Goal: Task Accomplishment & Management: Use online tool/utility

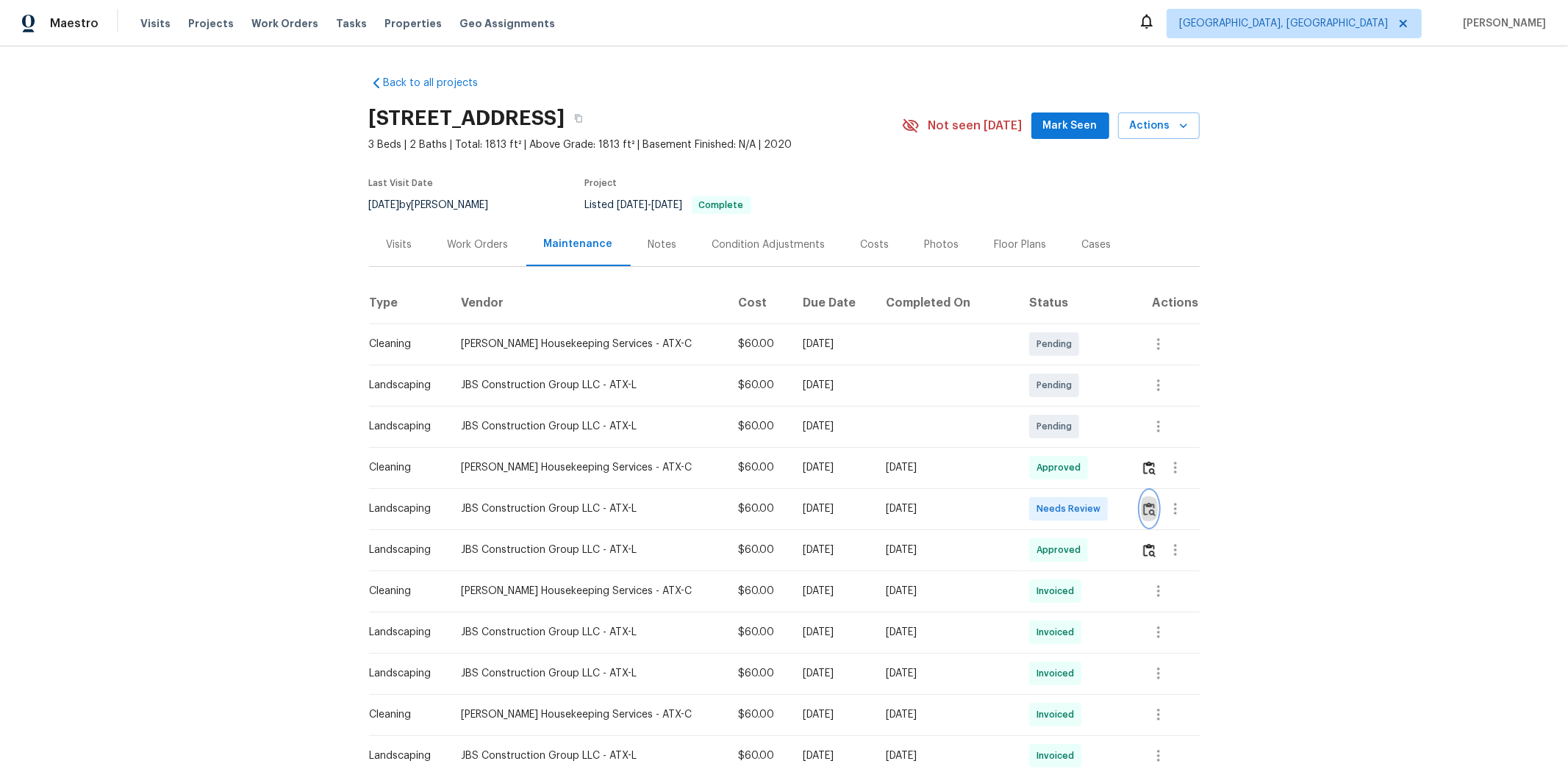
click at [844, 493] on img "button" at bounding box center [1149, 509] width 12 height 14
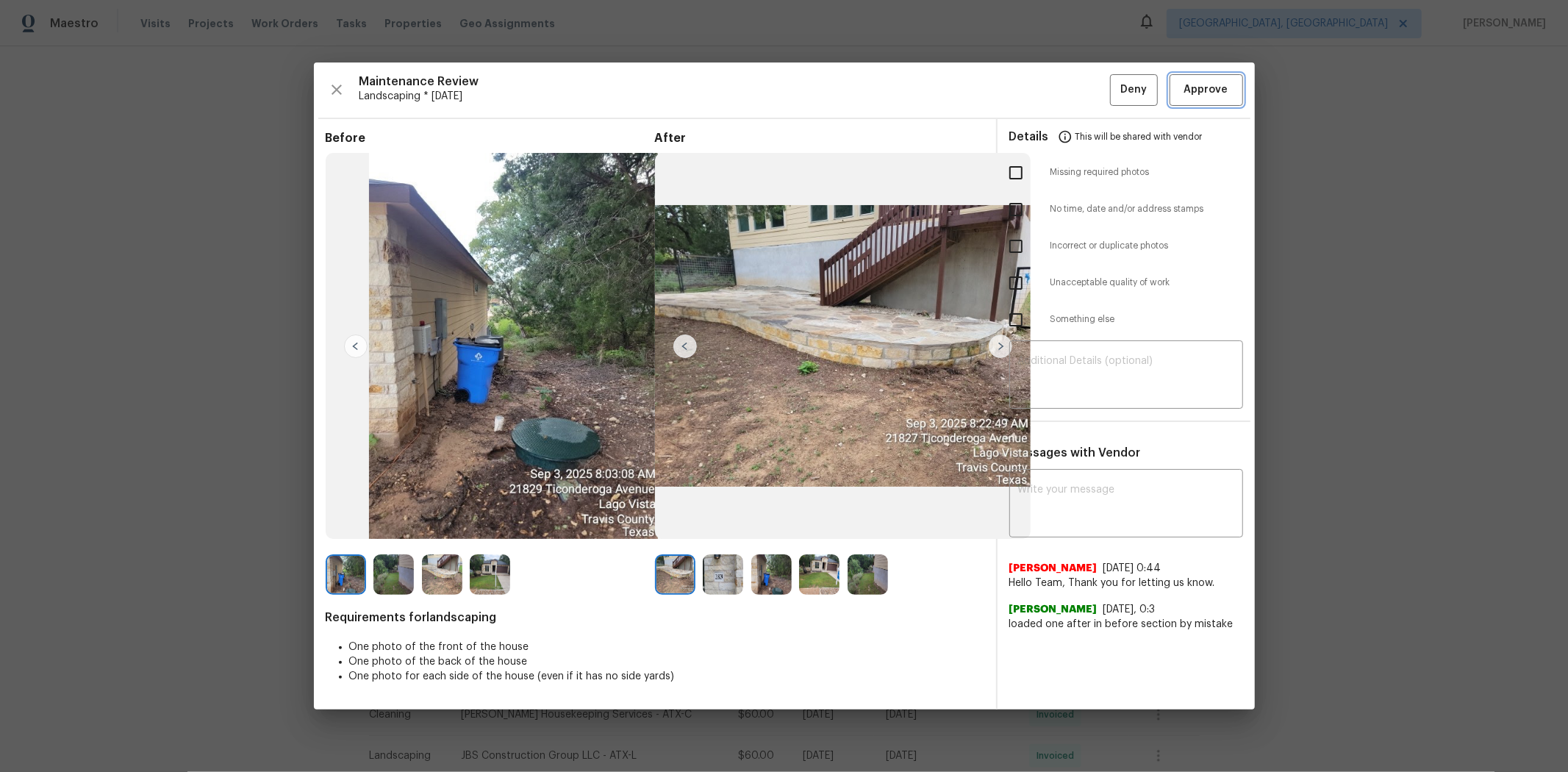
click at [844, 85] on span "Approve" at bounding box center [1206, 89] width 44 height 18
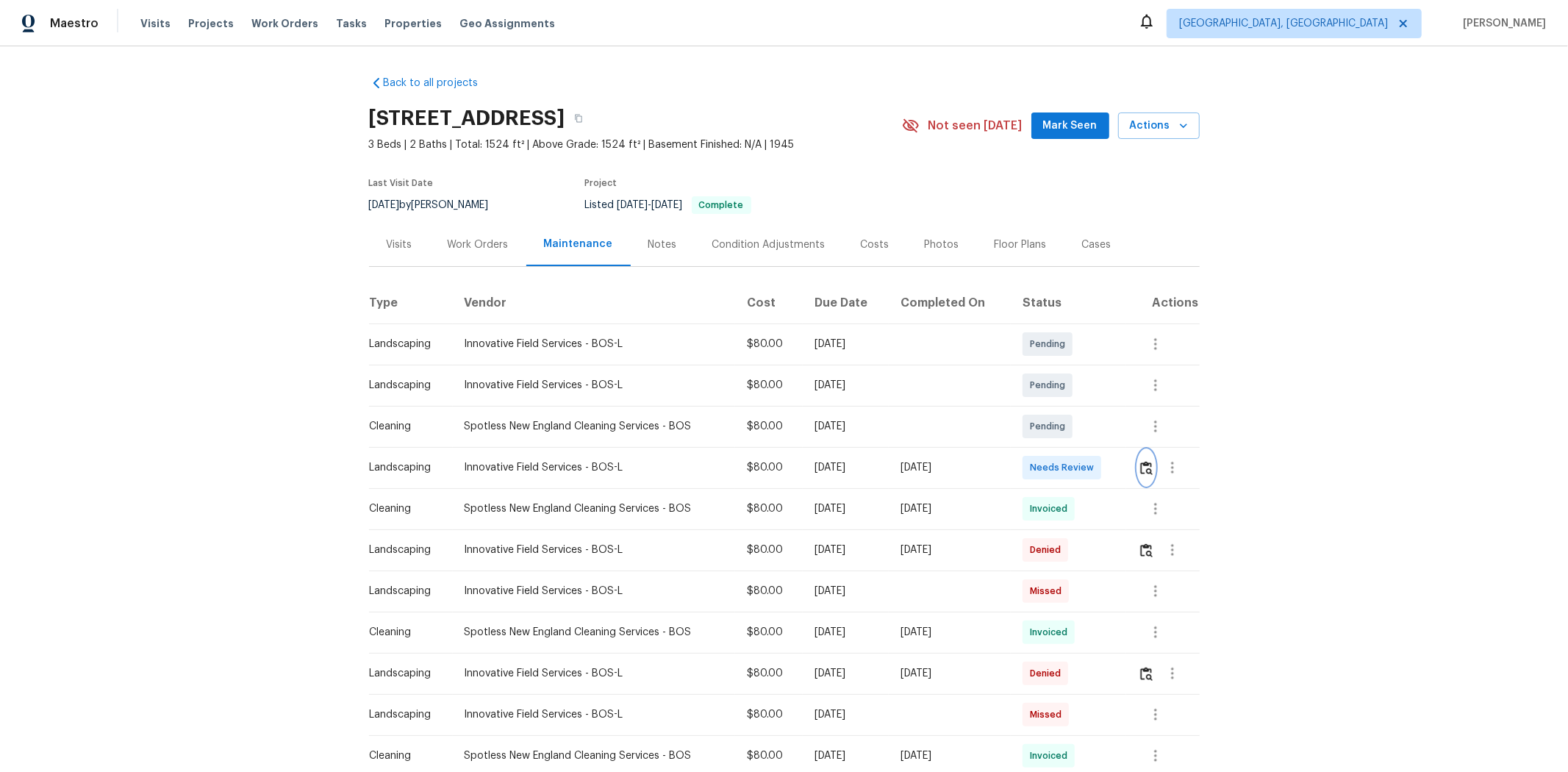
click at [1114, 465] on img "button" at bounding box center [1147, 468] width 12 height 14
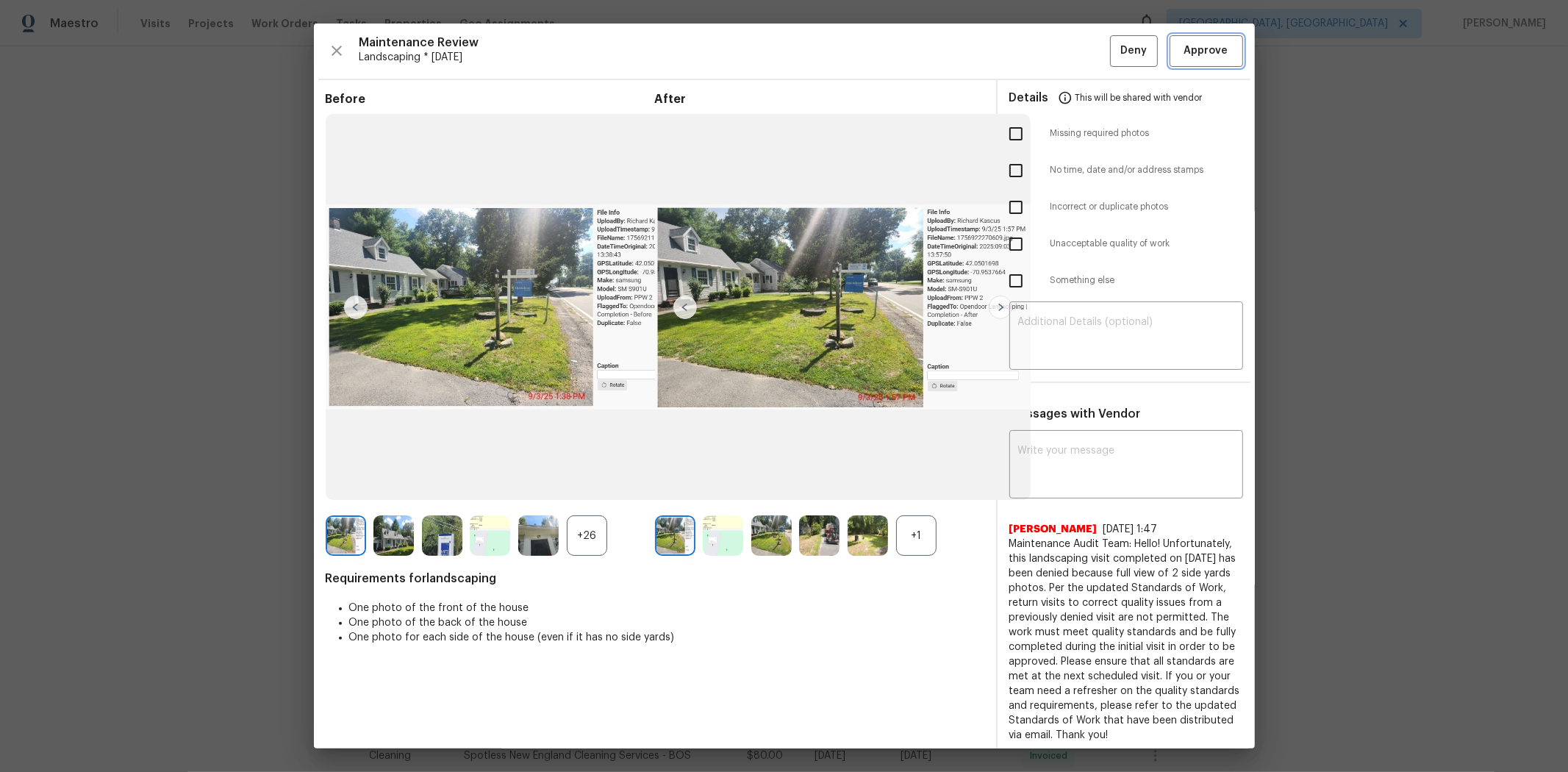
click at [1114, 62] on button "Approve" at bounding box center [1206, 51] width 74 height 32
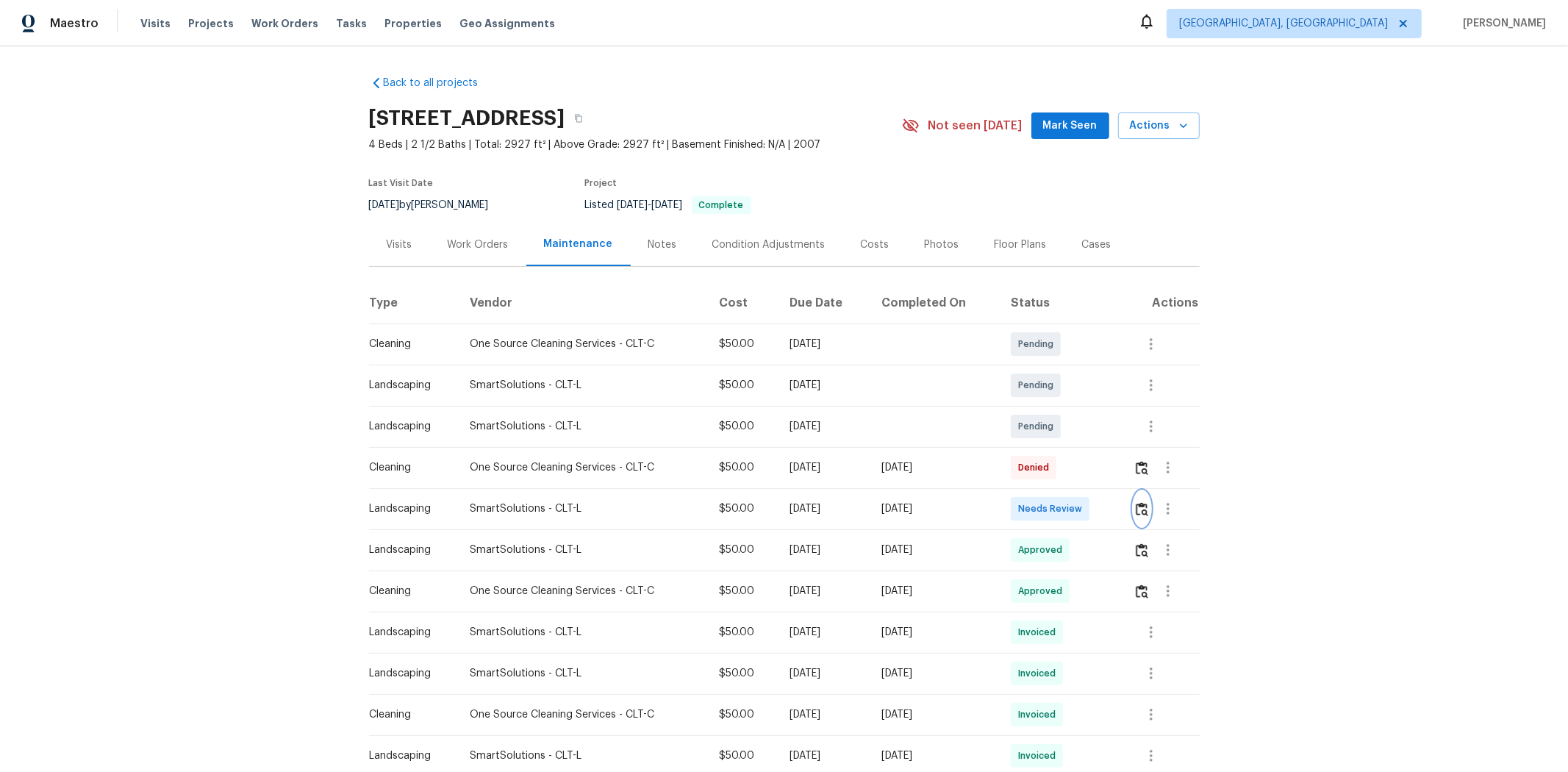
click at [1114, 511] on img "button" at bounding box center [1142, 509] width 12 height 14
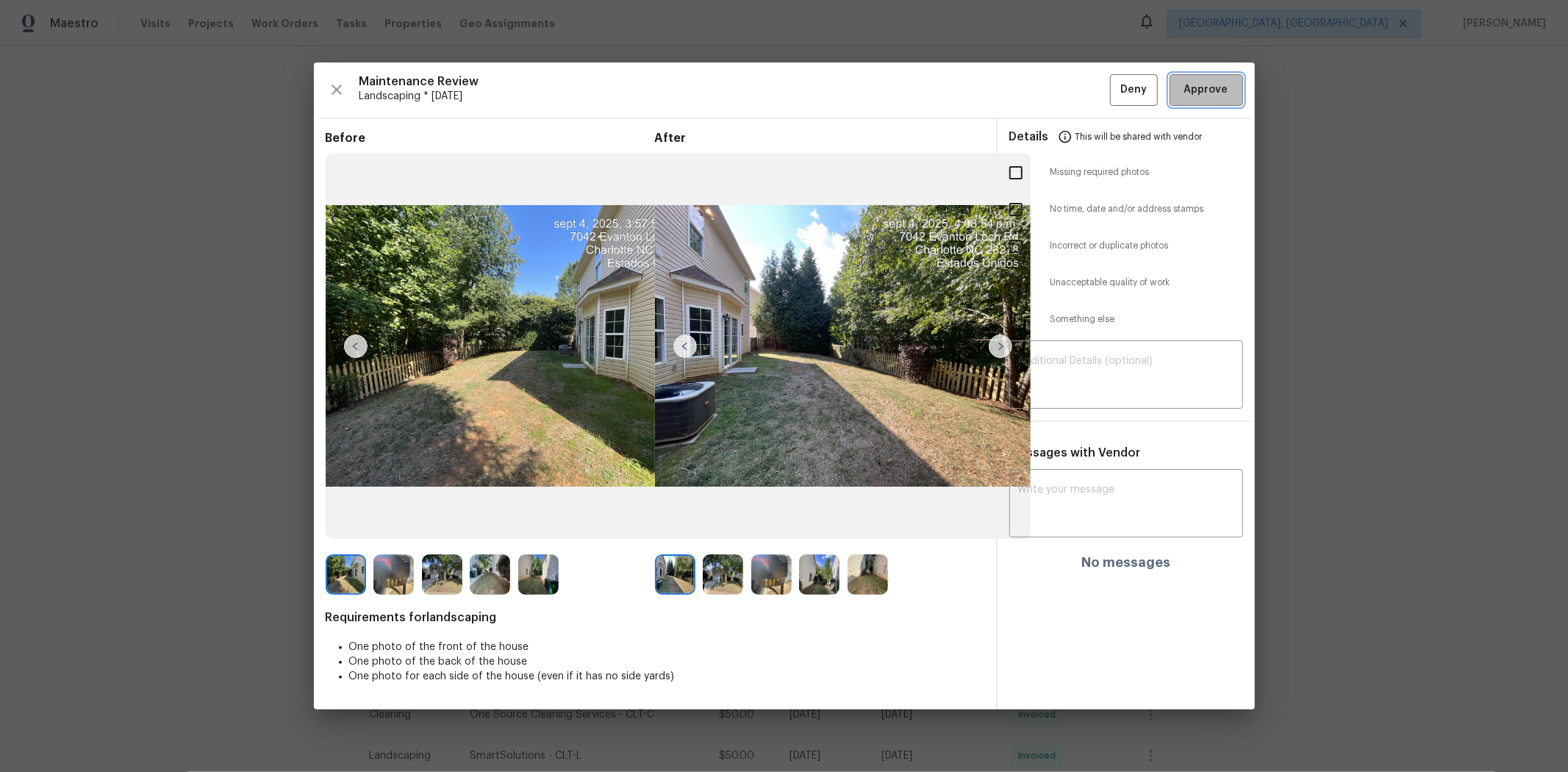
click at [1114, 83] on span "Approve" at bounding box center [1206, 89] width 44 height 18
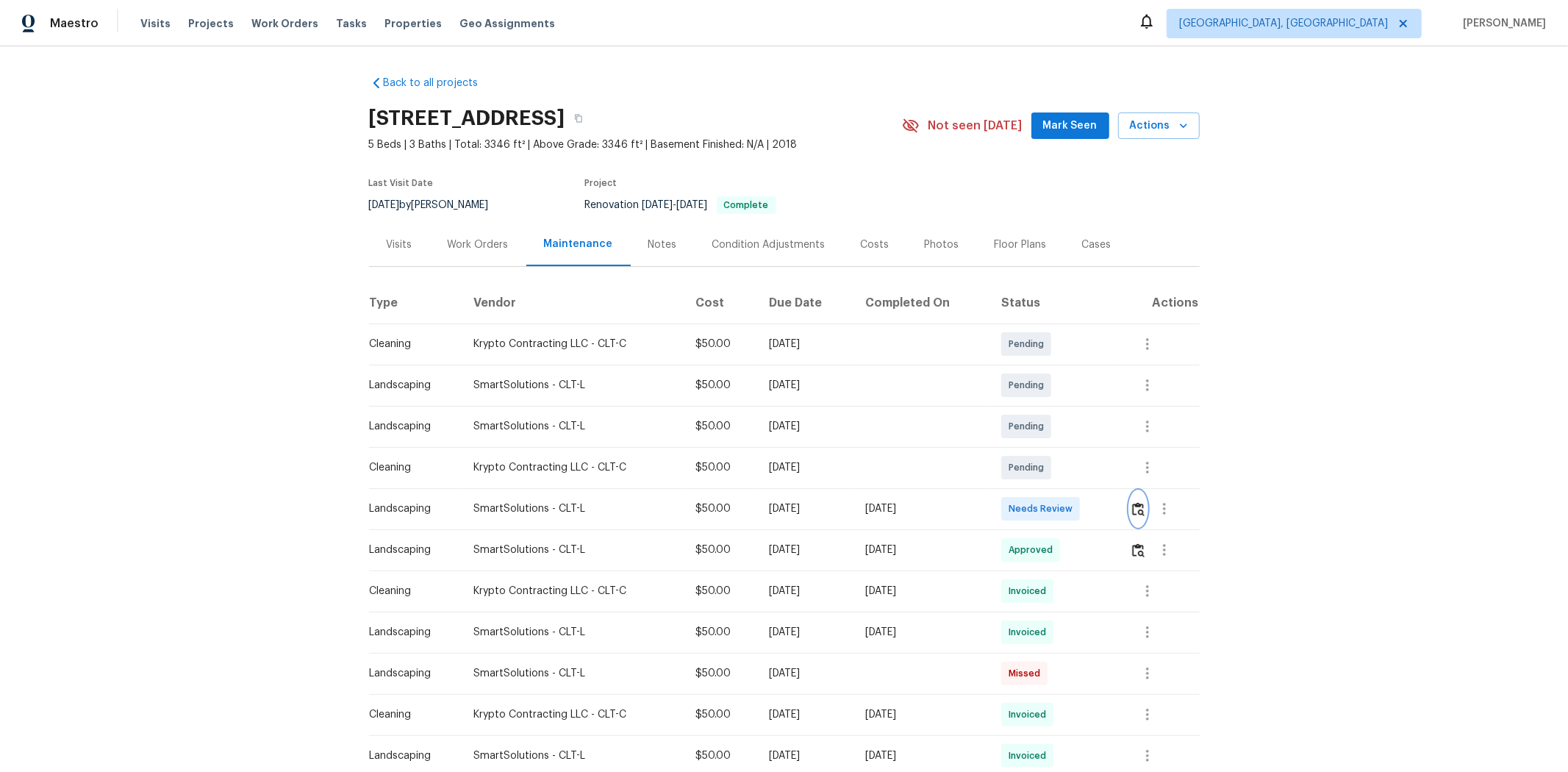
click at [1114, 515] on img "button" at bounding box center [1139, 509] width 12 height 14
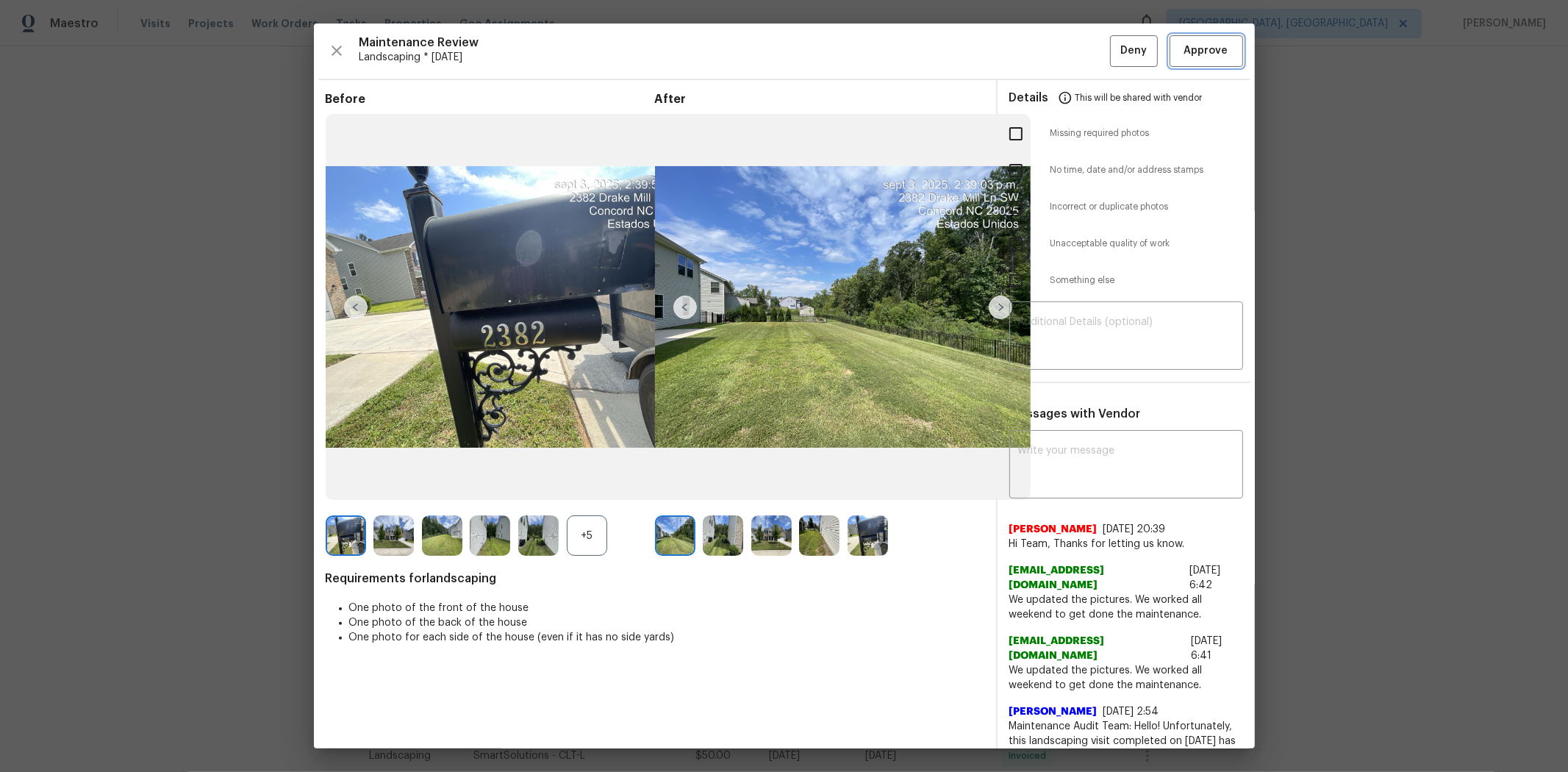
click at [1114, 37] on button "Approve" at bounding box center [1206, 51] width 74 height 32
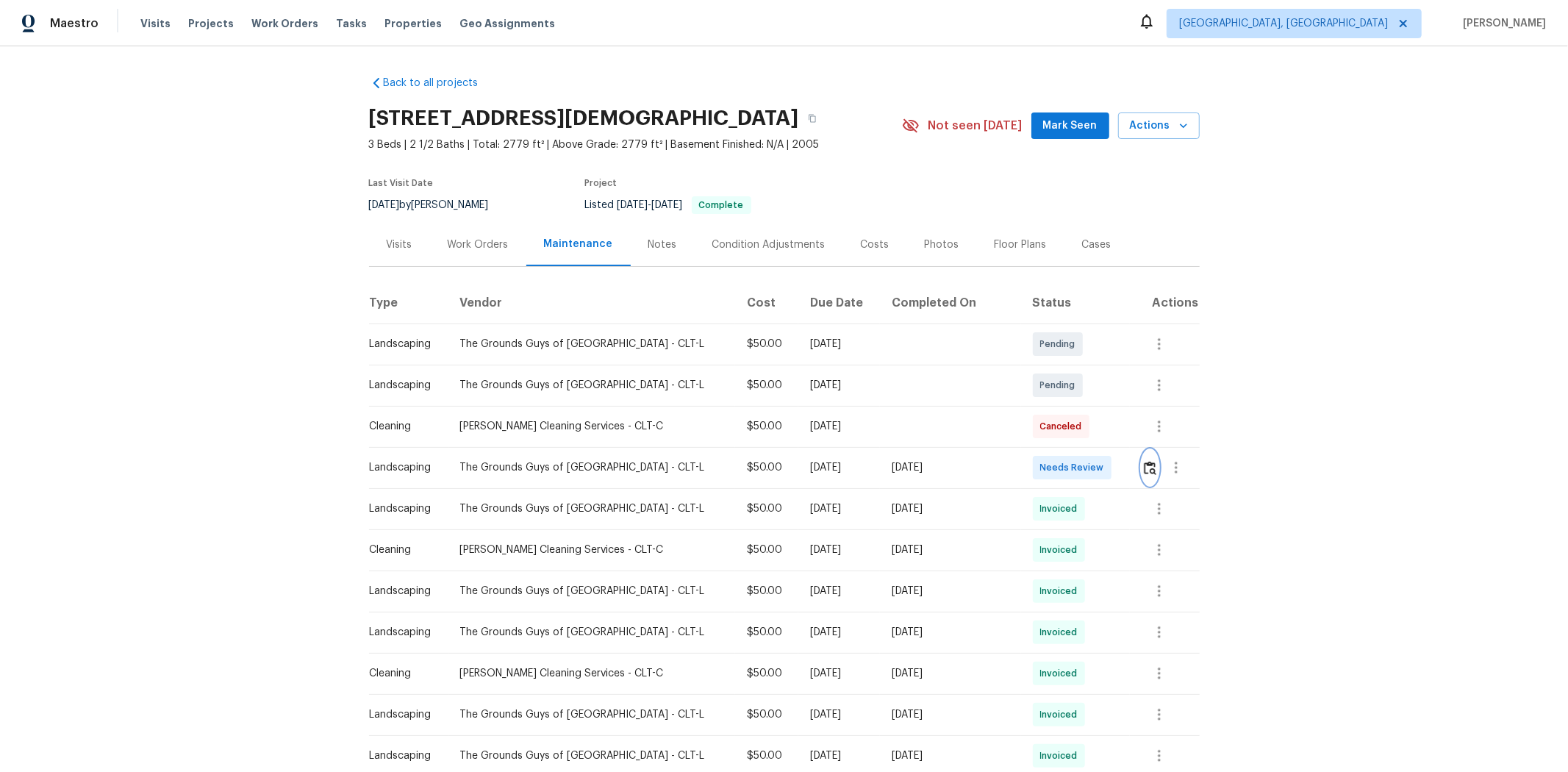
click at [1114, 465] on img "button" at bounding box center [1150, 468] width 12 height 14
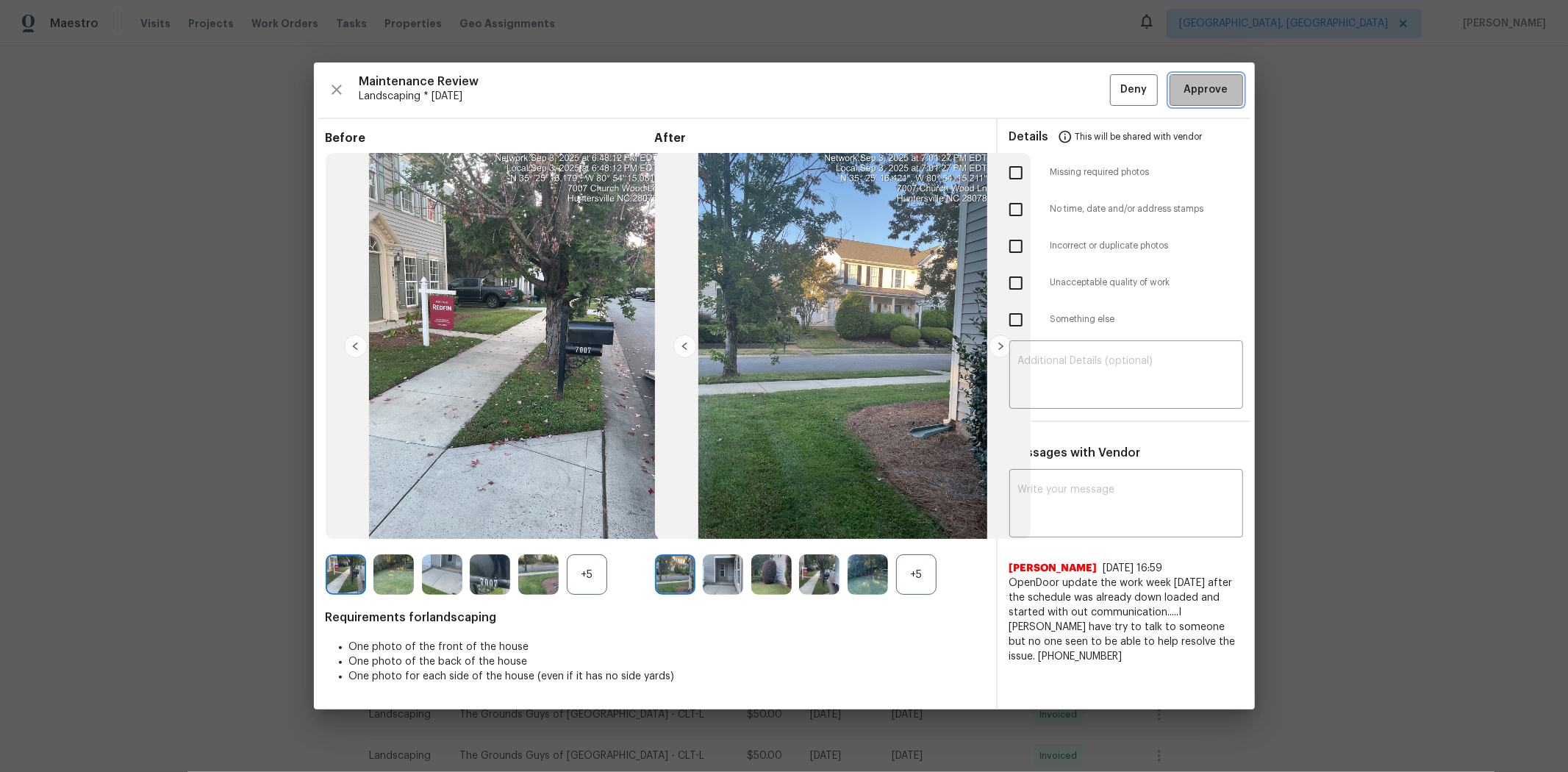
click at [1114, 79] on button "Approve" at bounding box center [1206, 90] width 74 height 32
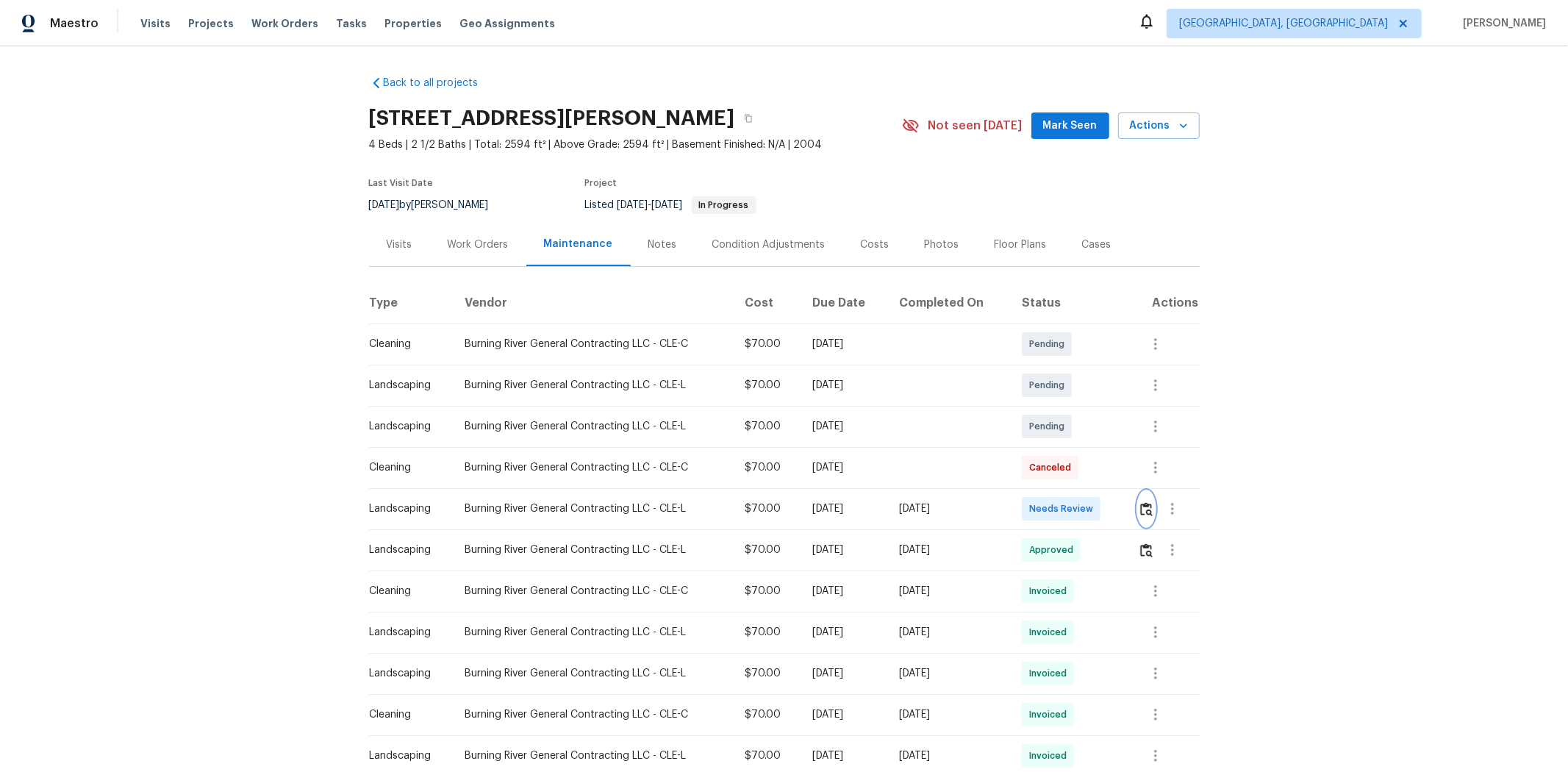
click at [1114, 515] on img "button" at bounding box center [1147, 509] width 12 height 14
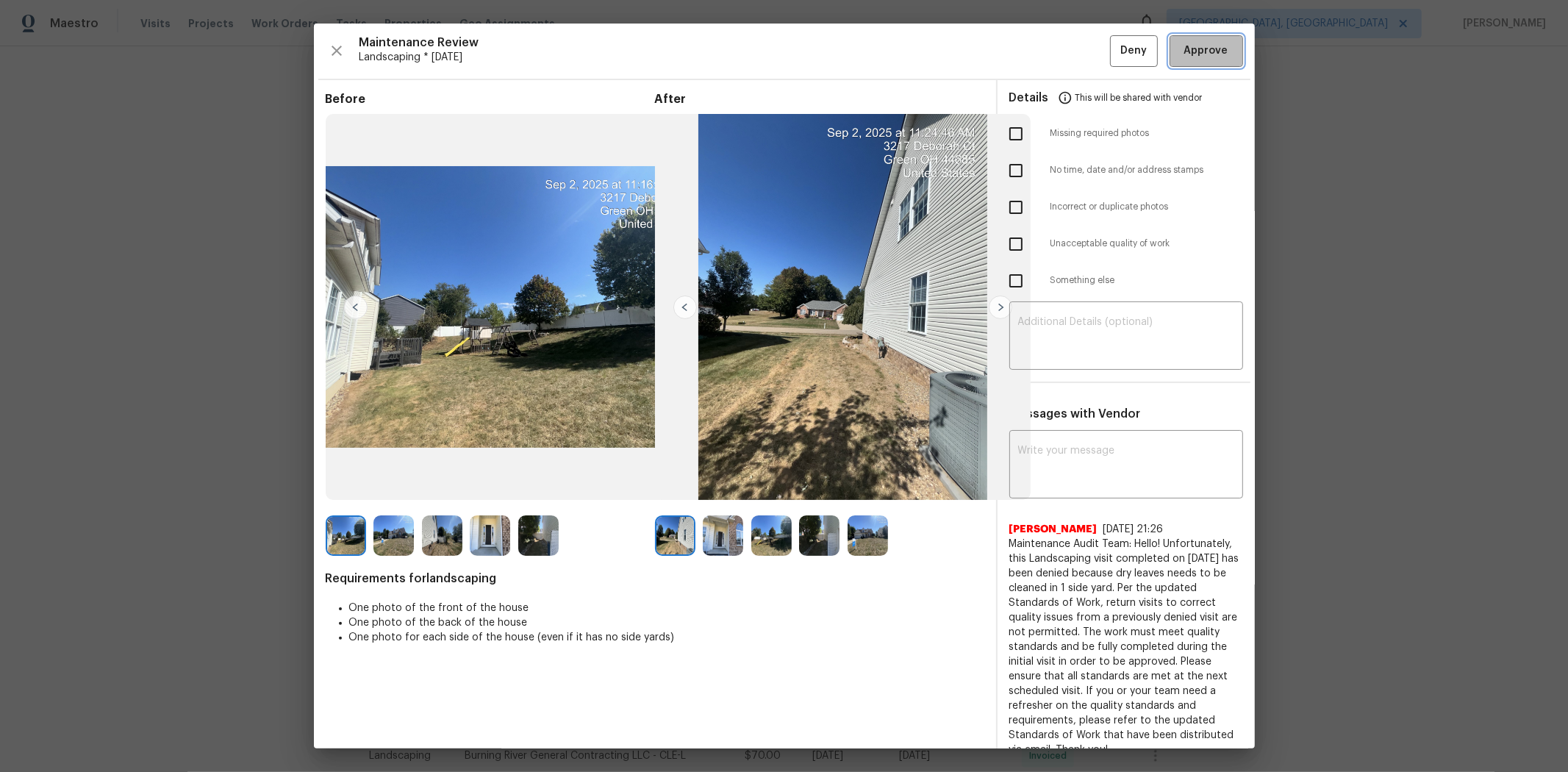
click at [1114, 49] on span "Approve" at bounding box center [1206, 51] width 44 height 18
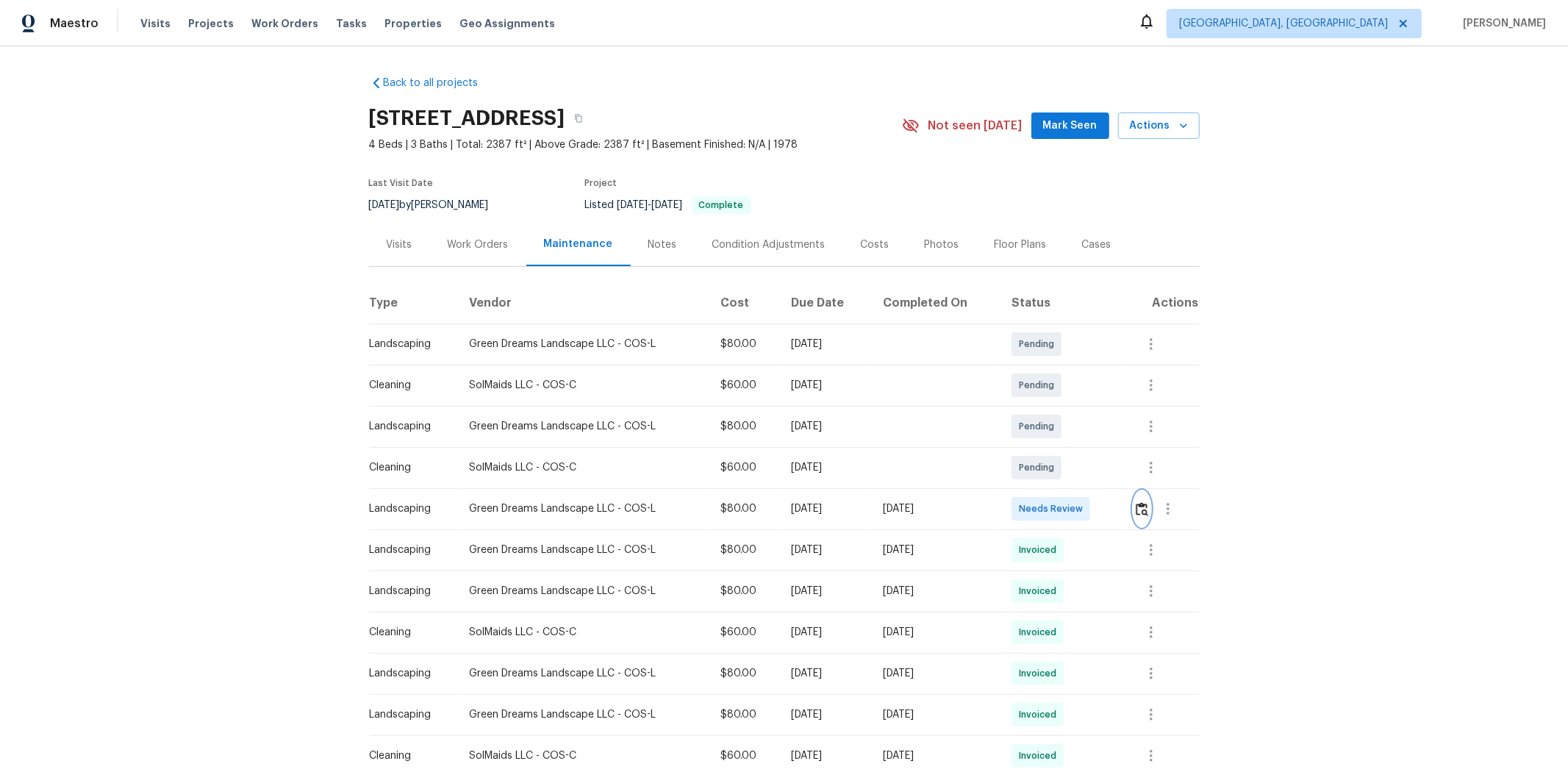
click at [1114, 502] on img "button" at bounding box center [1142, 509] width 12 height 14
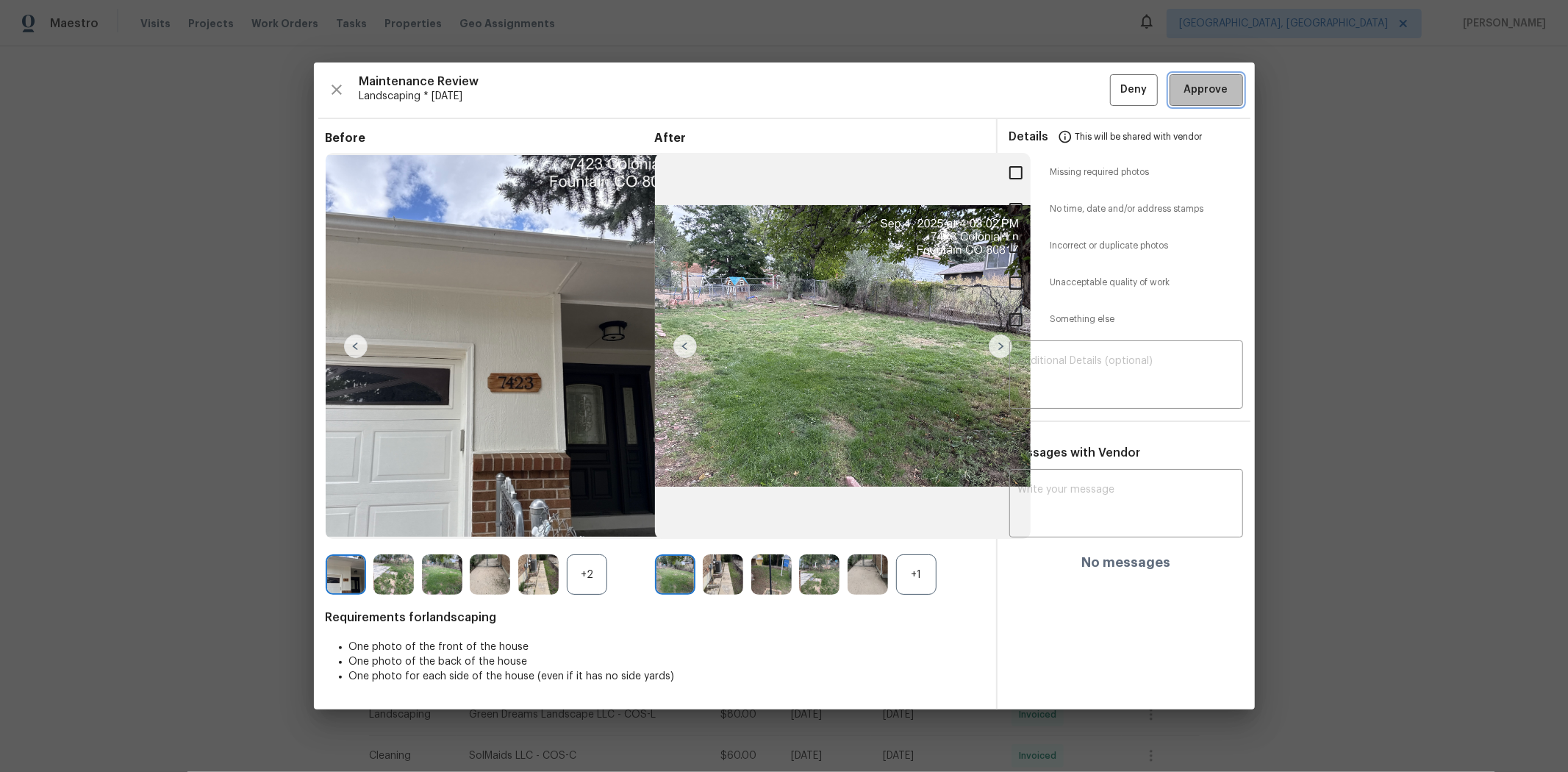
click at [1114, 92] on span "Approve" at bounding box center [1206, 89] width 44 height 18
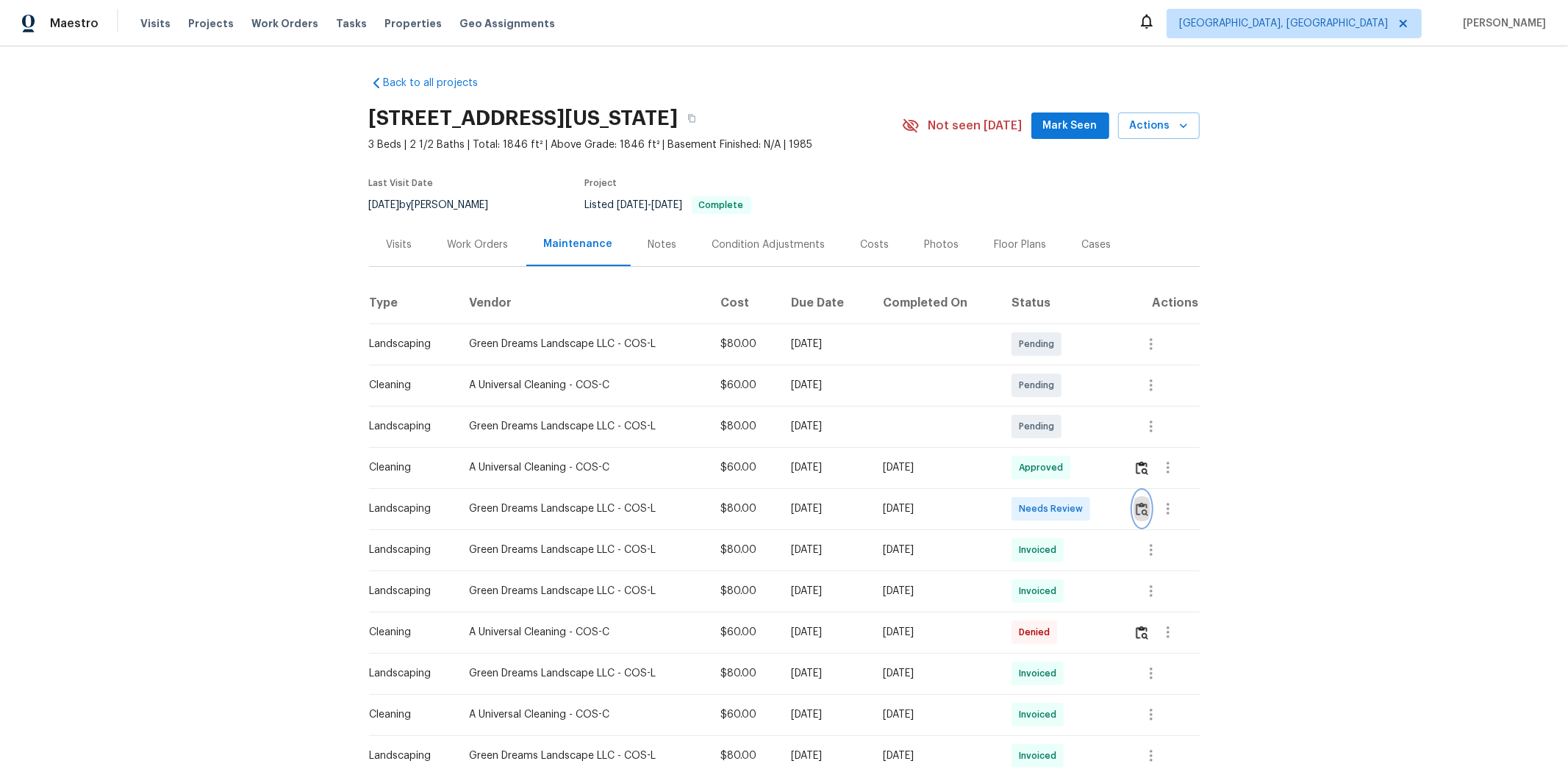
click at [1114, 511] on img "button" at bounding box center [1142, 509] width 12 height 14
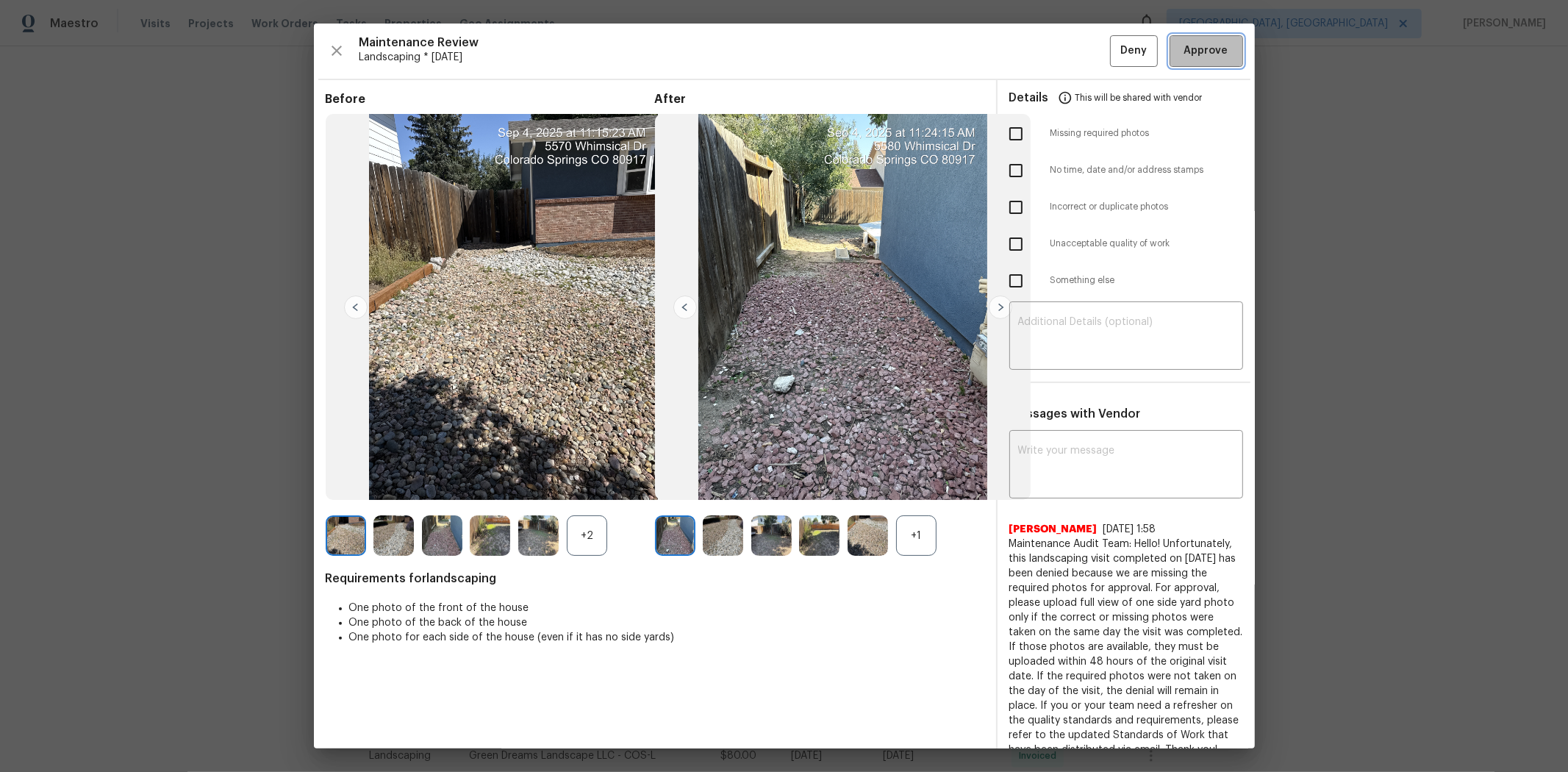
click at [1114, 56] on span "Approve" at bounding box center [1206, 51] width 44 height 18
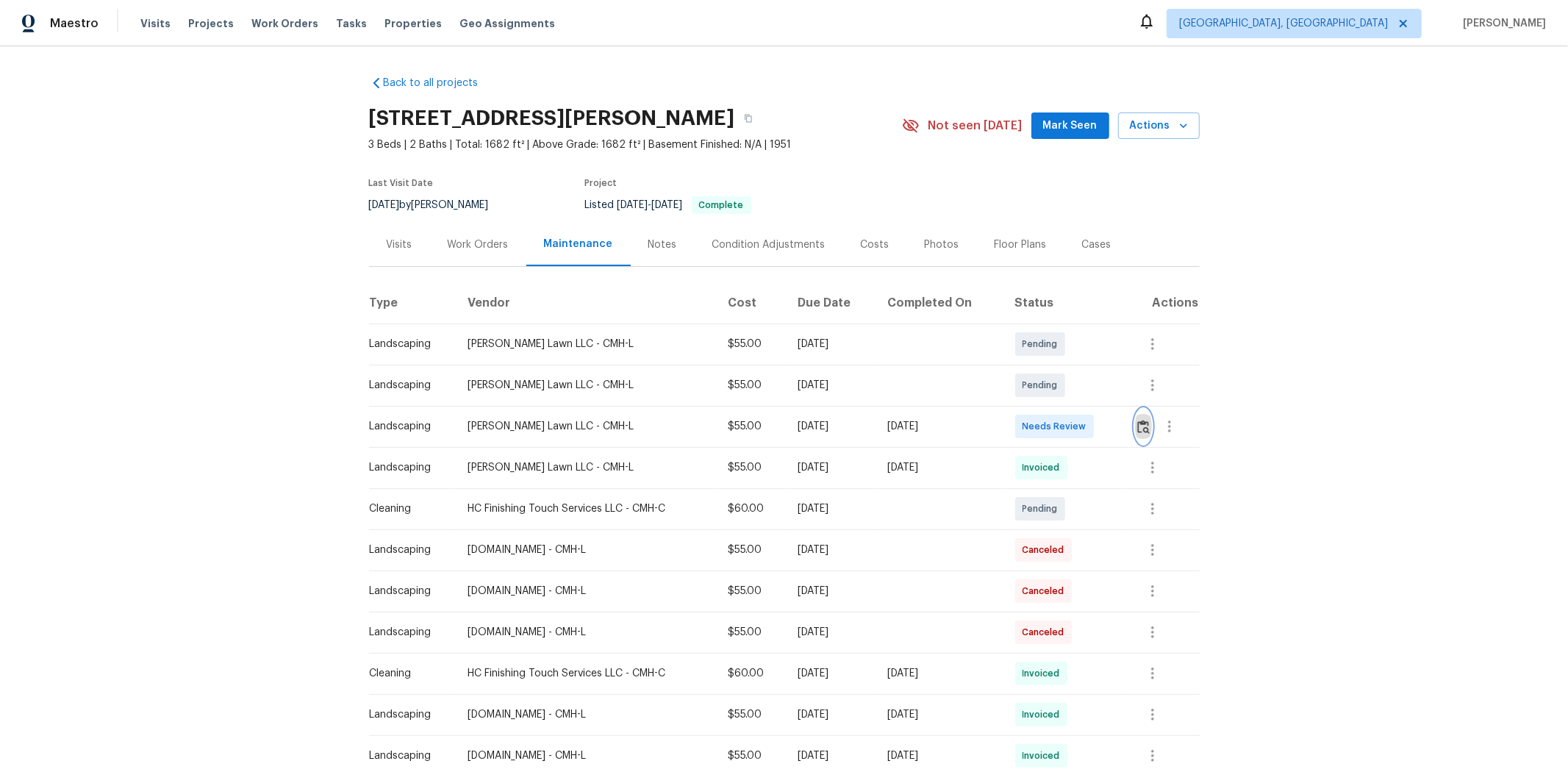
click at [844, 420] on img "button" at bounding box center [1143, 427] width 12 height 14
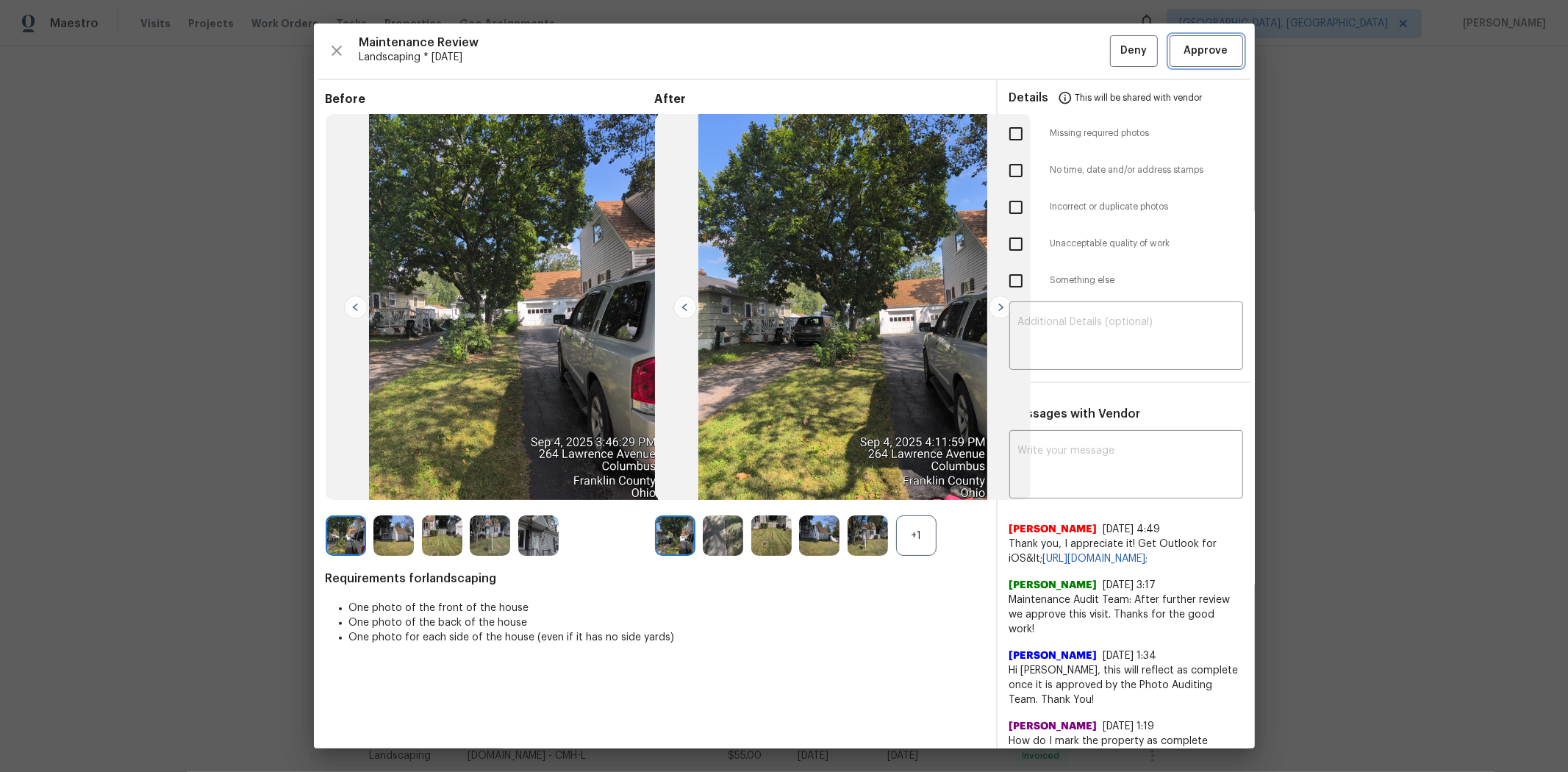
click at [844, 40] on button "Approve" at bounding box center [1206, 51] width 74 height 32
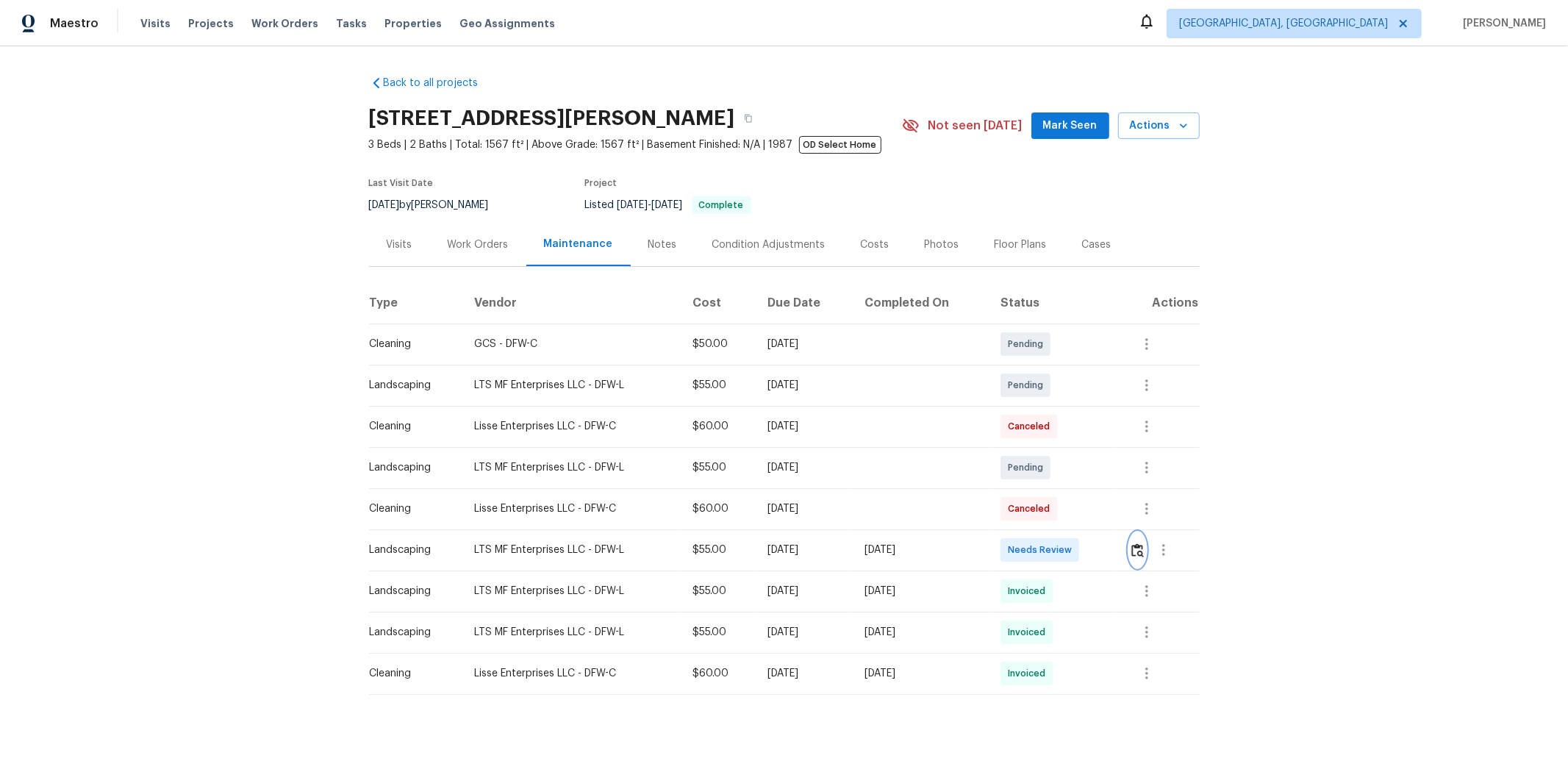
click at [844, 493] on img "button" at bounding box center [1138, 550] width 12 height 14
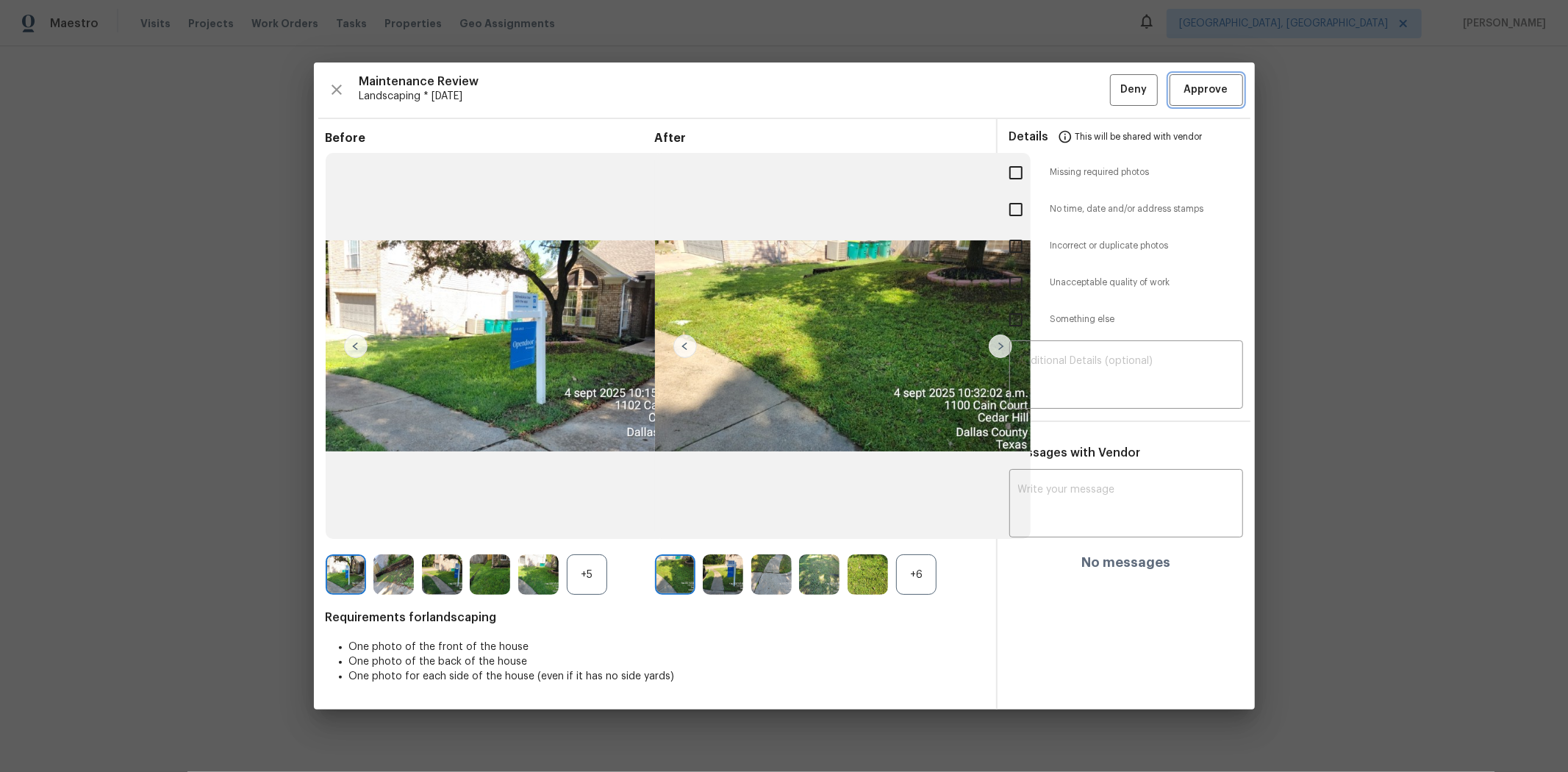
click at [844, 99] on button "Approve" at bounding box center [1206, 90] width 74 height 32
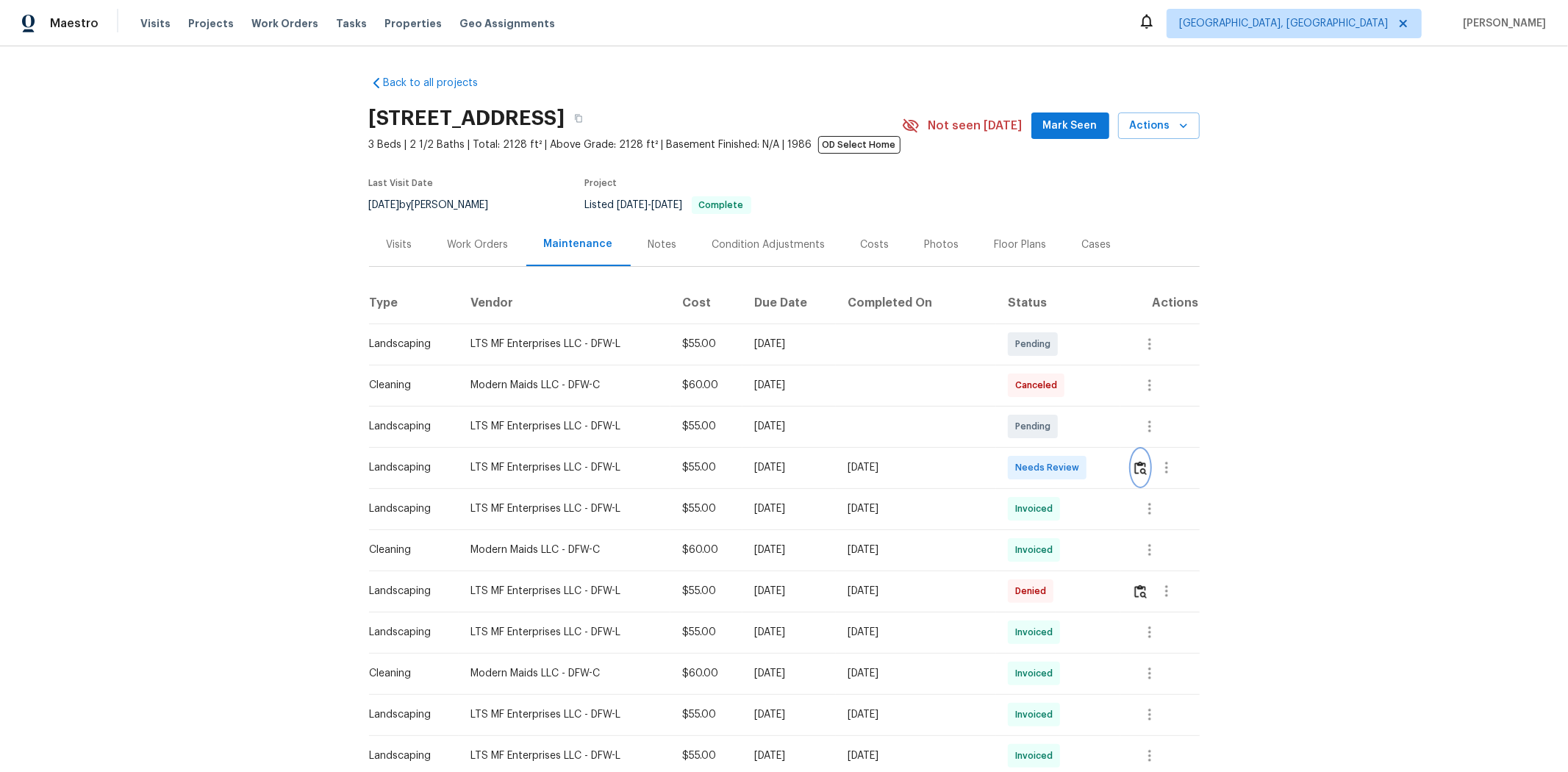
click at [844, 468] on img "button" at bounding box center [1141, 468] width 12 height 14
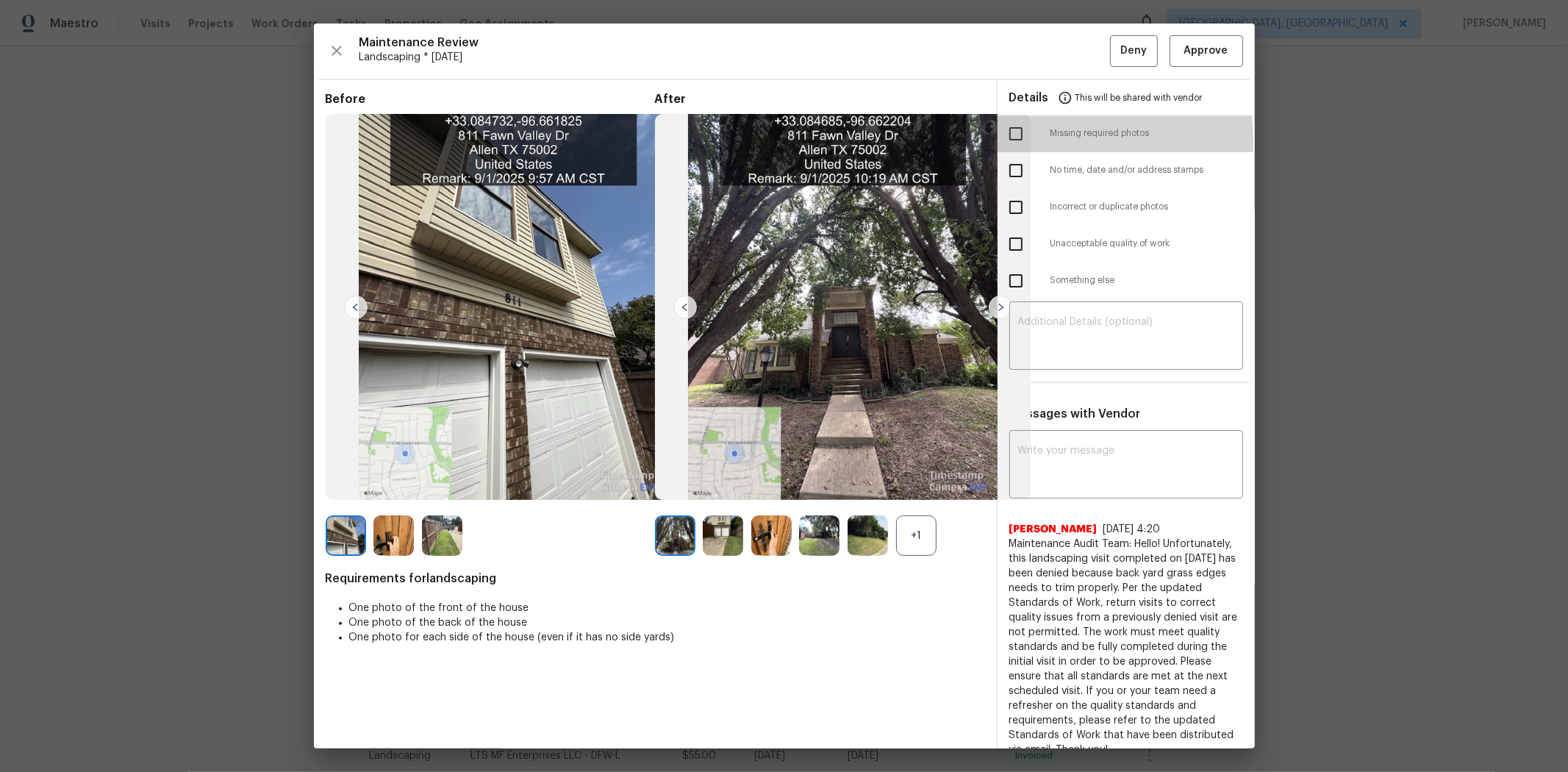
click at [844, 141] on input "checkbox" at bounding box center [1015, 133] width 31 height 31
checkbox input "false"
drag, startPoint x: 1015, startPoint y: 246, endPoint x: 1021, endPoint y: 259, distance: 14.3
click at [844, 247] on input "checkbox" at bounding box center [1015, 244] width 31 height 31
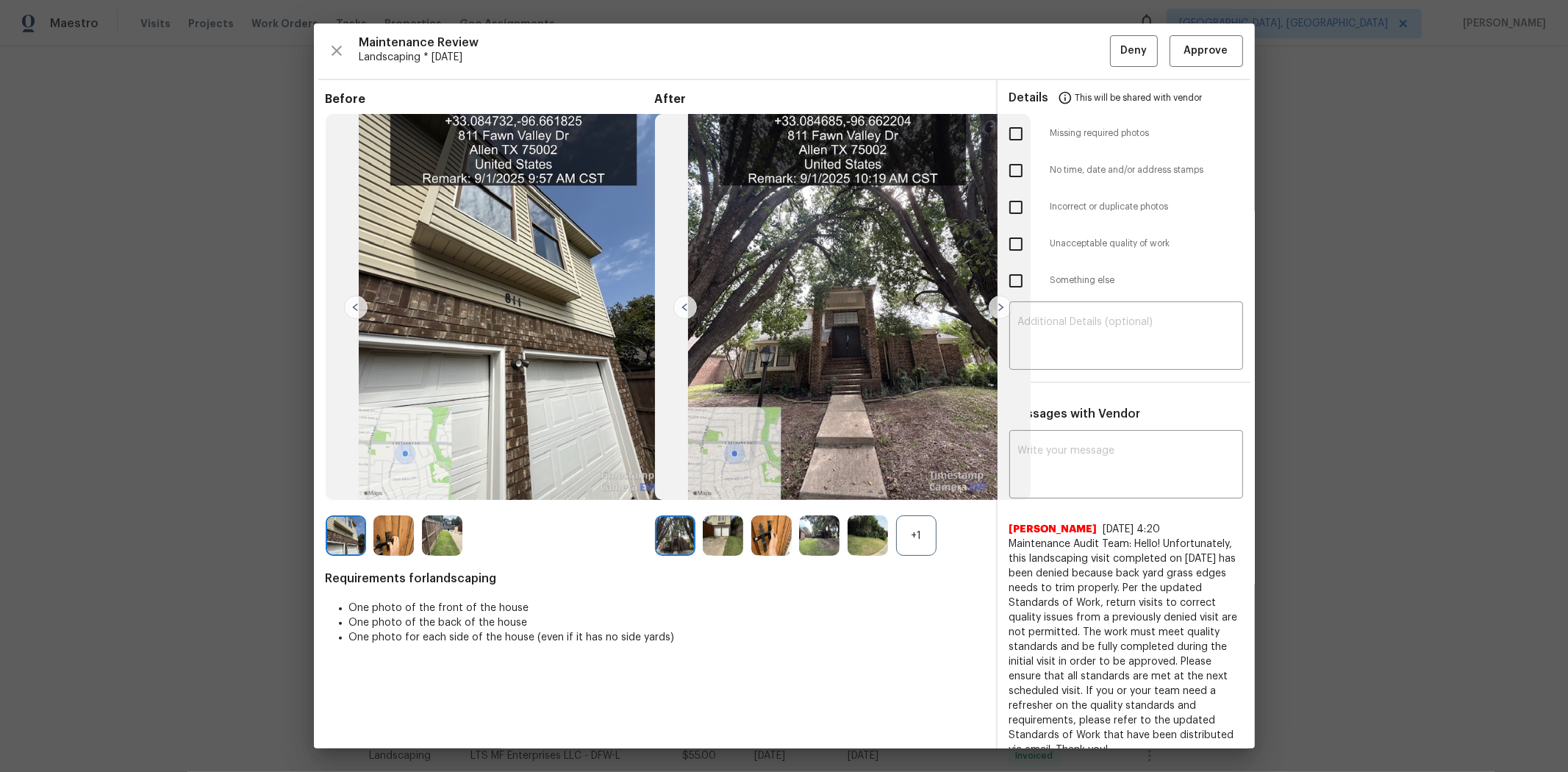
checkbox input "true"
click at [844, 349] on textarea at bounding box center [1126, 337] width 216 height 41
paste textarea "Maintenance Audit Team: Hello! Unfortunately, this landscaping visit completed …"
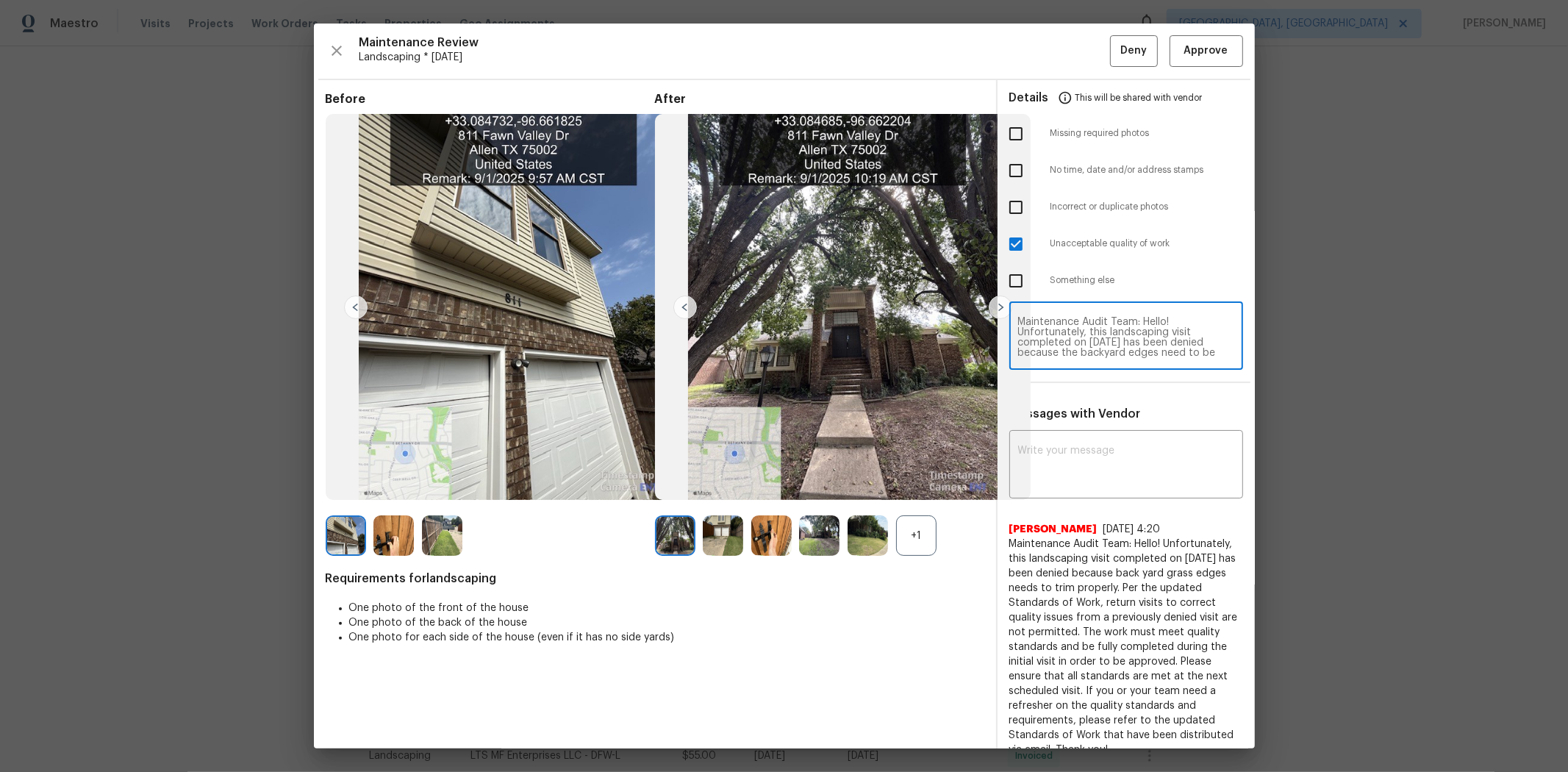
click at [844, 336] on textarea "Maintenance Audit Team: Hello! Unfortunately, this landscaping visit completed …" at bounding box center [1126, 337] width 216 height 41
type textarea "Maintenance Audit Team: Hello! Unfortunately, this landscaping visit completed …"
click at [844, 460] on textarea at bounding box center [1126, 466] width 216 height 41
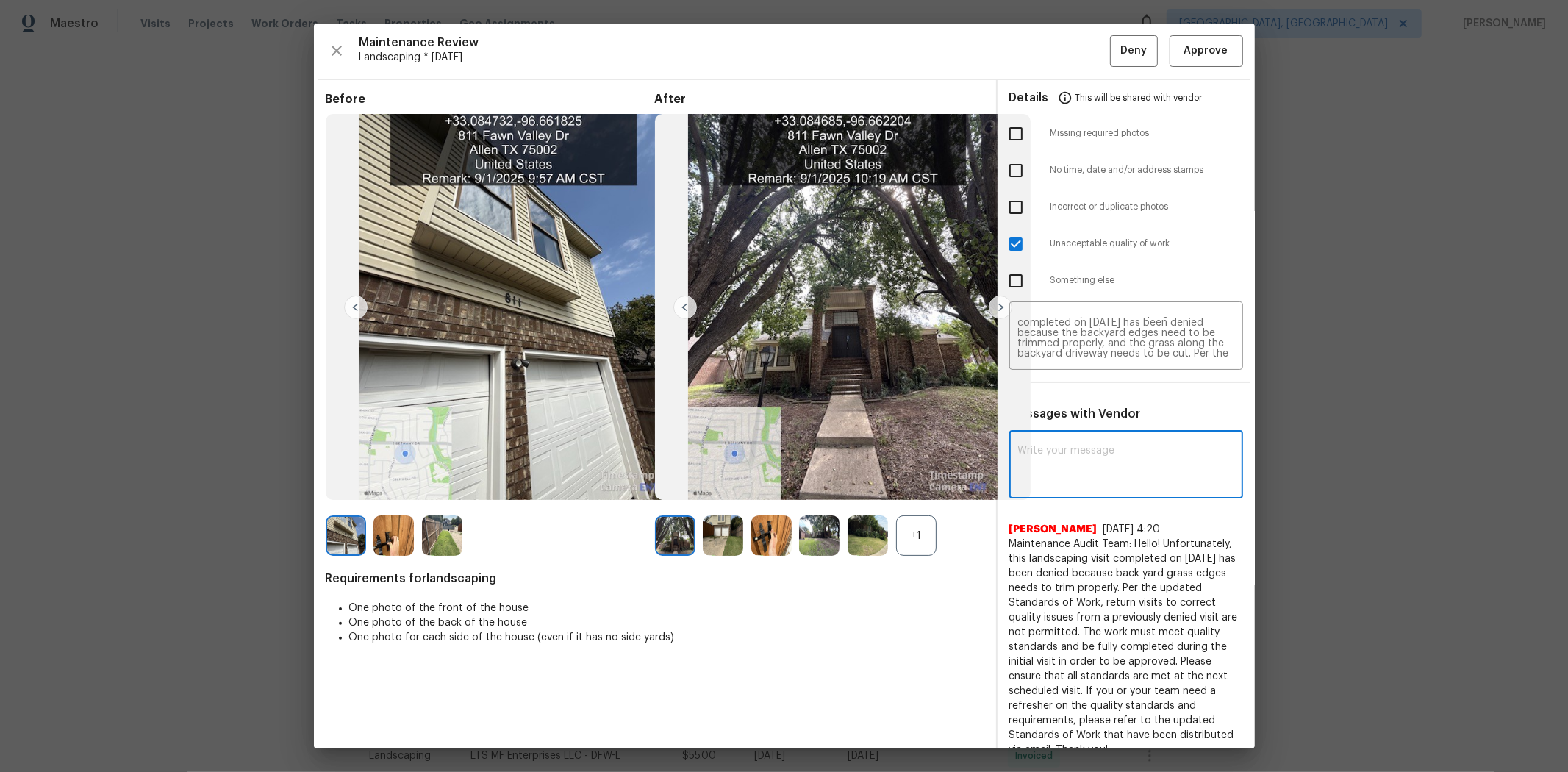
paste textarea "Maintenance Audit Team: Hello! Unfortunately, this landscaping visit completed …"
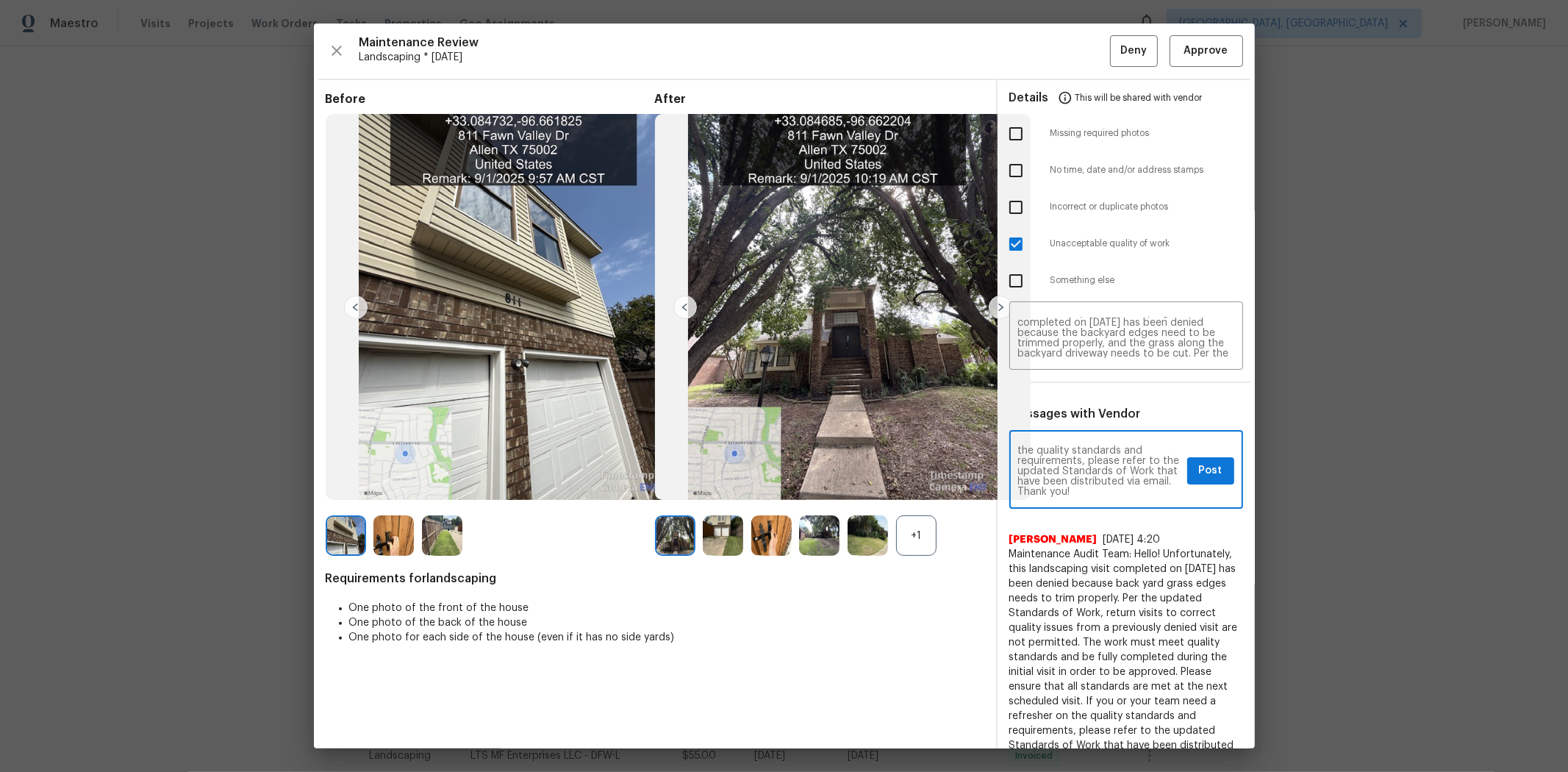
type textarea "Maintenance Audit Team: Hello! Unfortunately, this landscaping visit completed …"
click at [844, 471] on span "Post" at bounding box center [1211, 471] width 24 height 18
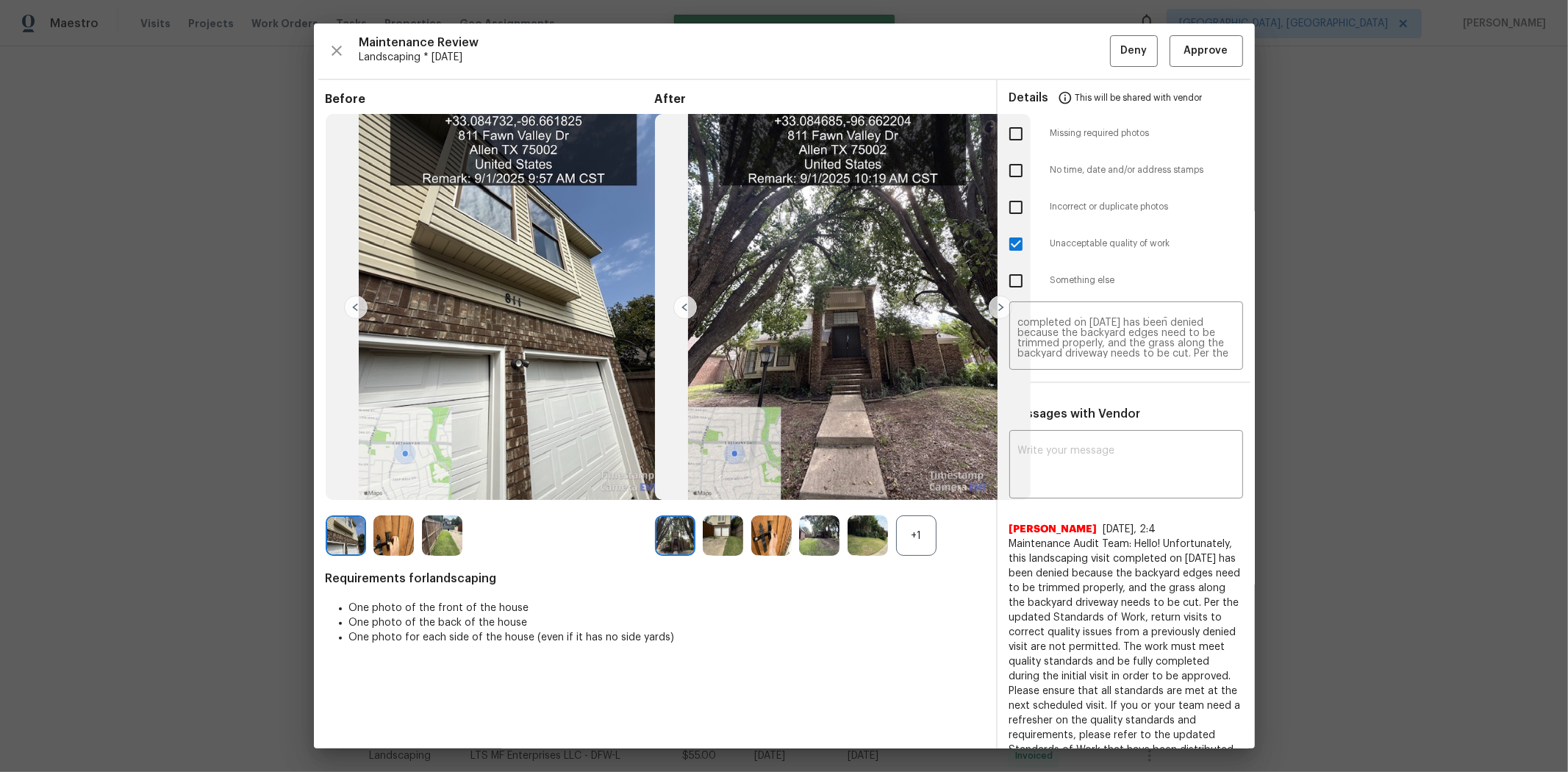
scroll to position [0, 0]
click at [844, 42] on span "Deny" at bounding box center [1134, 51] width 26 height 18
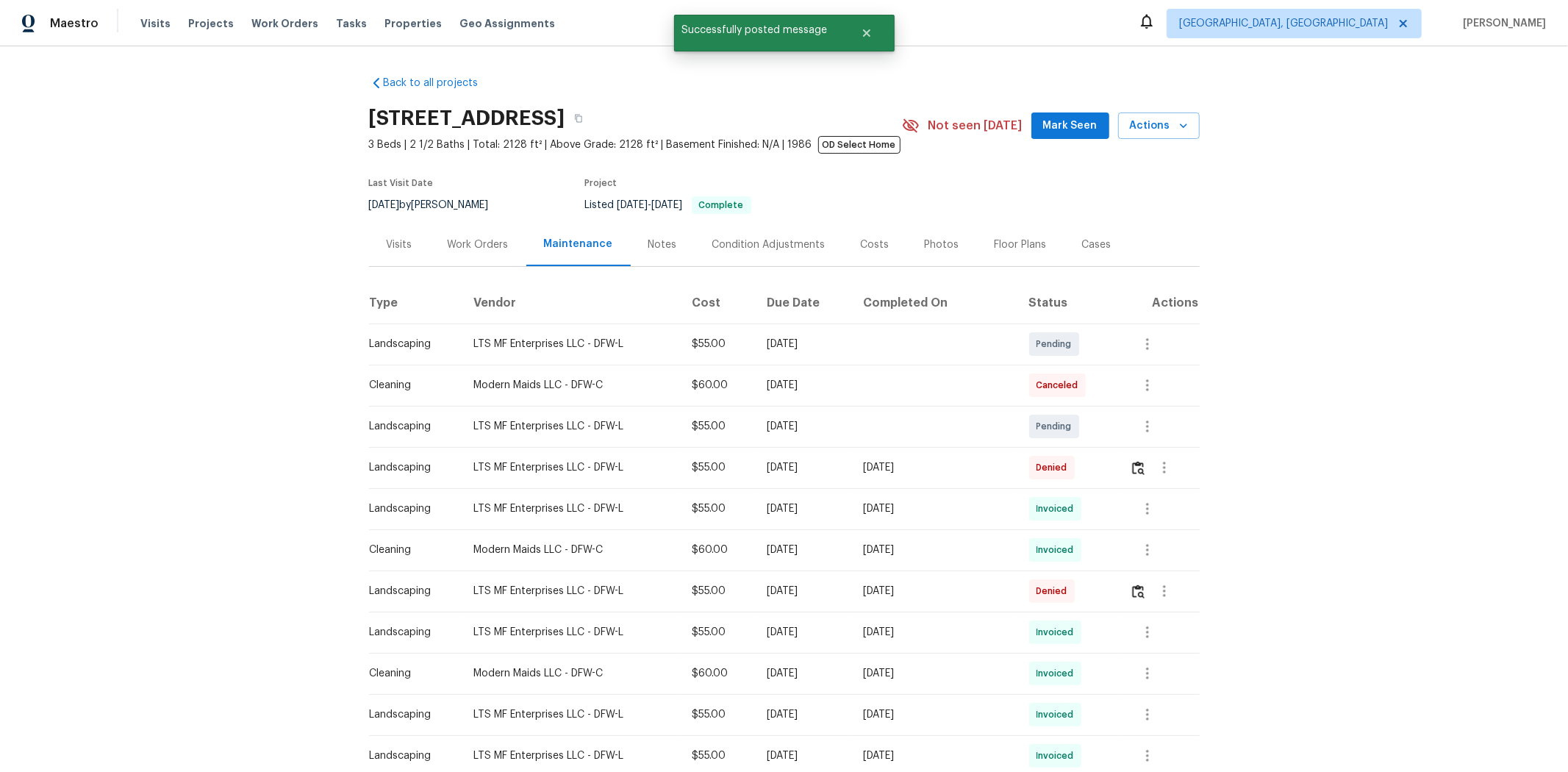
click at [844, 471] on td at bounding box center [1159, 467] width 81 height 41
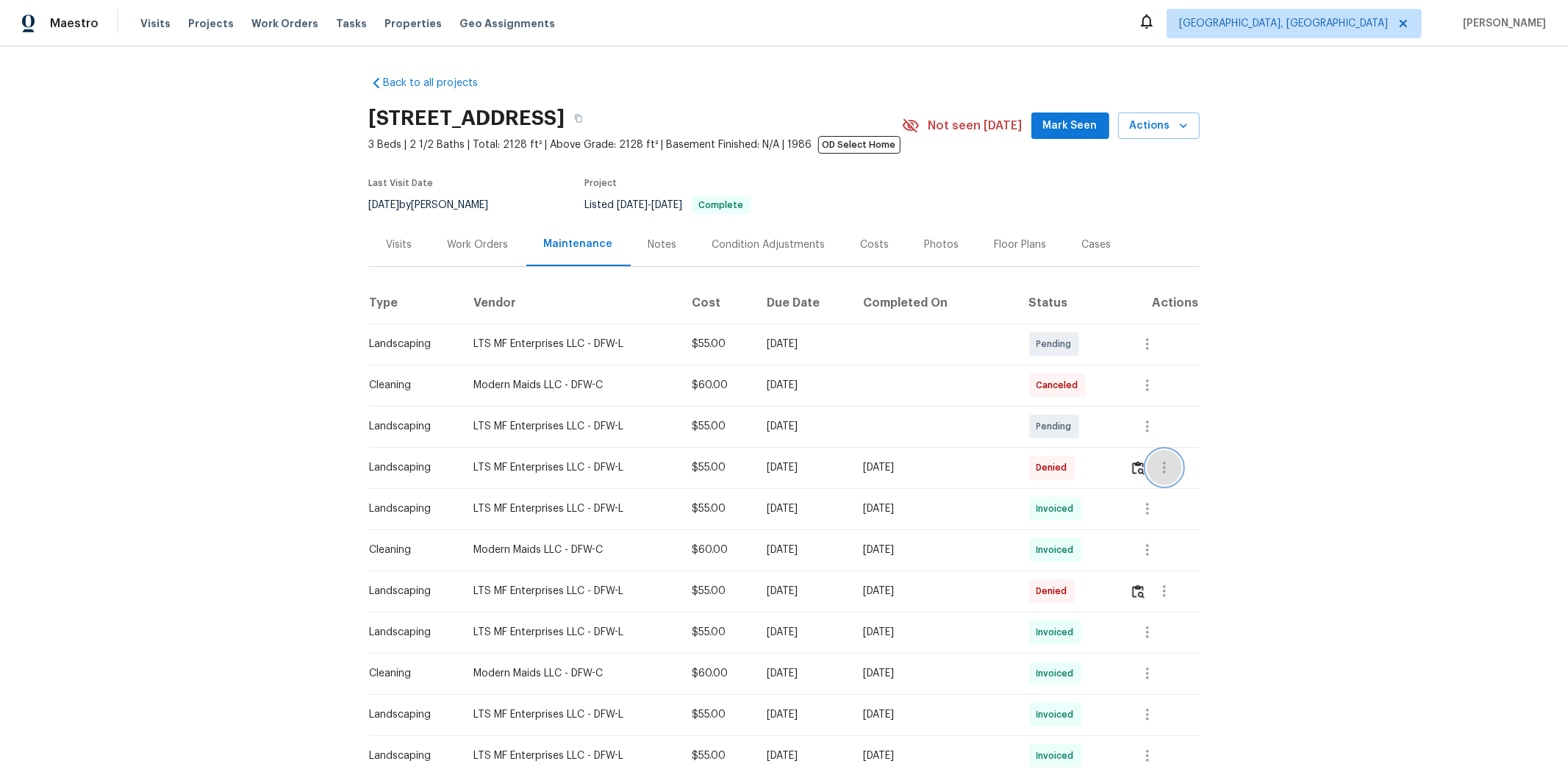
click at [844, 466] on button "button" at bounding box center [1164, 468] width 35 height 35
click at [844, 471] on div at bounding box center [784, 386] width 1568 height 772
click at [844, 474] on td at bounding box center [1159, 467] width 81 height 41
click at [844, 464] on img "button" at bounding box center [1139, 468] width 12 height 14
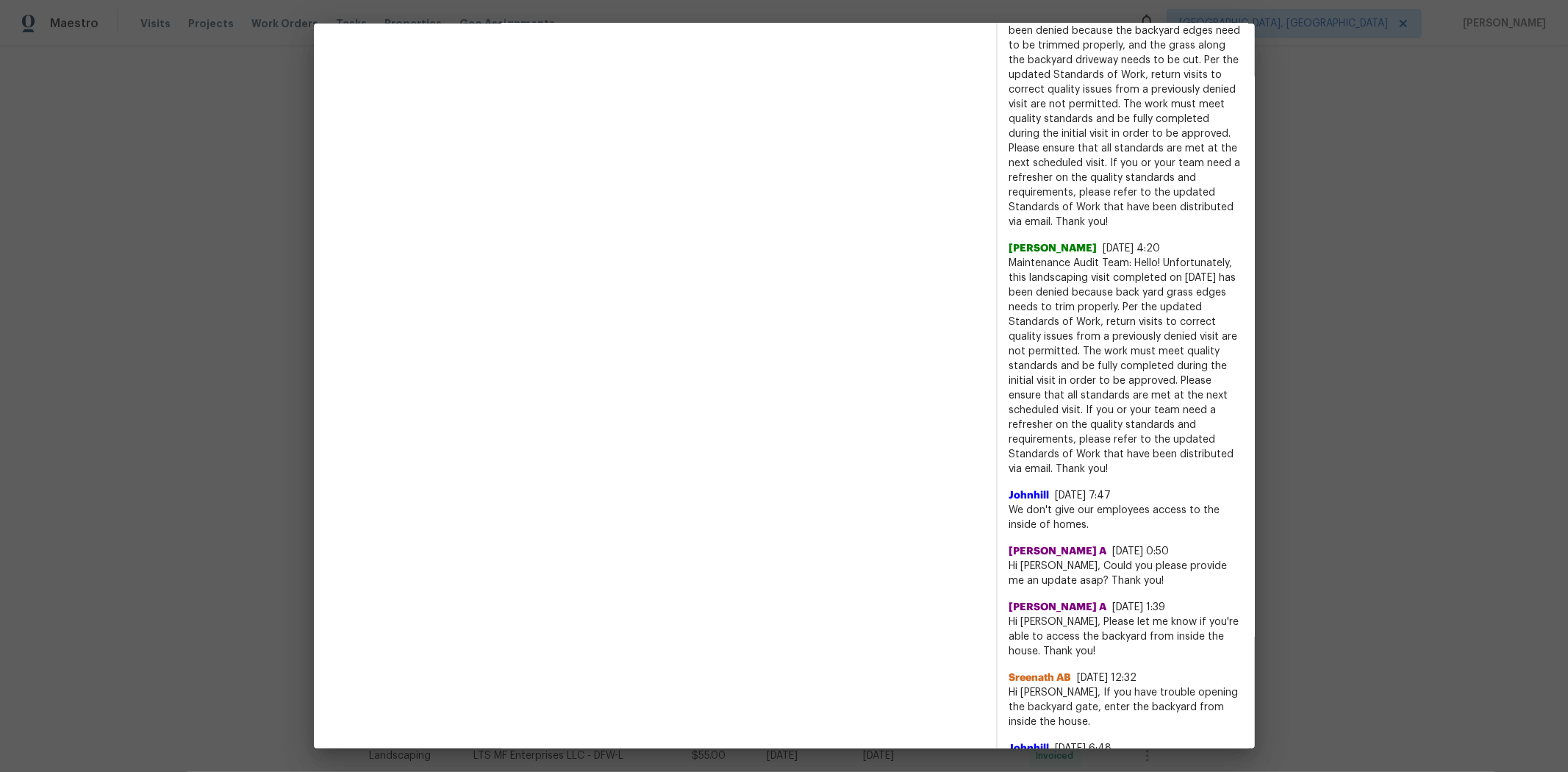
scroll to position [735, 0]
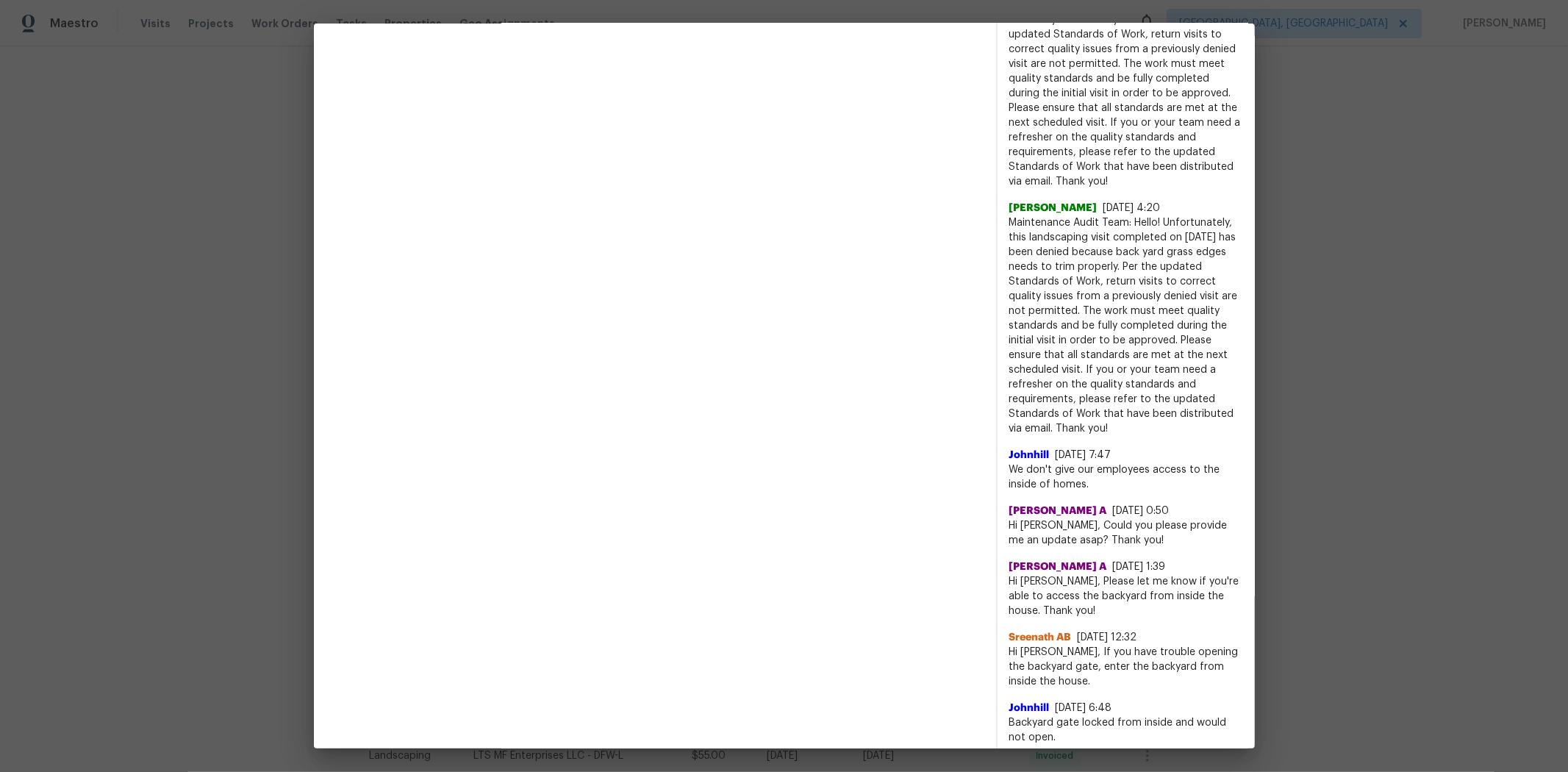
drag, startPoint x: 1290, startPoint y: 449, endPoint x: 936, endPoint y: 27, distance: 550.8
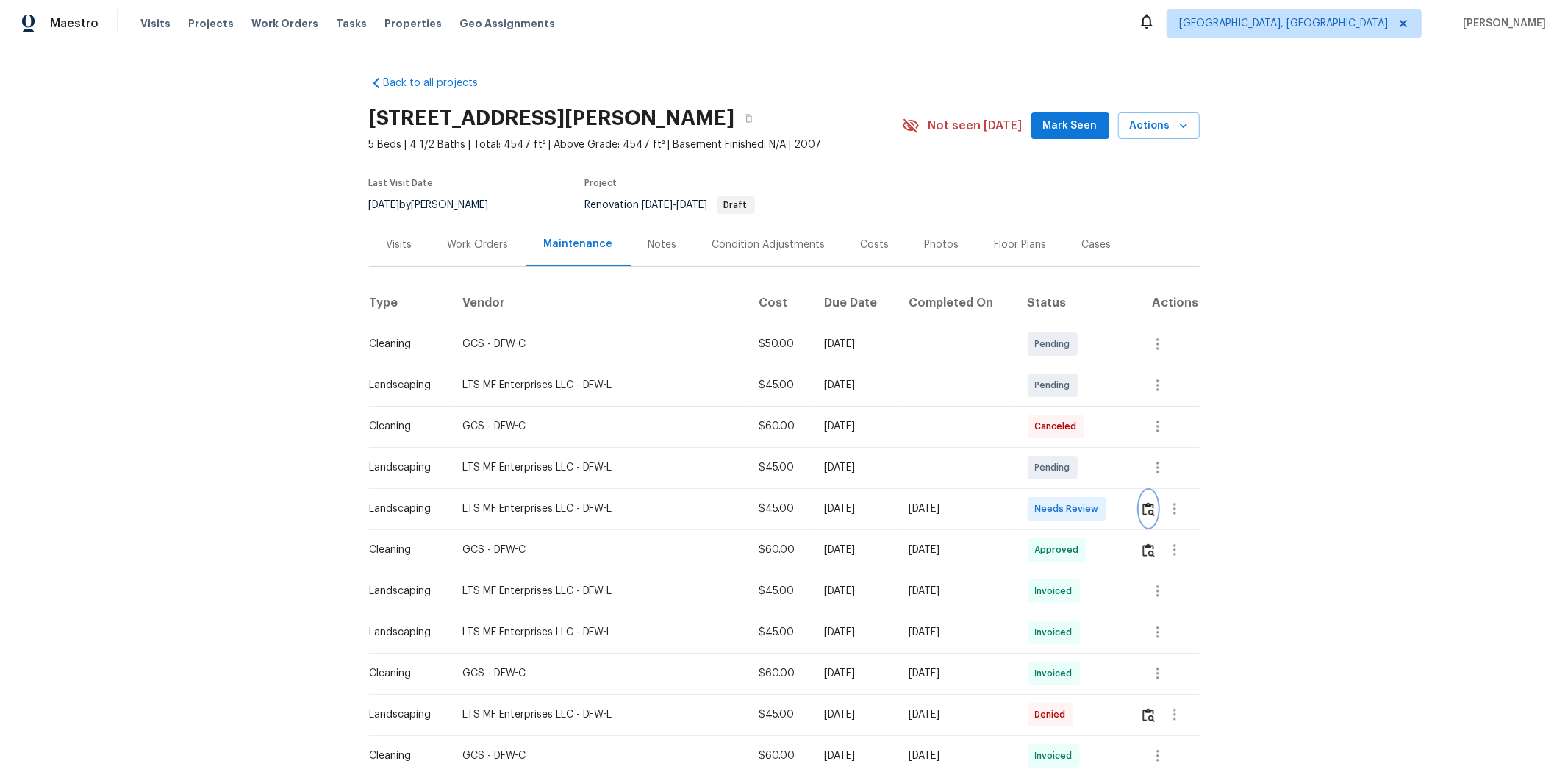
click at [844, 493] on button "button" at bounding box center [1148, 509] width 17 height 35
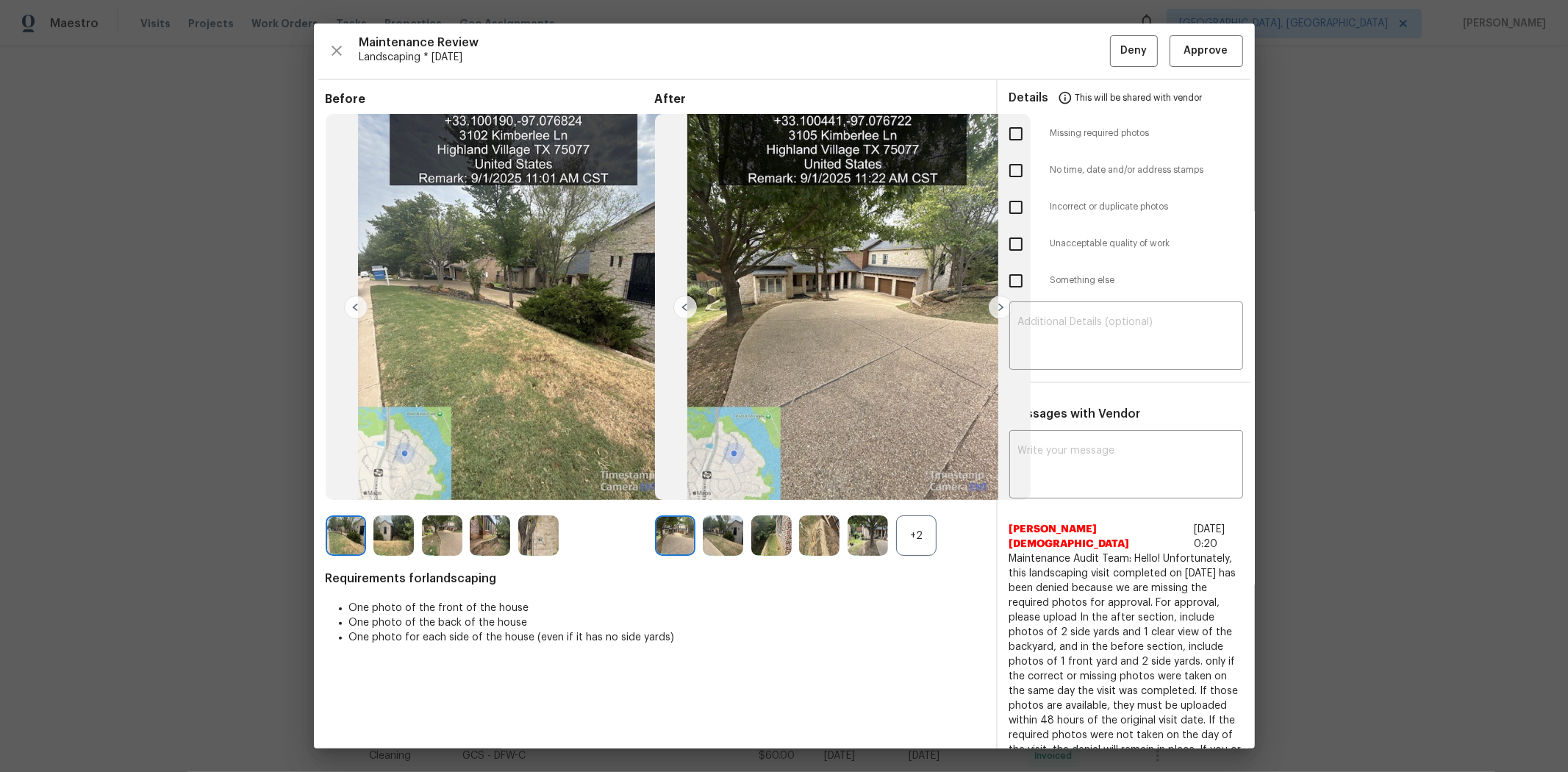
click at [844, 70] on div "Maintenance Review Landscaping * [DATE] Deny Approve Before After +2 Requiremen…" at bounding box center [784, 386] width 941 height 726
click at [844, 40] on button "Approve" at bounding box center [1206, 51] width 74 height 32
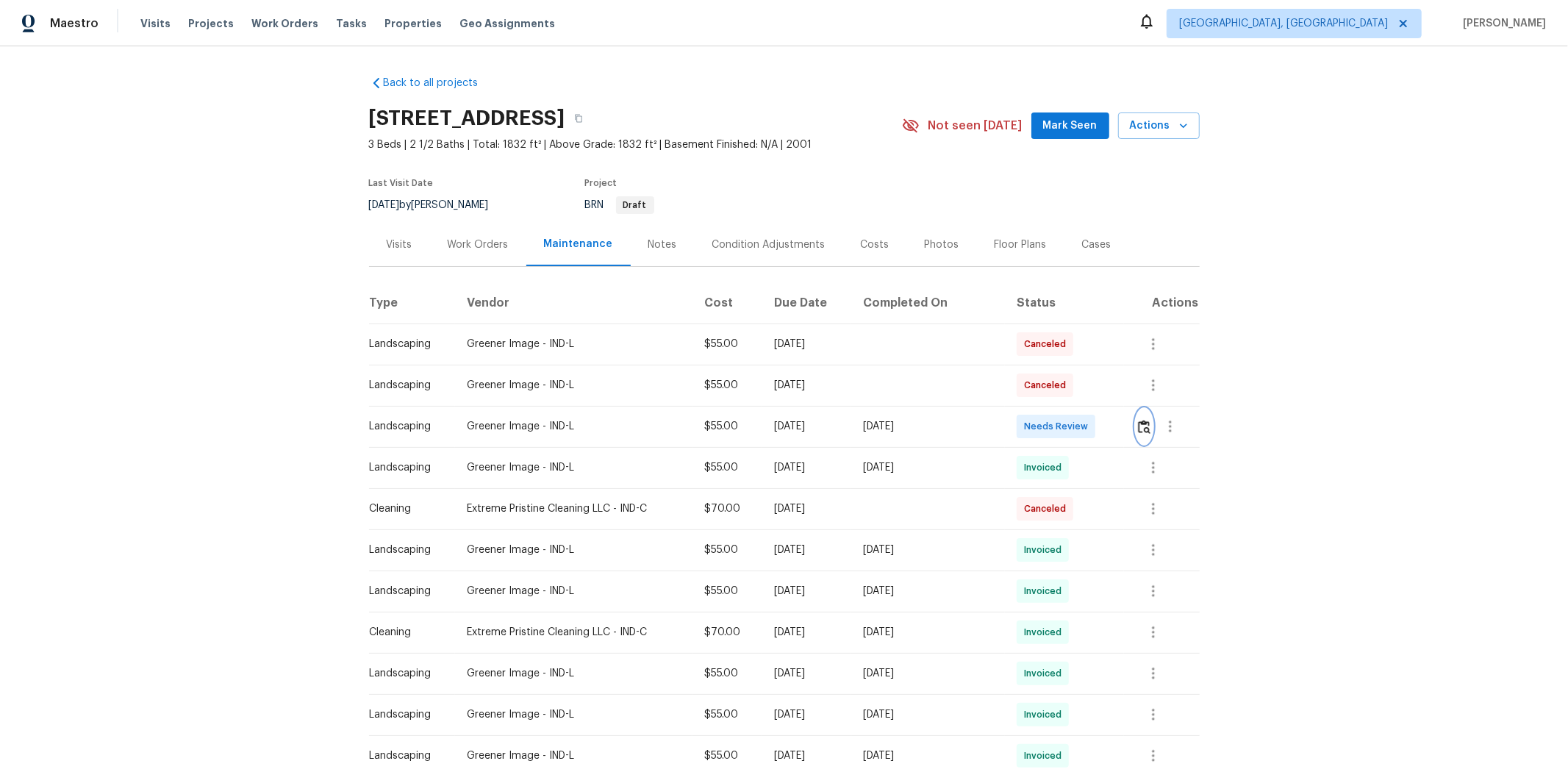
click at [1114, 440] on button "button" at bounding box center [1144, 427] width 17 height 35
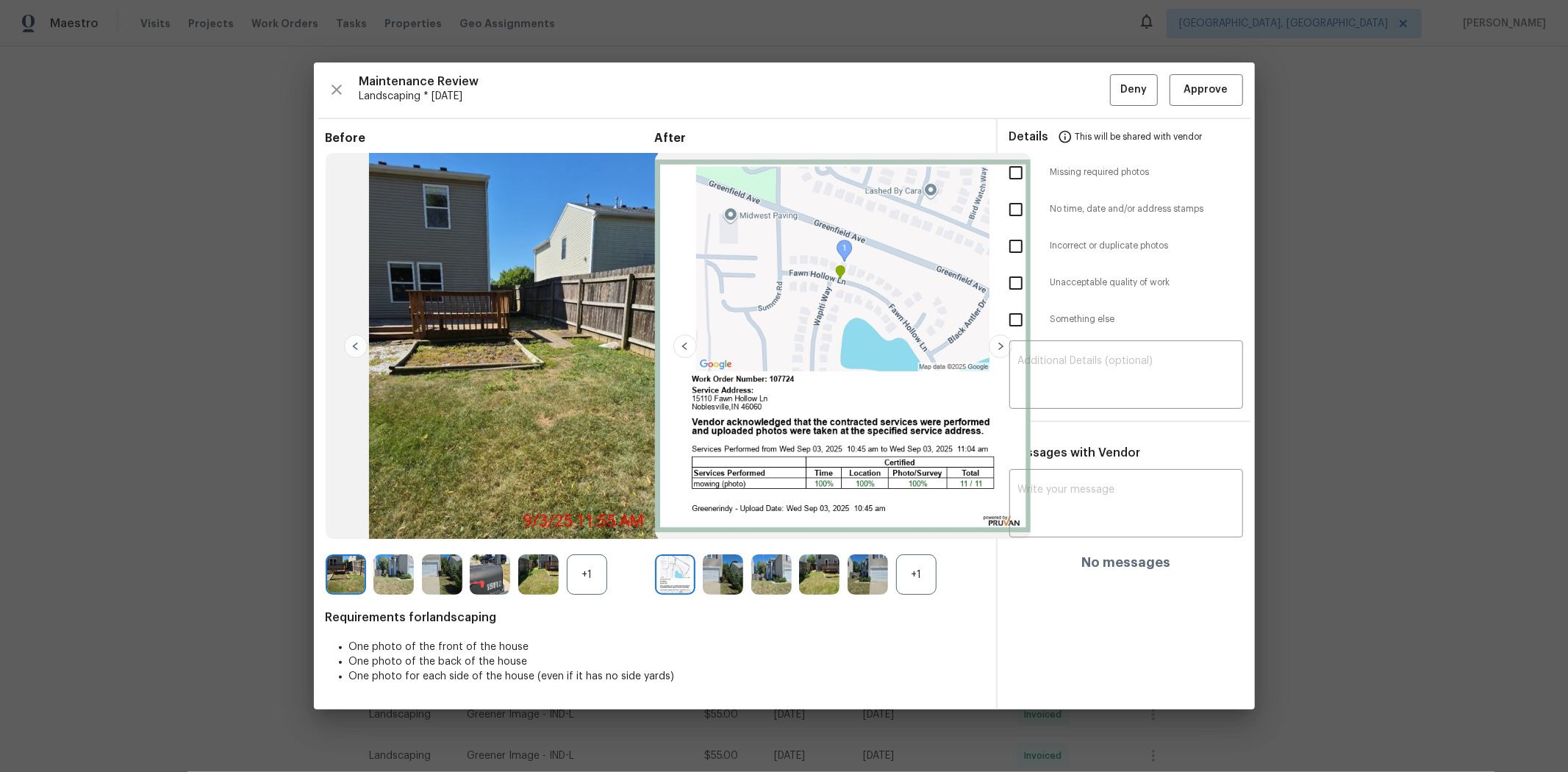
click at [1114, 67] on div "Maintenance Review Landscaping * Tue, Sep 02 Deny Approve Before +1 After +1 Re…" at bounding box center [784, 386] width 941 height 648
click at [1114, 97] on span "Approve" at bounding box center [1206, 89] width 44 height 18
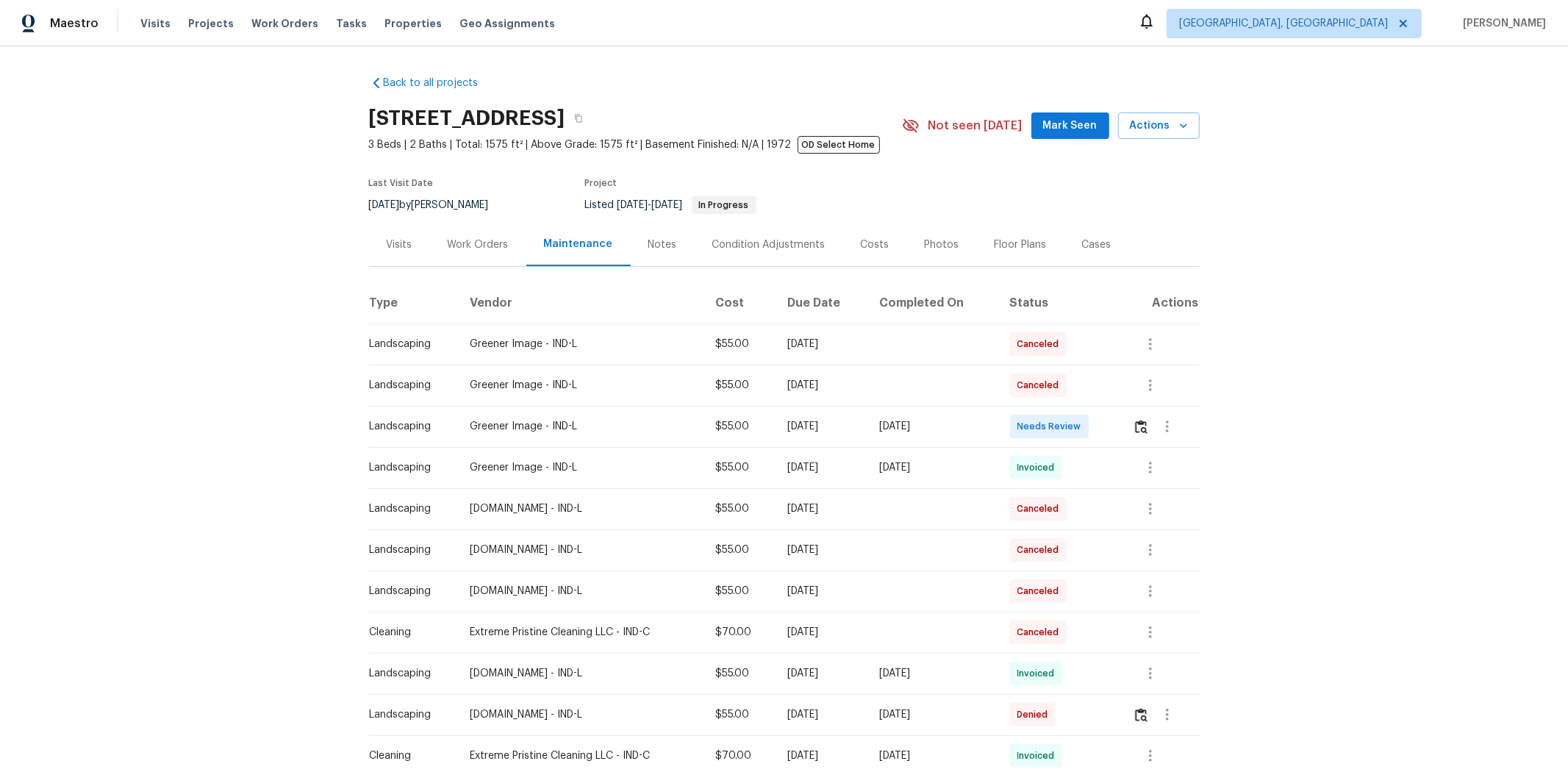
click at [844, 428] on td at bounding box center [1160, 426] width 78 height 41
click at [844, 428] on img "button" at bounding box center [1141, 427] width 12 height 14
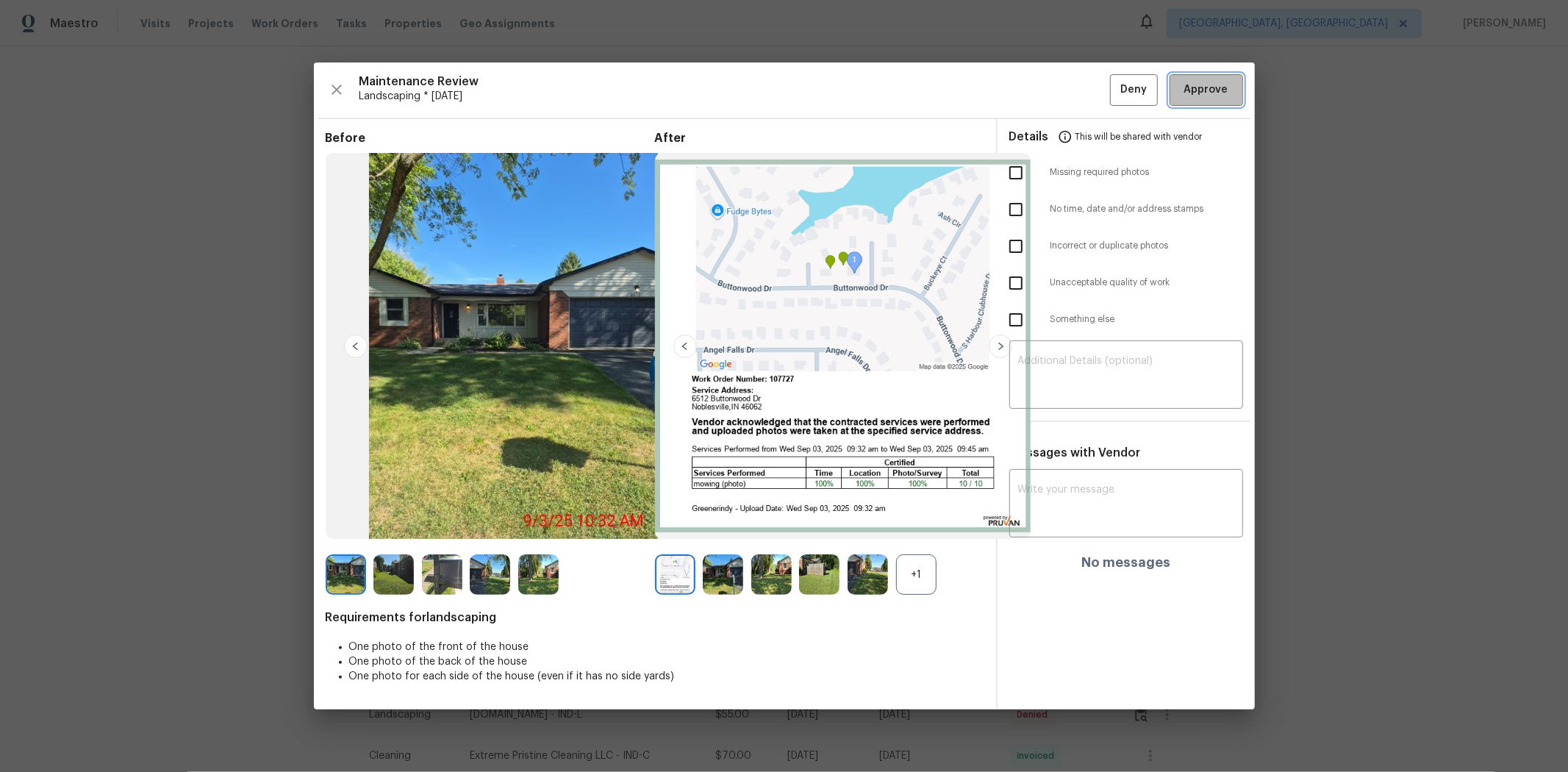
click at [844, 96] on span "Approve" at bounding box center [1206, 89] width 44 height 18
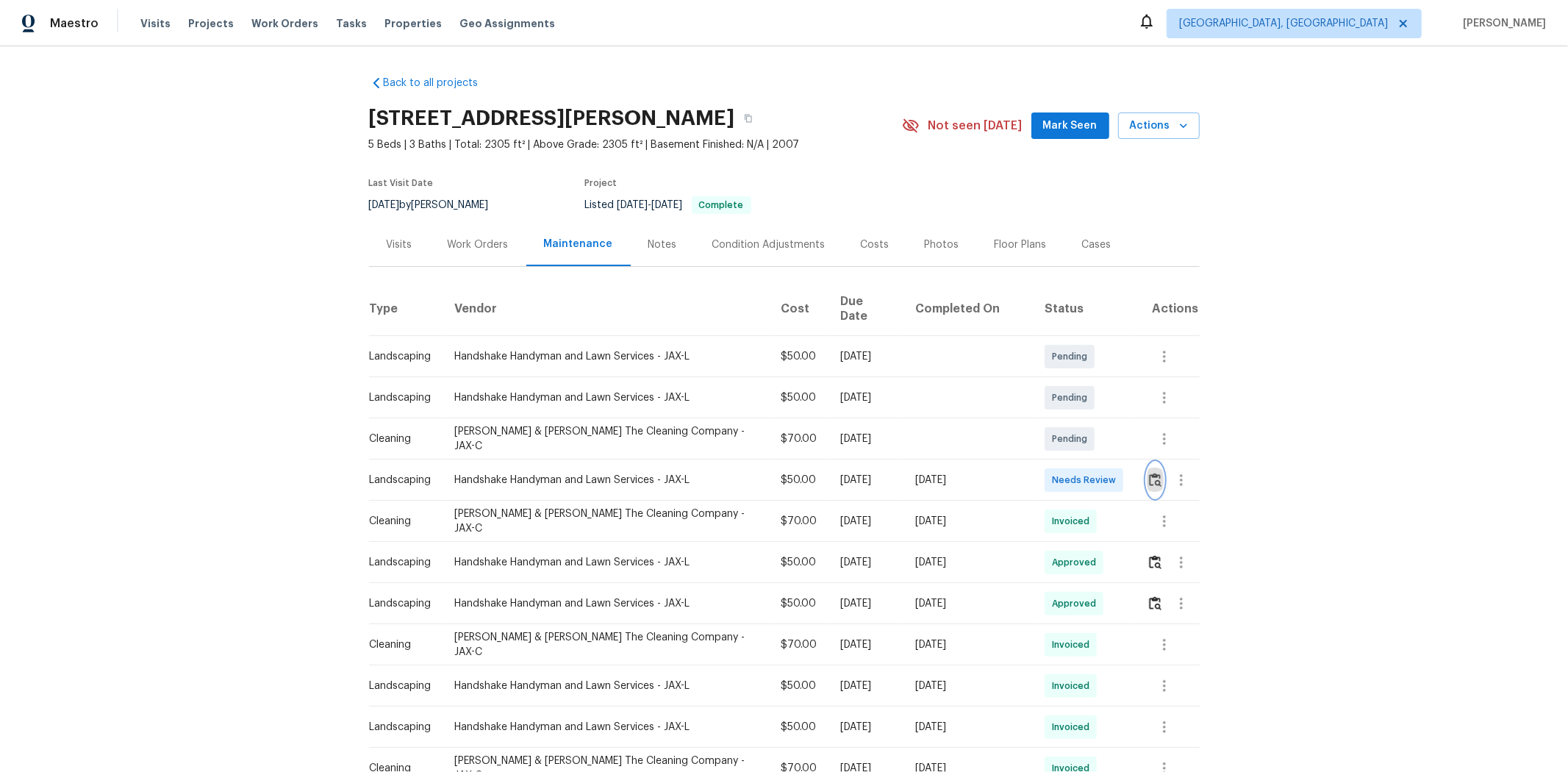
click at [1114, 473] on img "button" at bounding box center [1155, 480] width 12 height 14
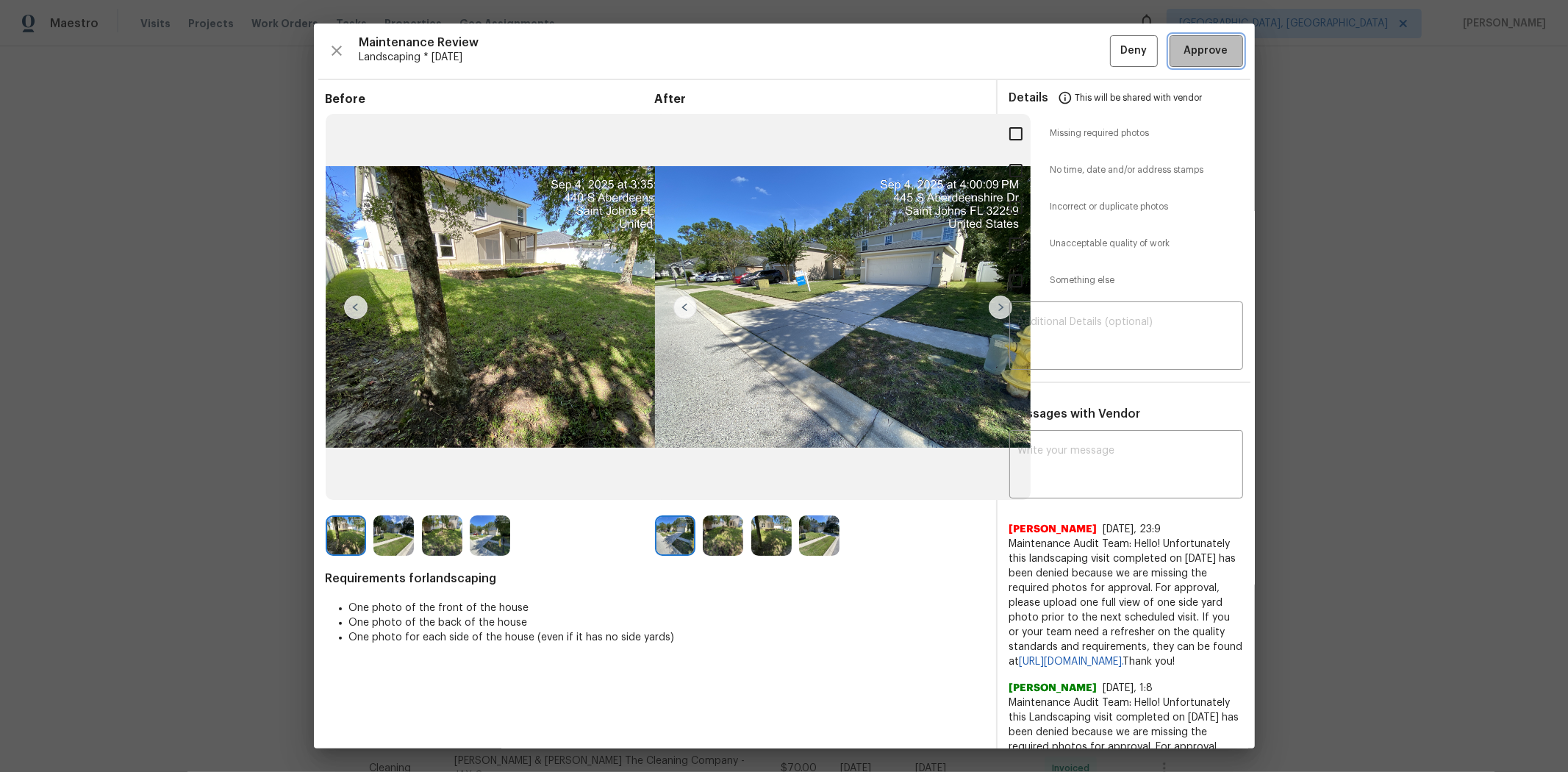
click at [1114, 52] on span "Approve" at bounding box center [1206, 51] width 44 height 18
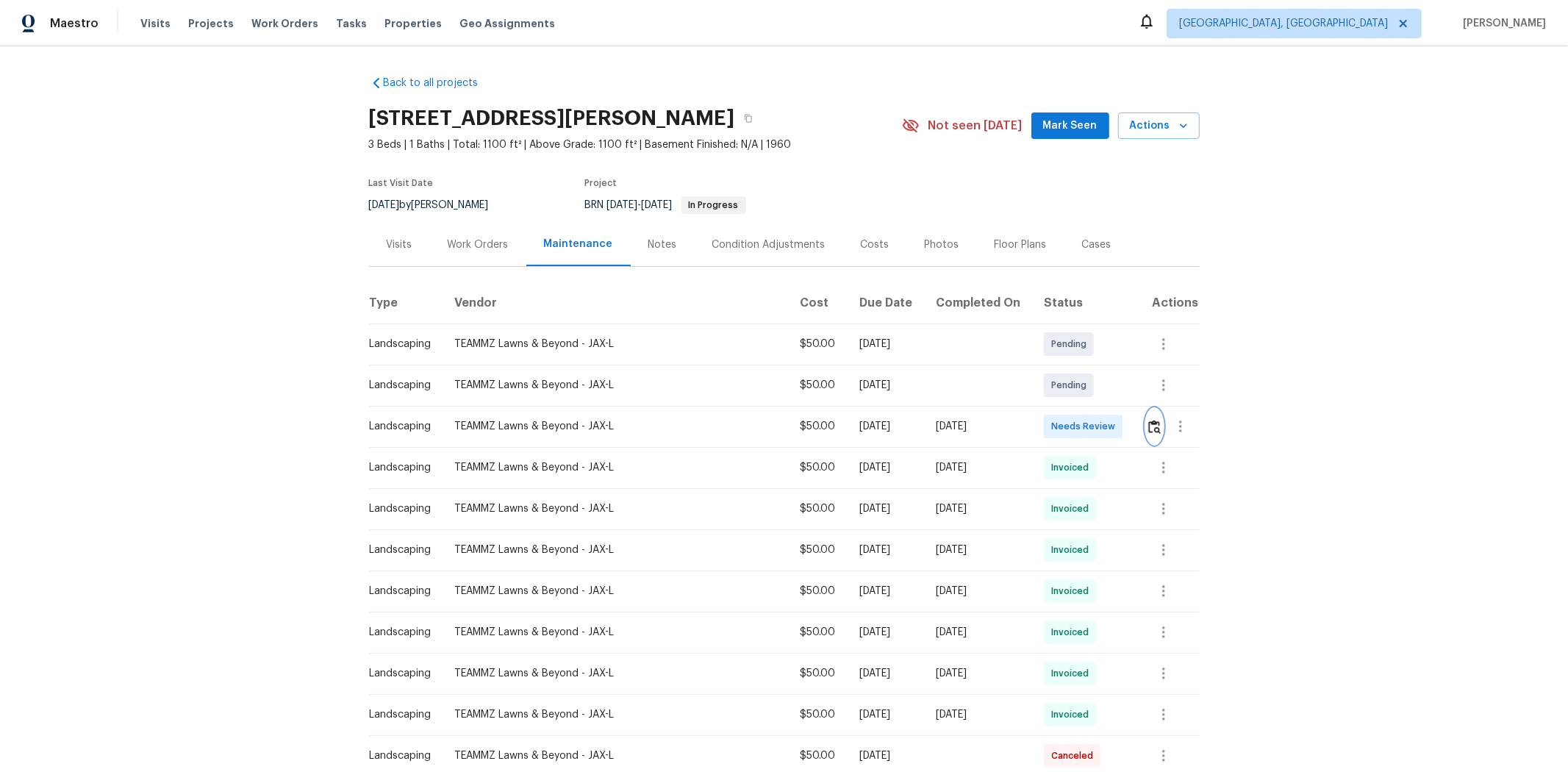
click at [1114, 423] on img "button" at bounding box center [1155, 427] width 12 height 14
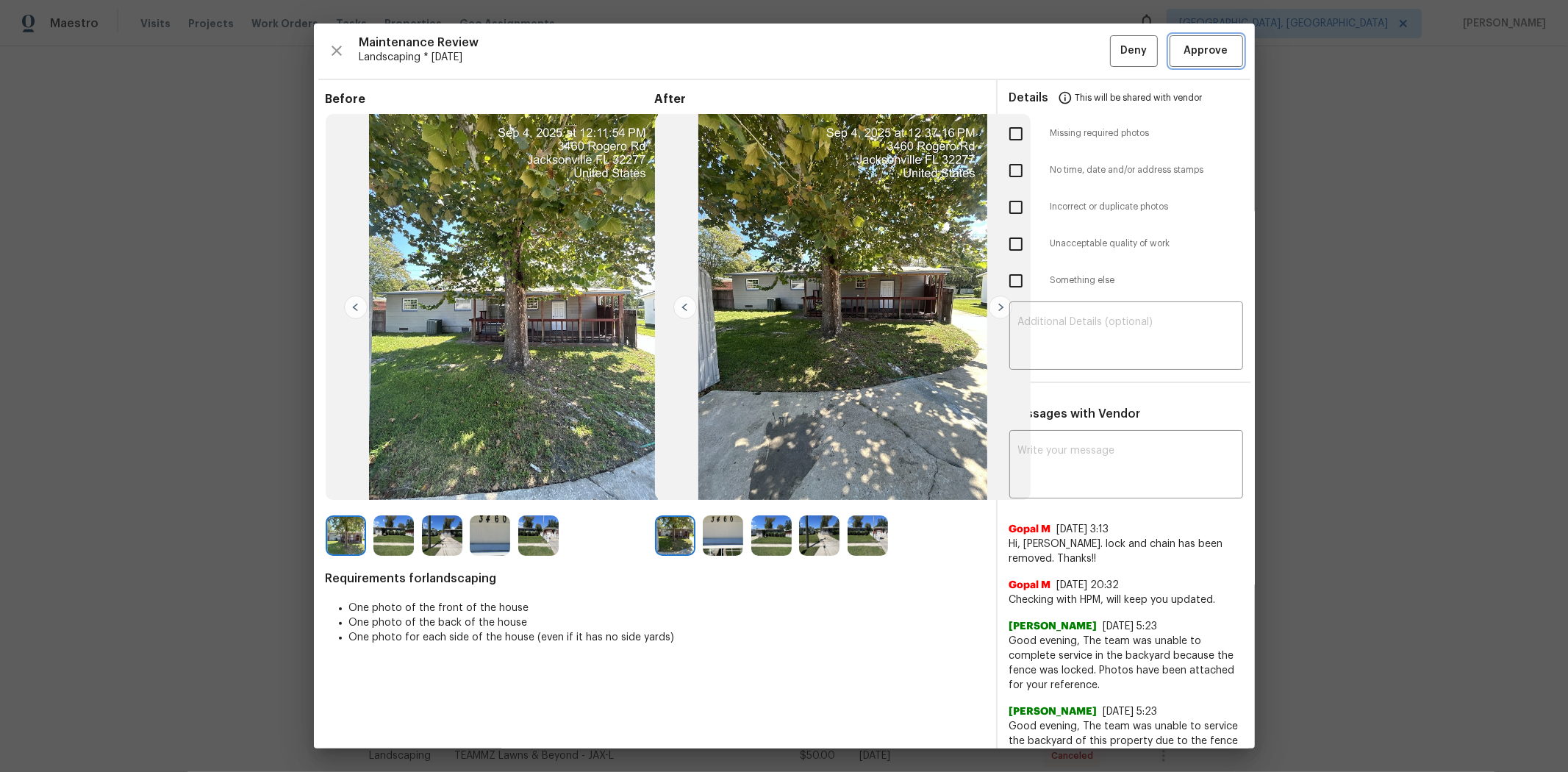
click at [1114, 50] on span "Approve" at bounding box center [1206, 51] width 44 height 18
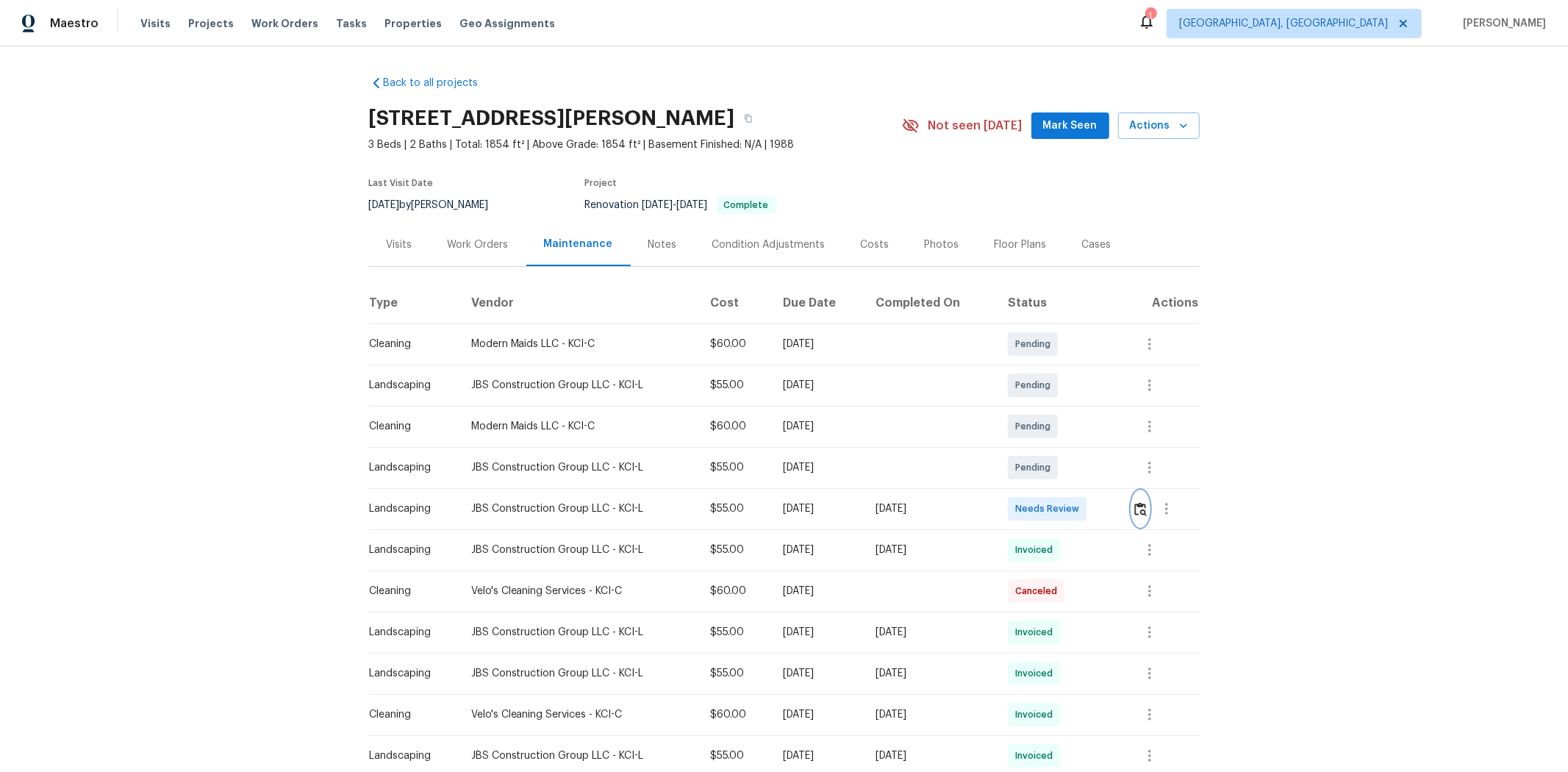
click at [1114, 511] on button "button" at bounding box center [1141, 509] width 17 height 35
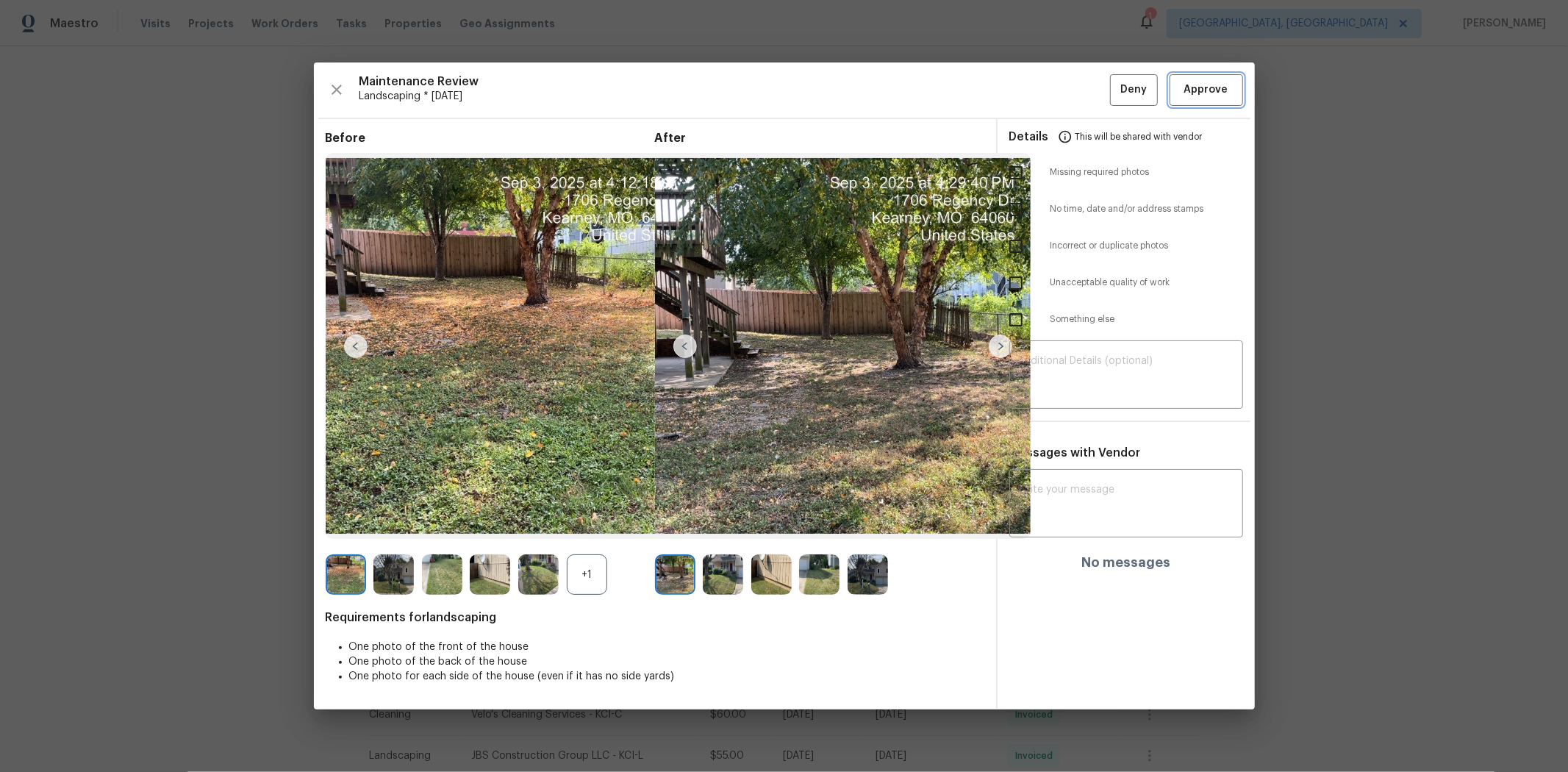
click at [1114, 92] on span "Approve" at bounding box center [1206, 89] width 44 height 18
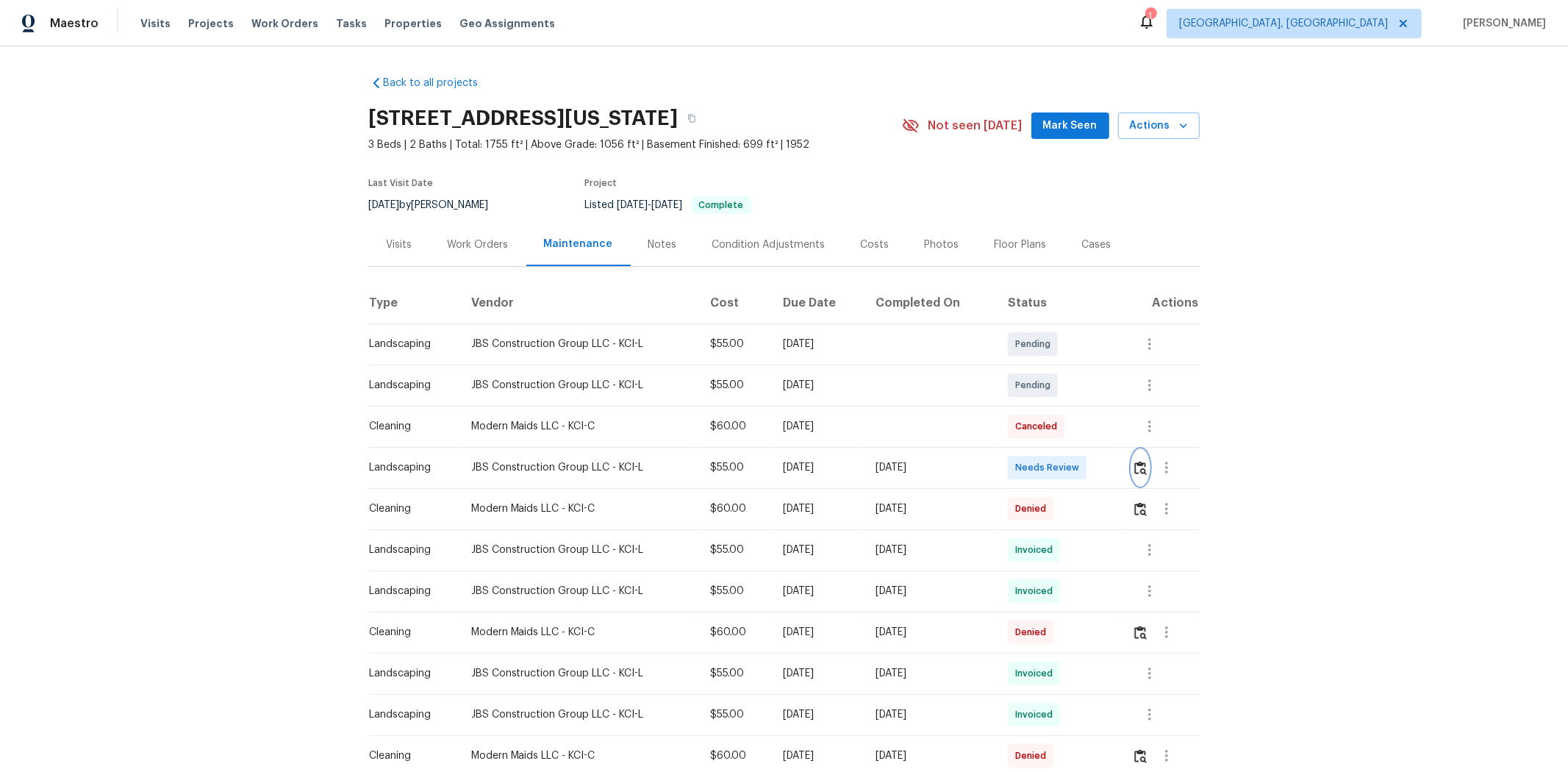
click at [844, 459] on button "button" at bounding box center [1141, 468] width 17 height 35
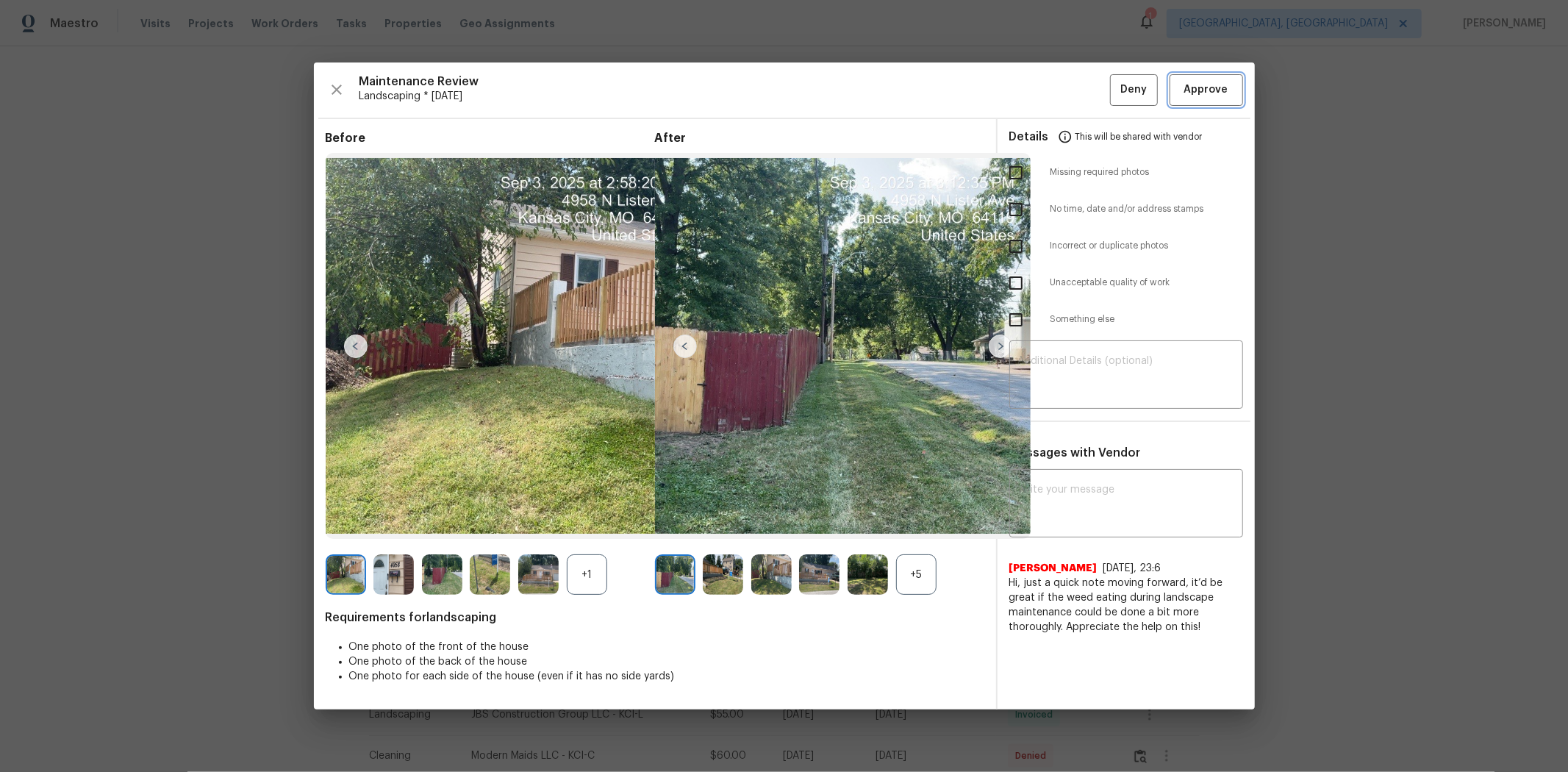
drag, startPoint x: 1190, startPoint y: 92, endPoint x: 1299, endPoint y: 13, distance: 134.6
click at [844, 91] on span "Approve" at bounding box center [1206, 89] width 44 height 18
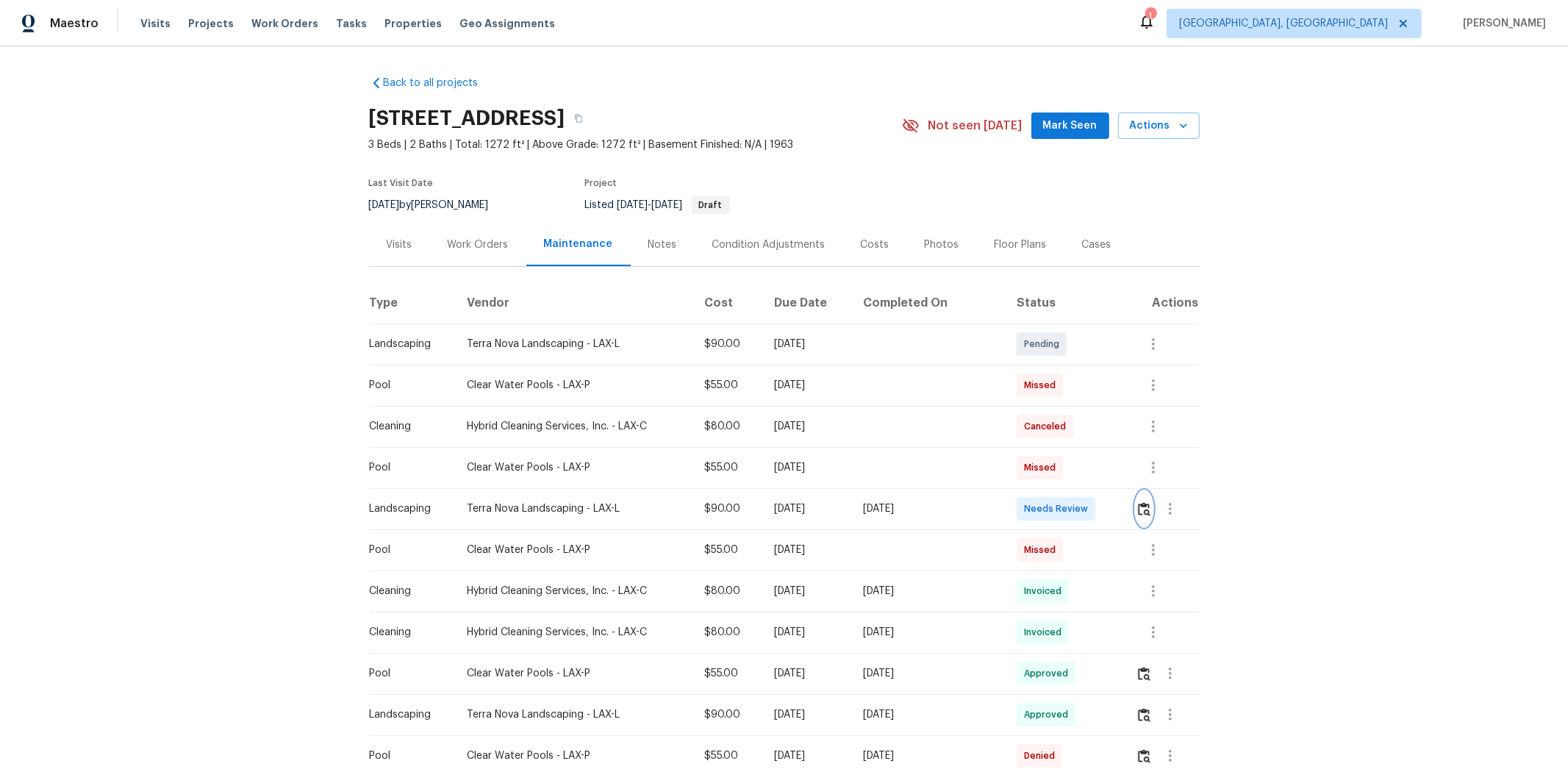
click at [1114, 510] on img "button" at bounding box center [1144, 509] width 12 height 14
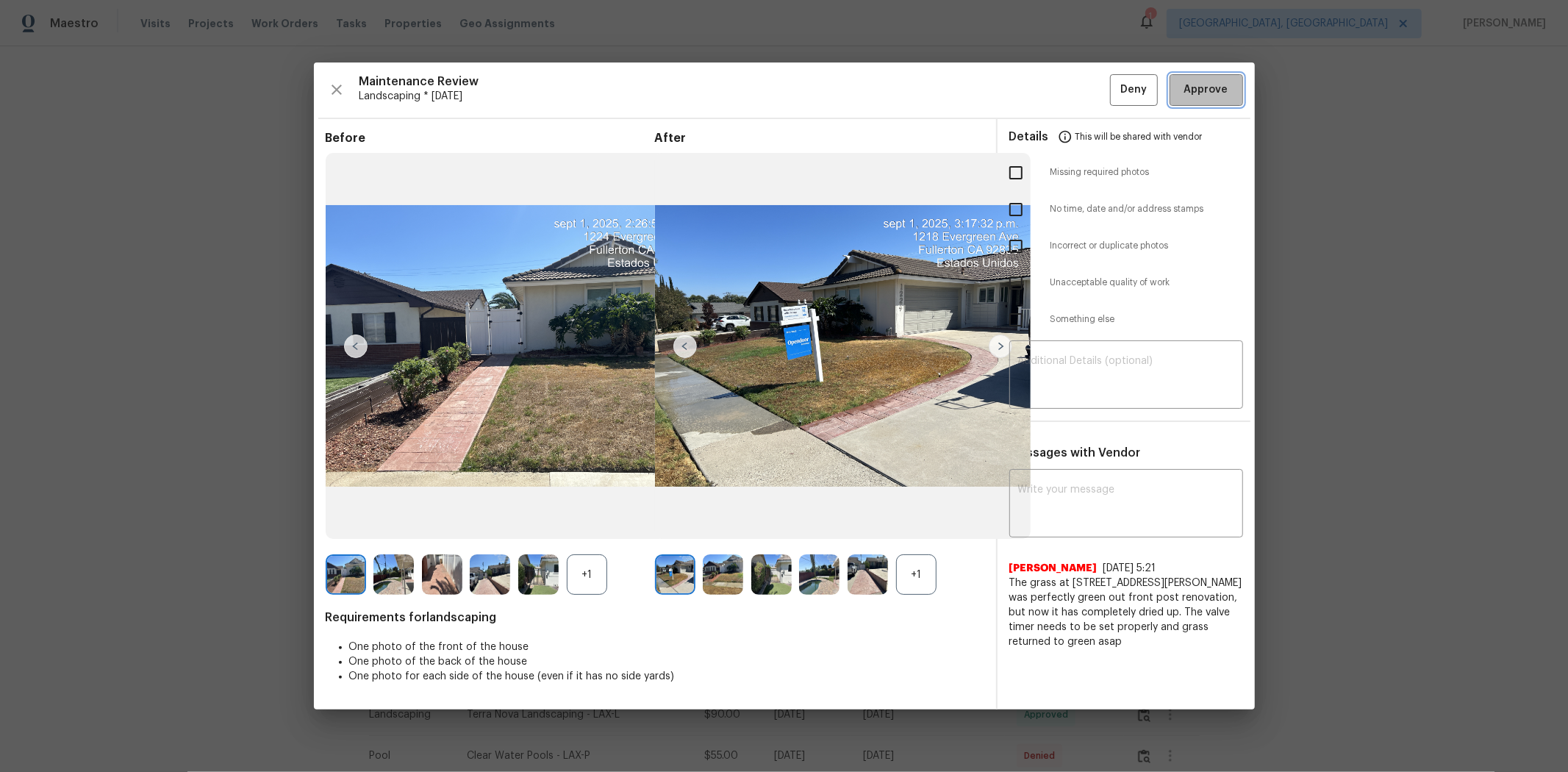
click at [1114, 94] on span "Approve" at bounding box center [1206, 89] width 44 height 18
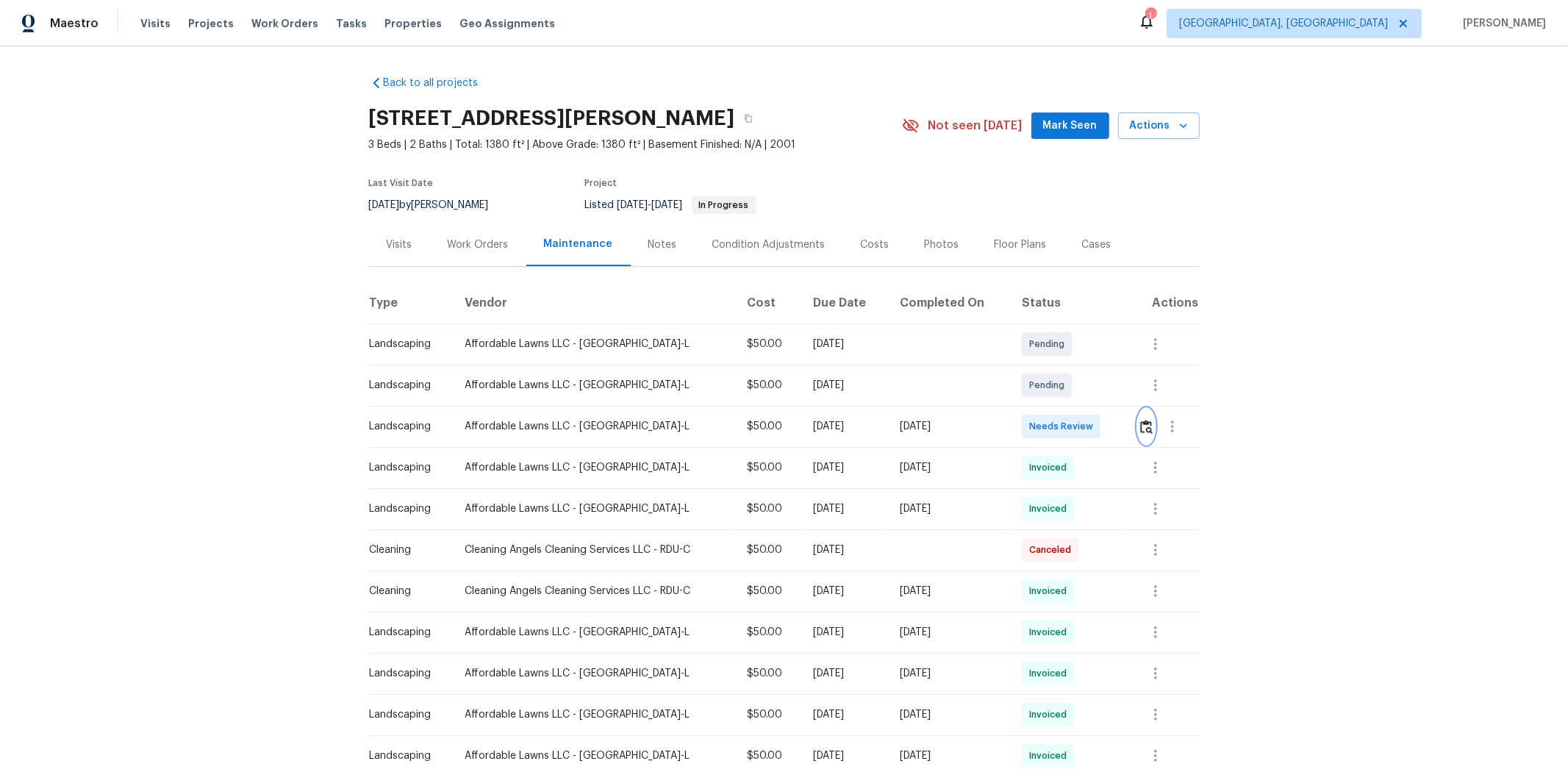
click at [844, 424] on img "button" at bounding box center [1147, 427] width 12 height 14
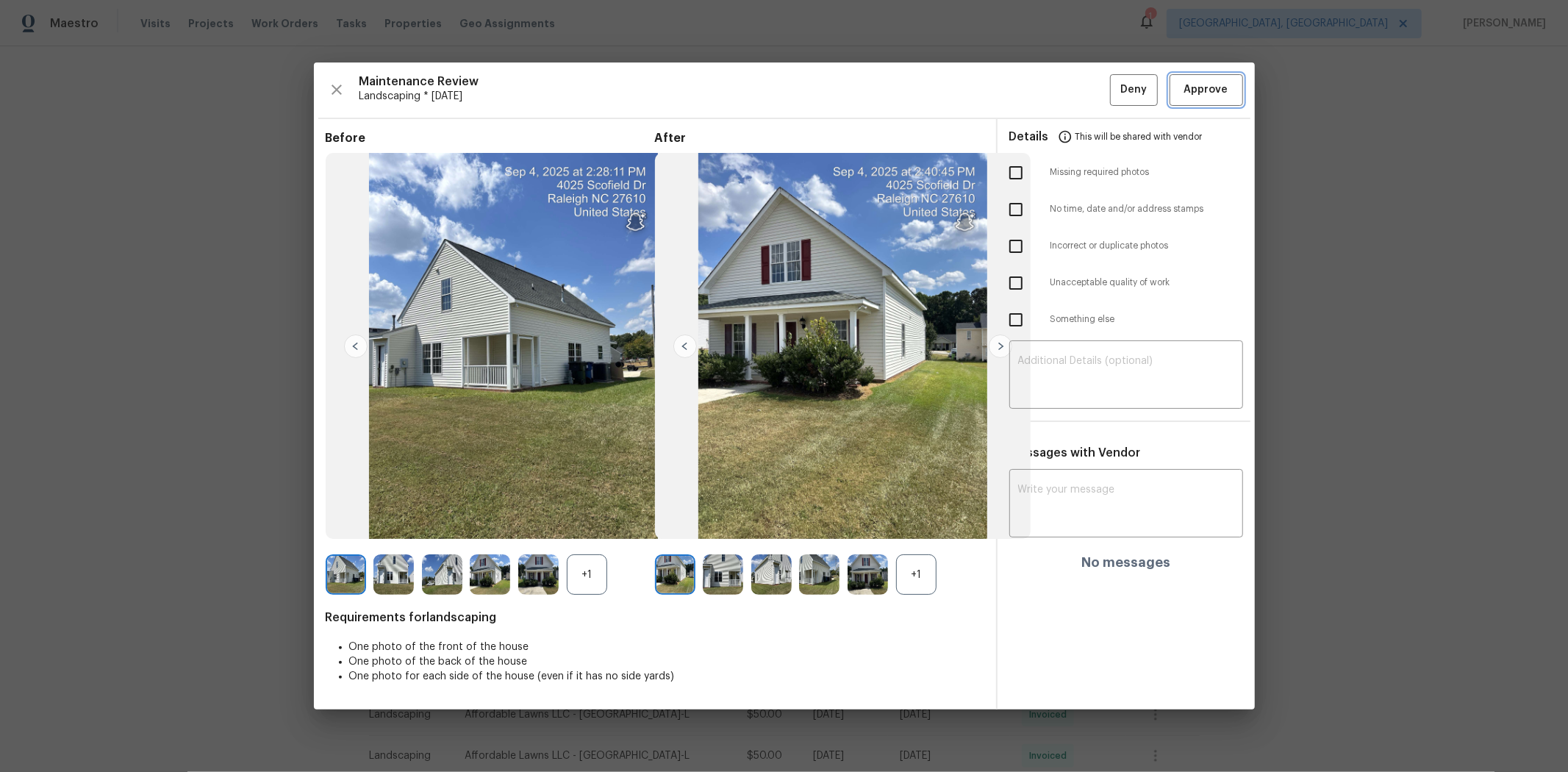
click at [844, 101] on button "Approve" at bounding box center [1206, 90] width 74 height 32
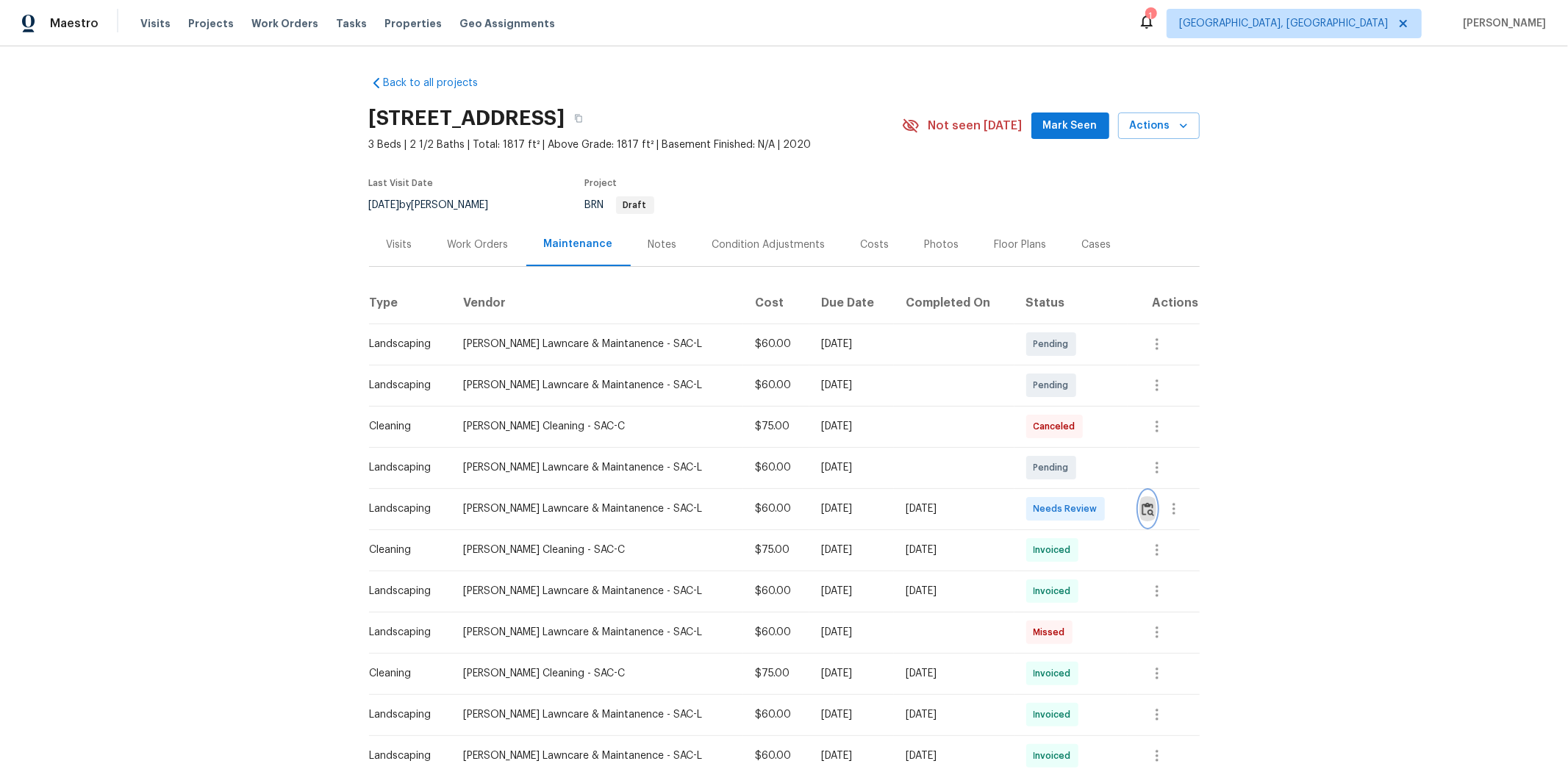
click at [844, 493] on img "button" at bounding box center [1148, 509] width 12 height 14
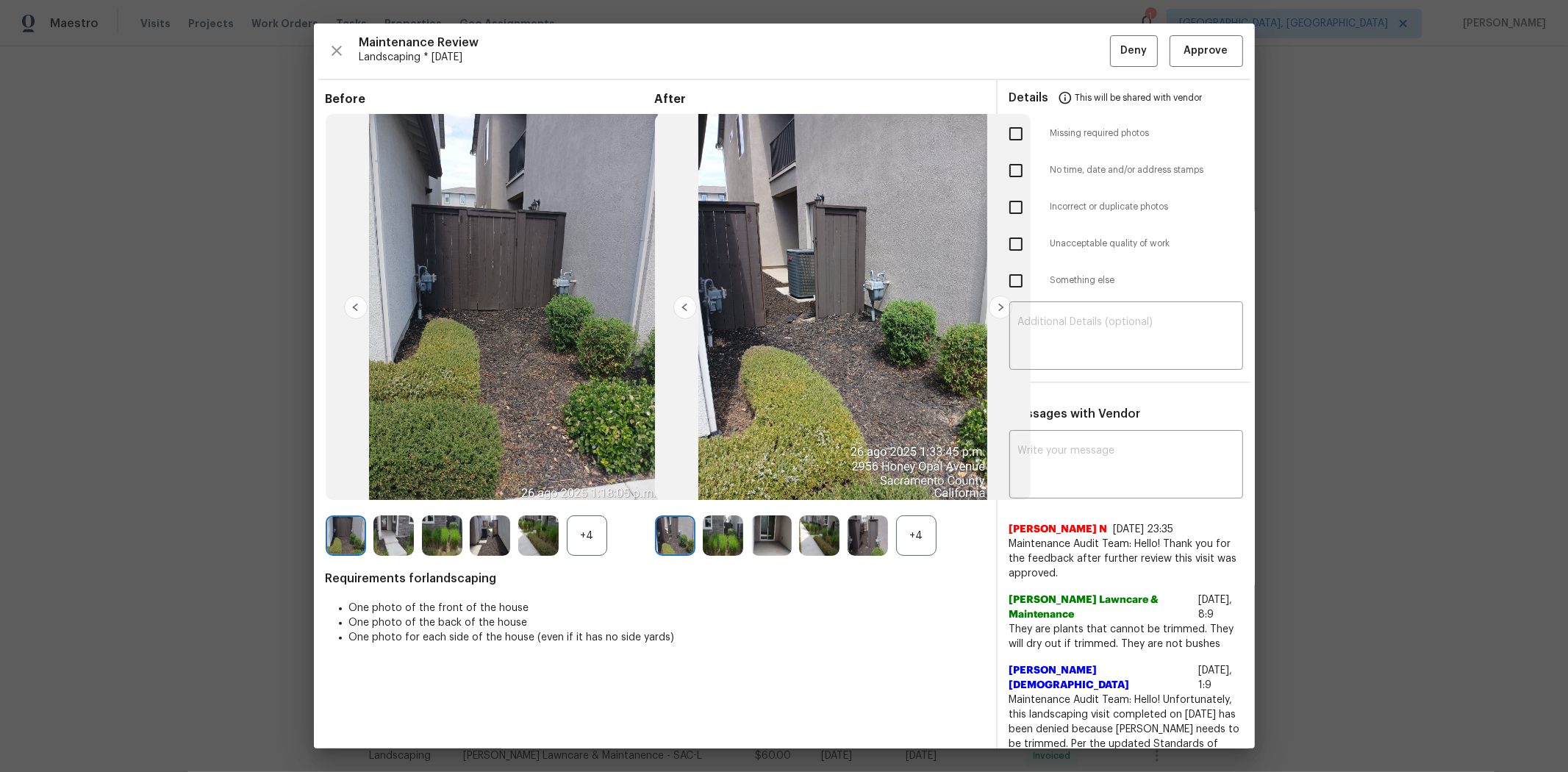
click at [844, 85] on span "This will be shared with vendor" at bounding box center [1139, 97] width 127 height 35
click at [844, 53] on span "Approve" at bounding box center [1206, 51] width 44 height 18
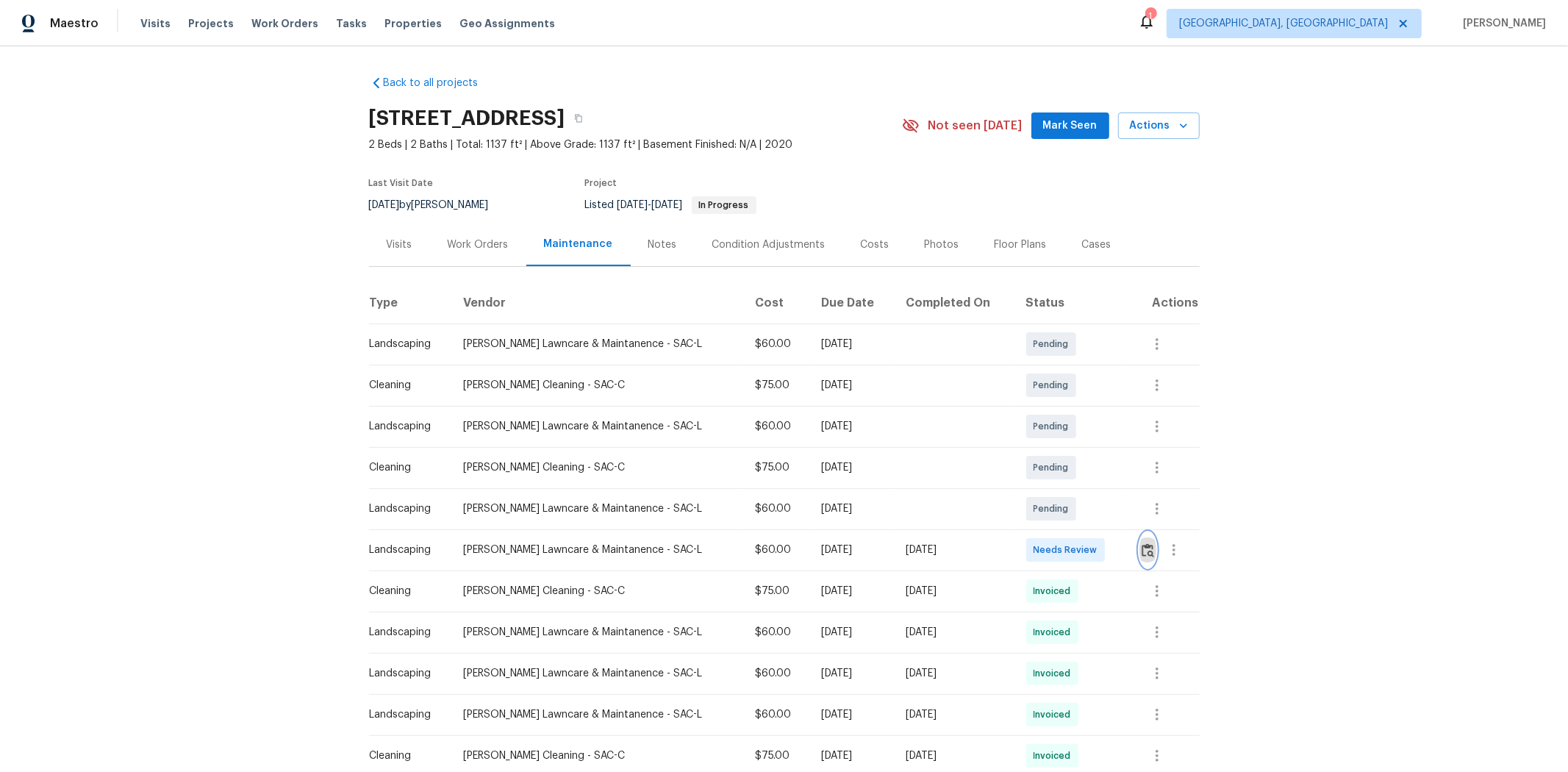
click at [1114, 516] on img "button" at bounding box center [1148, 550] width 12 height 14
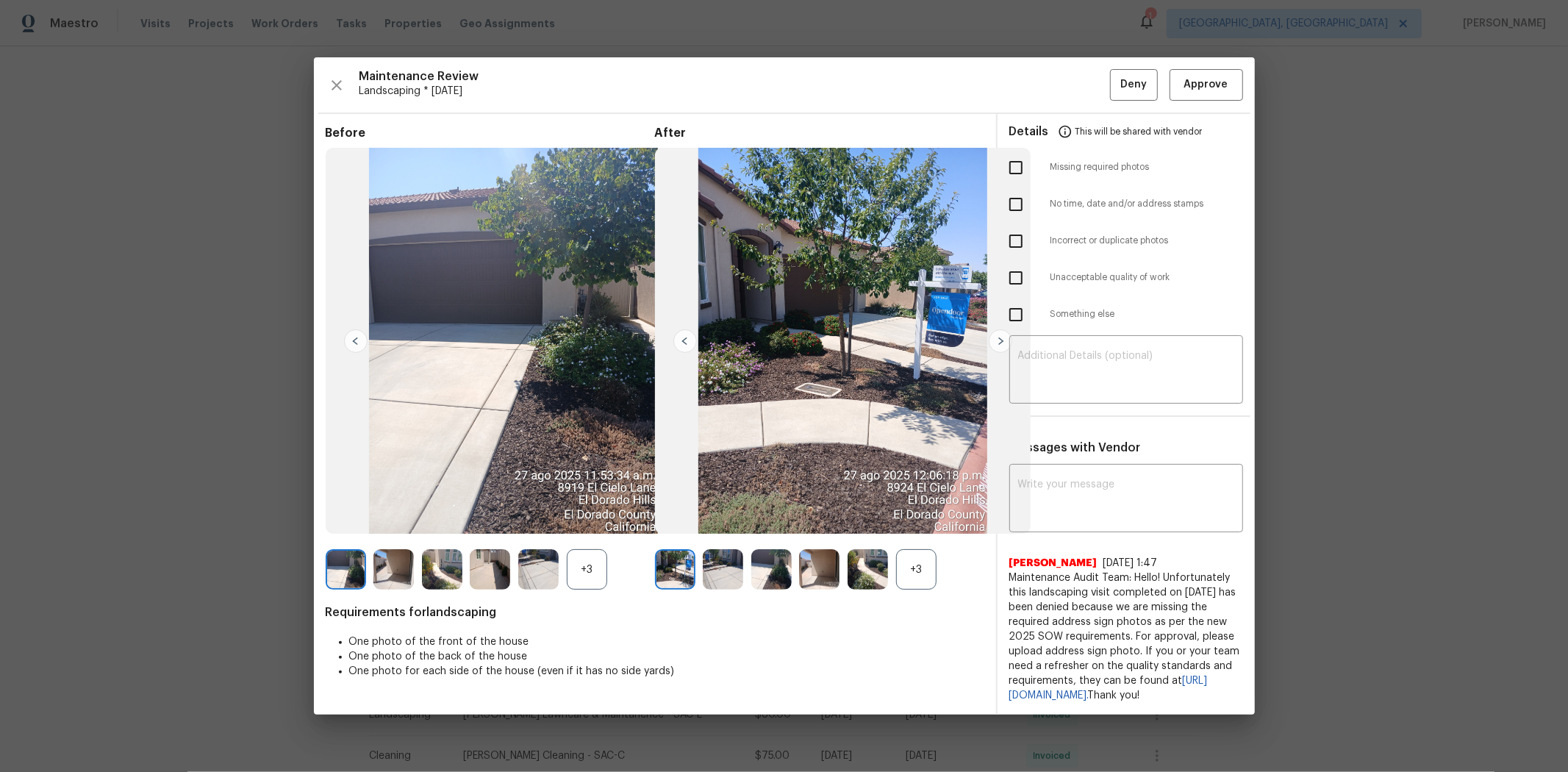
click at [1114, 57] on div "Maintenance Review Landscaping * Mon, Aug 25 Deny Approve Before +3 After +3 Re…" at bounding box center [784, 386] width 941 height 657
click at [1114, 75] on span "Approve" at bounding box center [1206, 84] width 44 height 18
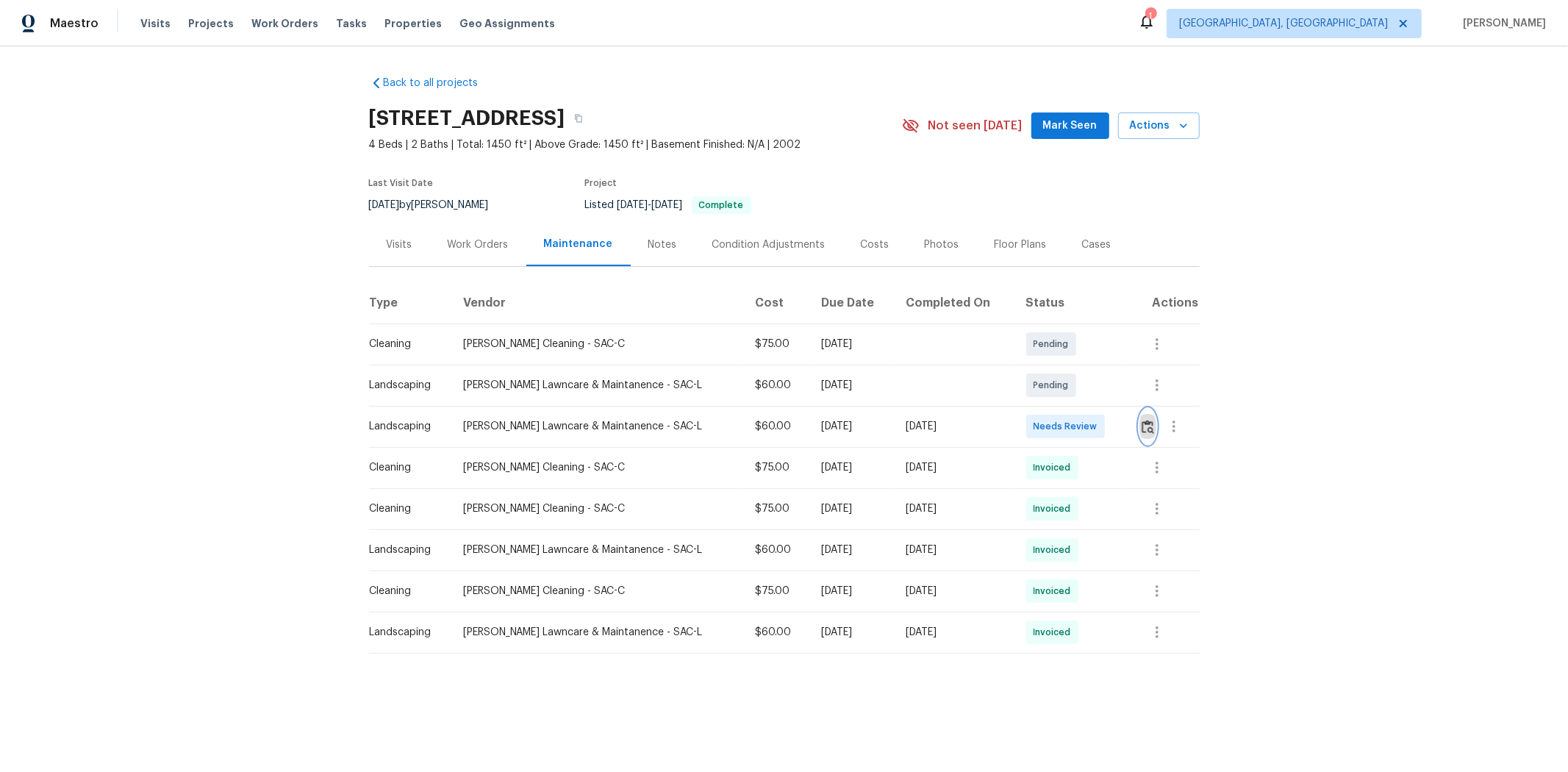
click at [844, 421] on button "button" at bounding box center [1148, 427] width 17 height 35
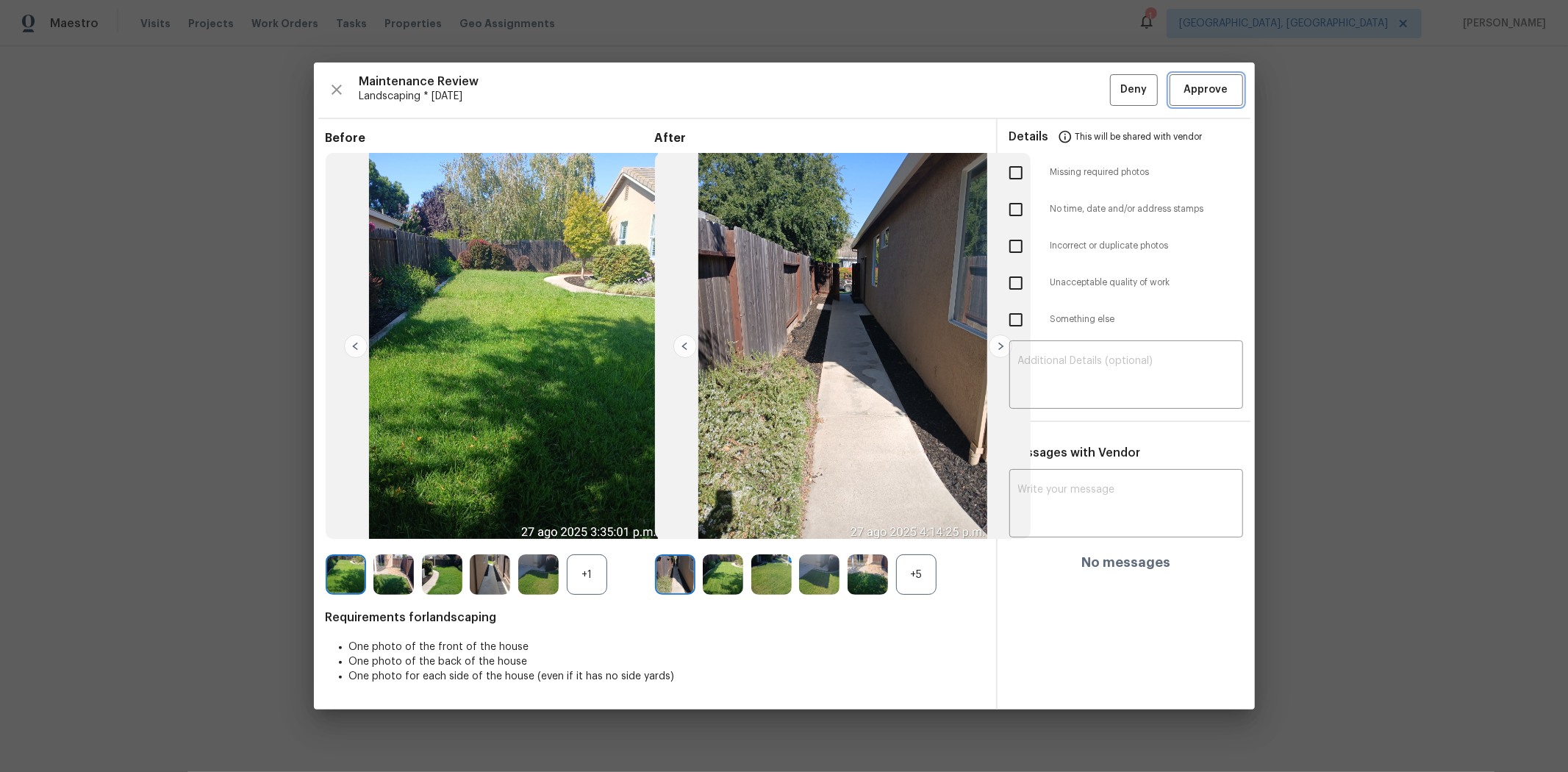
click at [844, 85] on span "Approve" at bounding box center [1206, 89] width 50 height 18
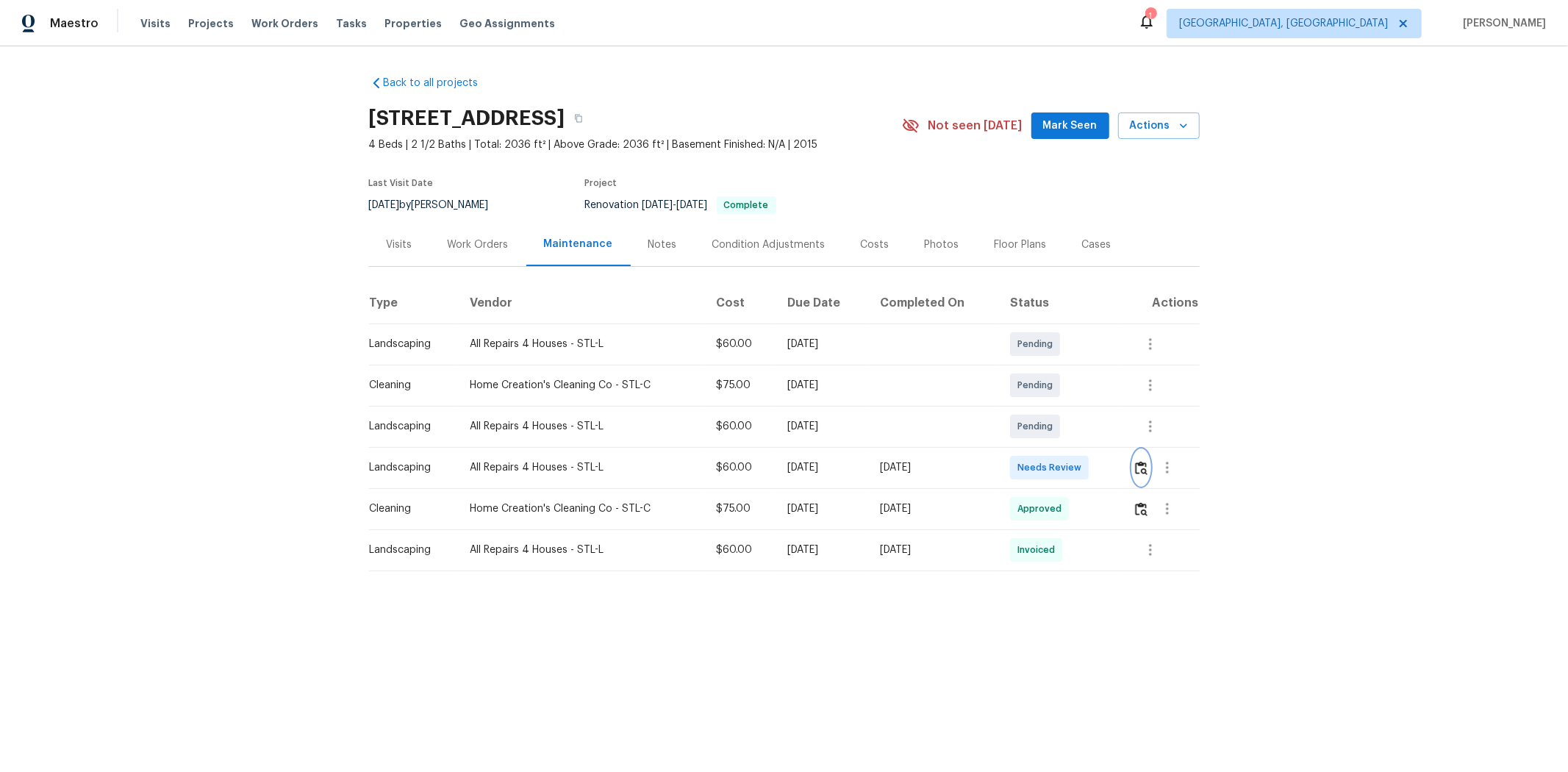
click at [1114, 473] on img "button" at bounding box center [1141, 468] width 12 height 14
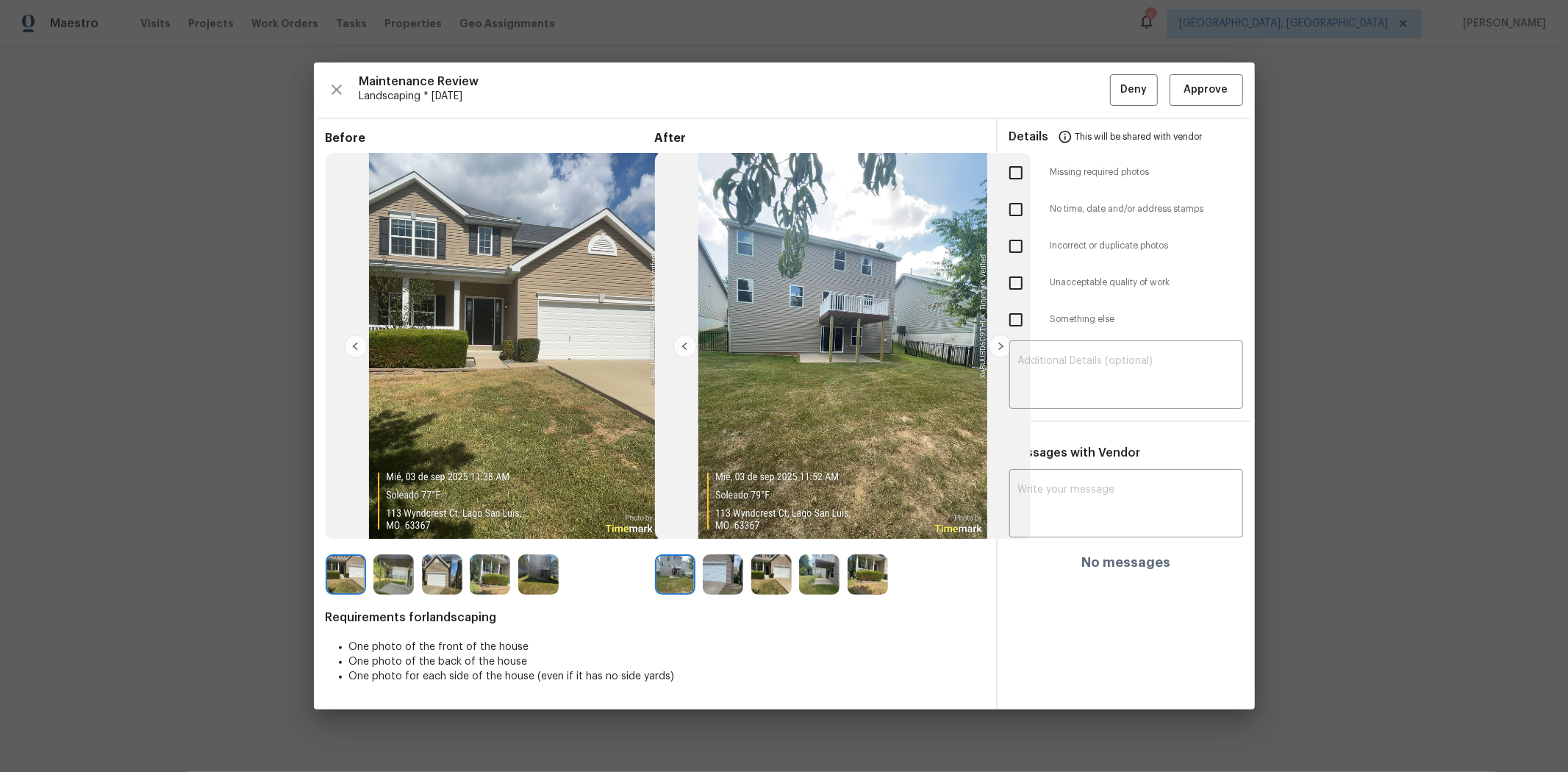
drag, startPoint x: 1209, startPoint y: 72, endPoint x: 1319, endPoint y: 7, distance: 127.8
click at [1114, 72] on div "Maintenance Review Landscaping * Tue, Sep 02 Deny Approve Before After Requirem…" at bounding box center [784, 386] width 941 height 648
click at [1114, 83] on span "Approve" at bounding box center [1206, 89] width 44 height 18
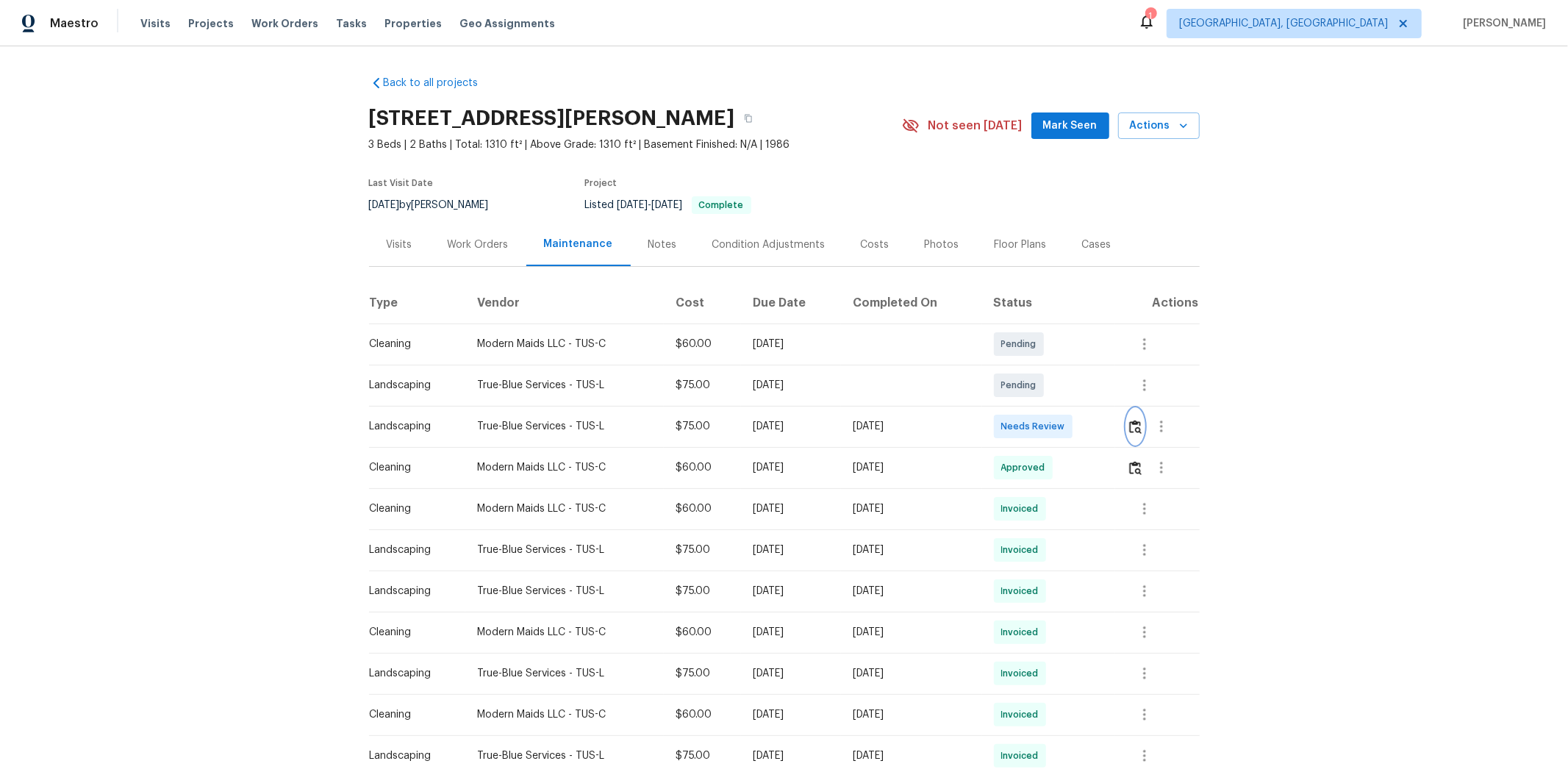
click at [1114, 422] on img "button" at bounding box center [1135, 427] width 12 height 14
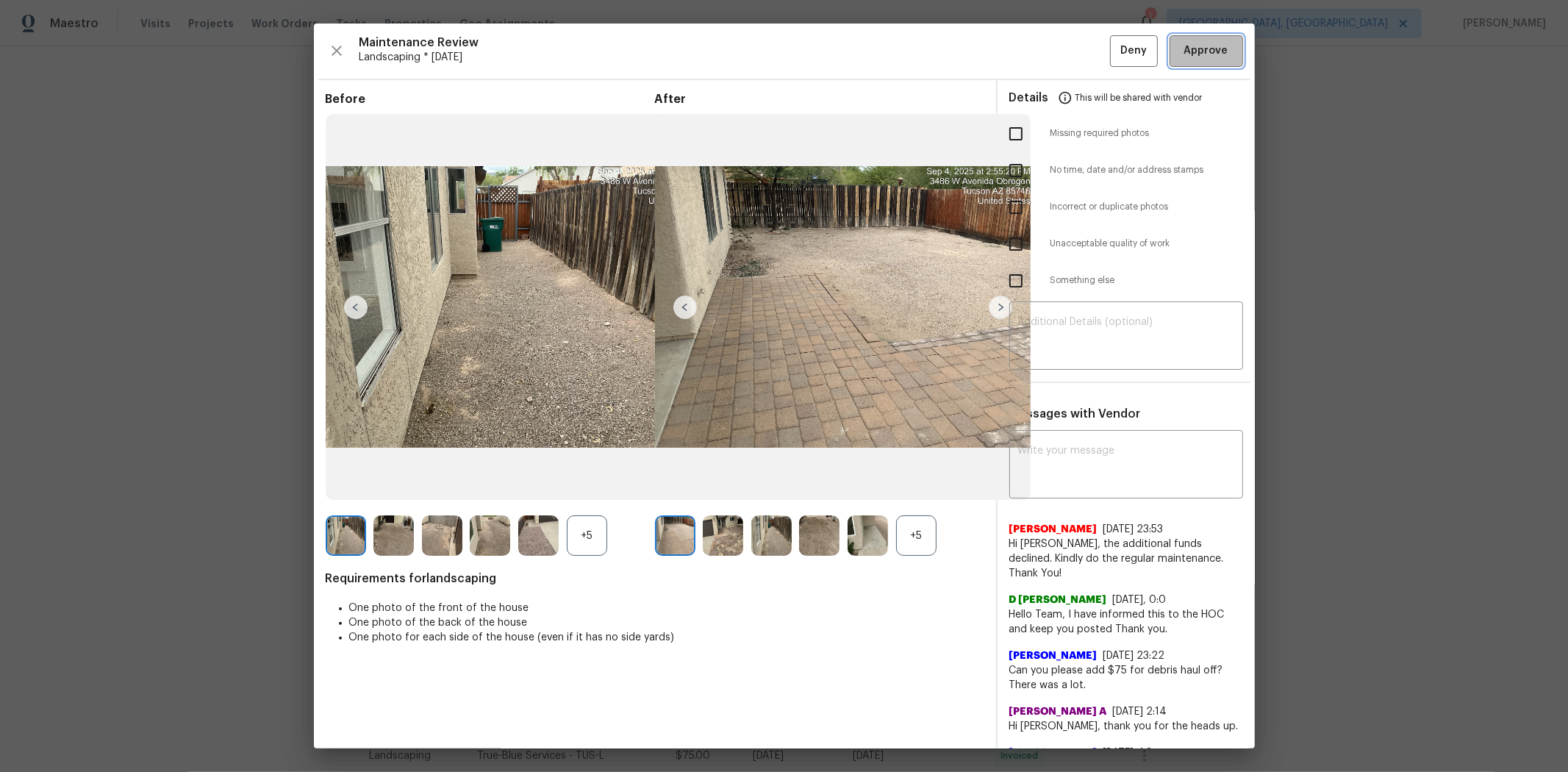
click at [1114, 46] on span "Approve" at bounding box center [1206, 51] width 44 height 18
